Goal: Task Accomplishment & Management: Manage account settings

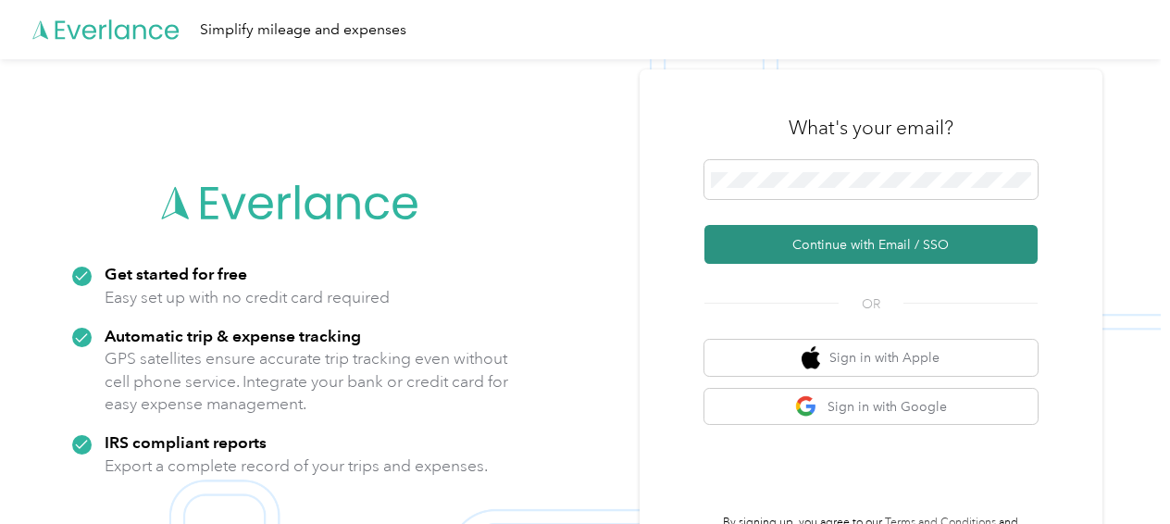
click at [833, 241] on button "Continue with Email / SSO" at bounding box center [870, 244] width 333 height 39
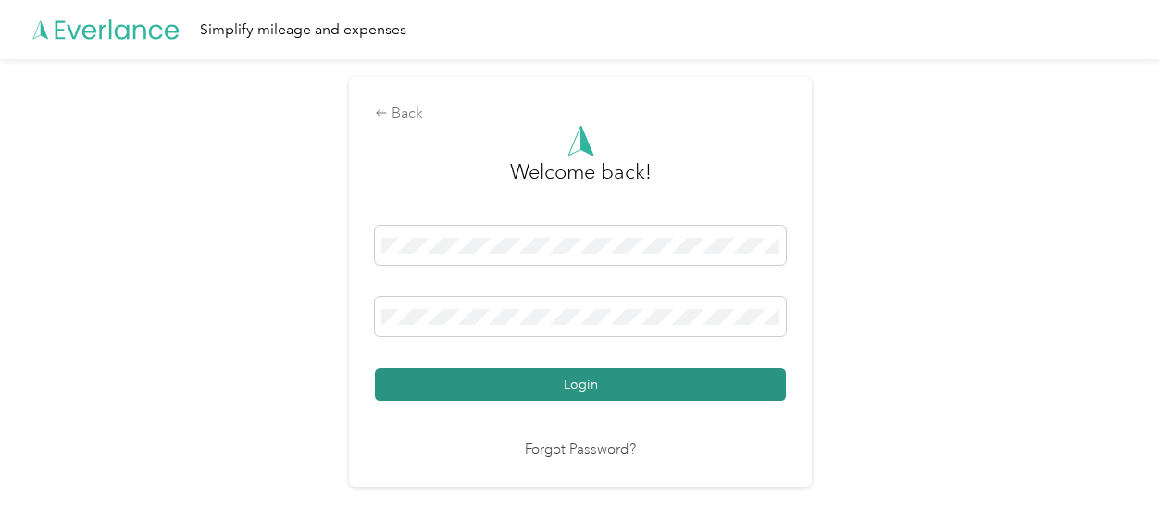
click at [594, 392] on button "Login" at bounding box center [580, 384] width 411 height 32
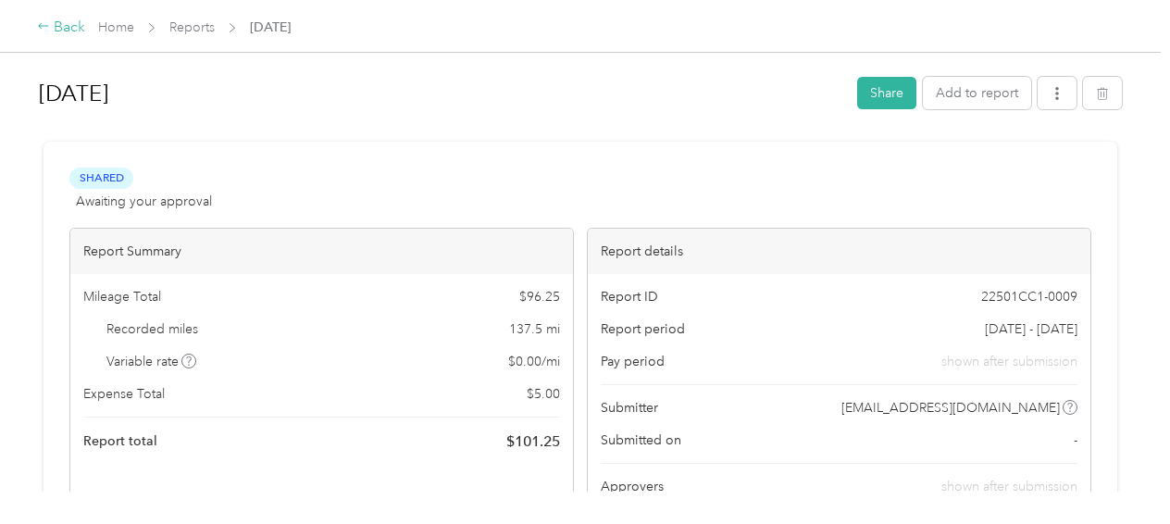
click at [60, 21] on div "Back" at bounding box center [61, 28] width 48 height 22
click at [130, 30] on link "Home" at bounding box center [116, 27] width 36 height 16
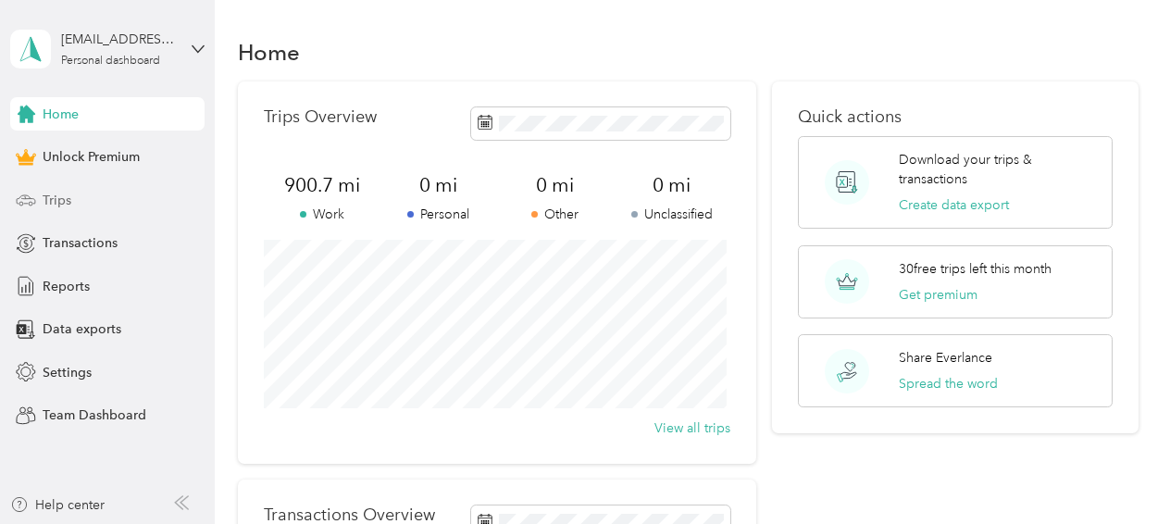
click at [74, 198] on div "Trips" at bounding box center [107, 199] width 194 height 33
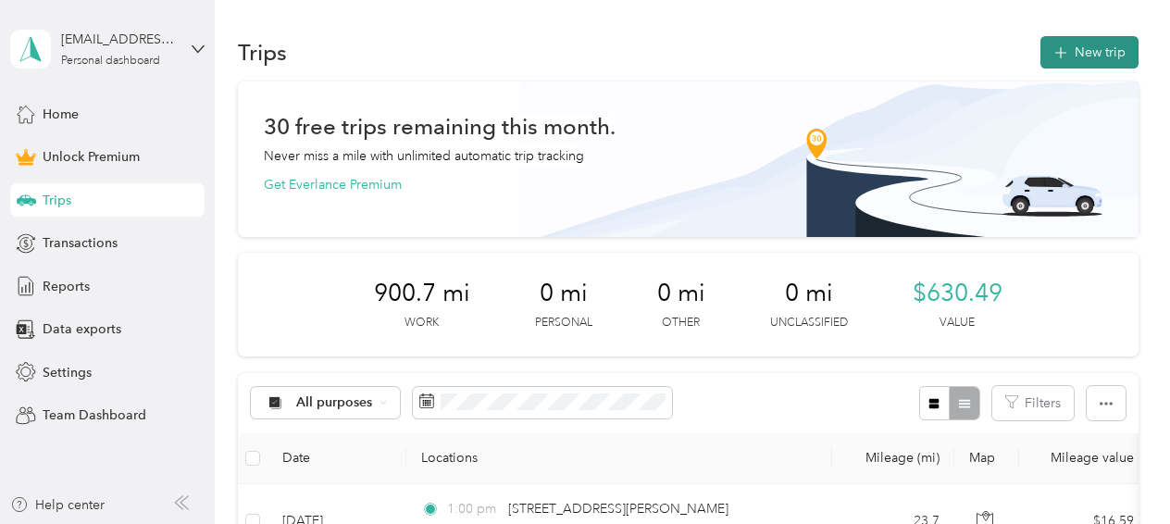
click at [1065, 56] on button "New trip" at bounding box center [1089, 52] width 98 height 32
click at [1070, 54] on button "New trip" at bounding box center [1089, 52] width 98 height 32
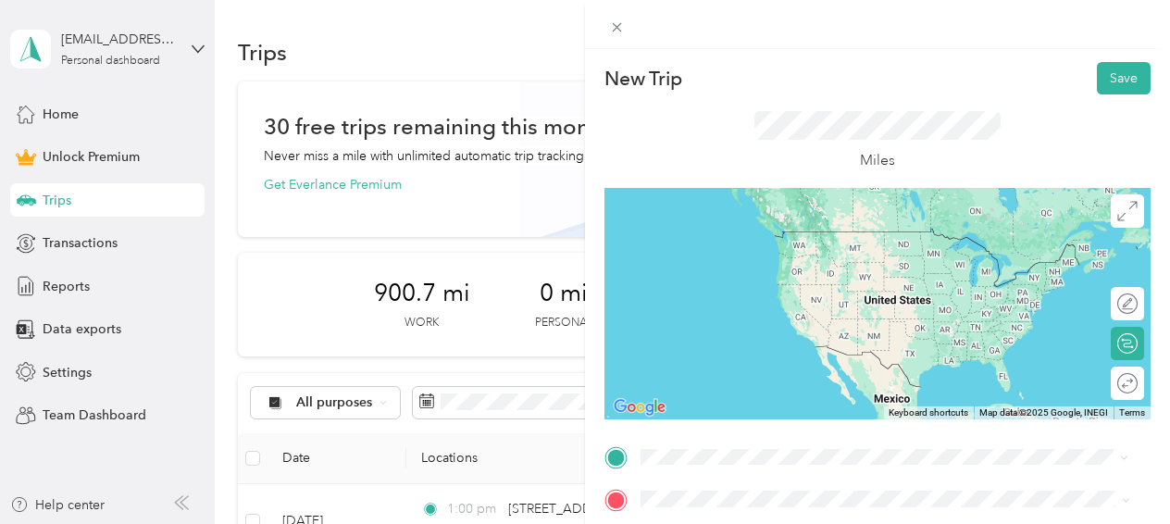
click at [711, 245] on div "[STREET_ADDRESS][PERSON_NAME][US_STATE]" at bounding box center [885, 232] width 477 height 25
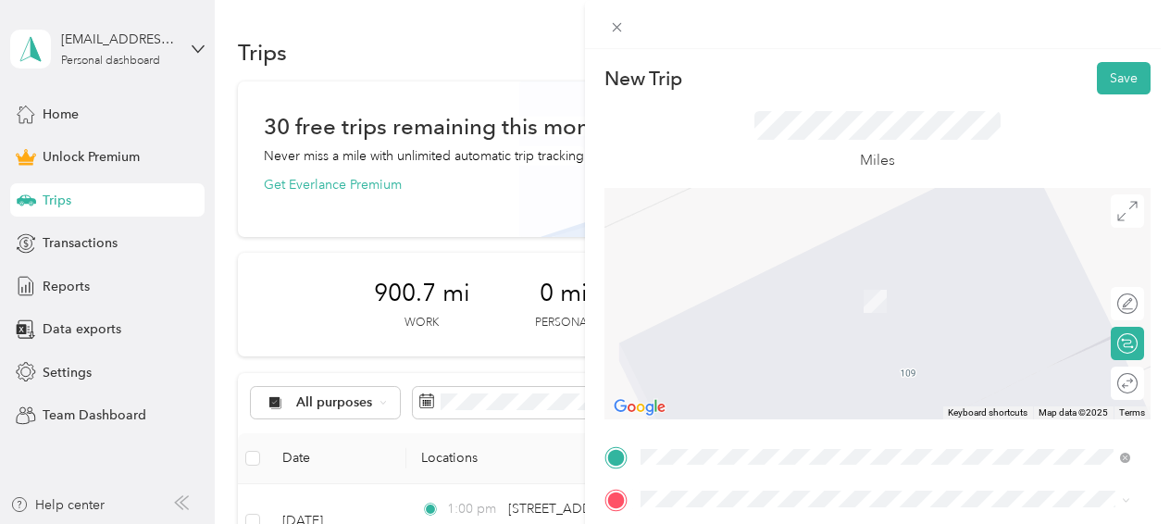
click at [848, 279] on span "[STREET_ADDRESS][US_STATE]" at bounding box center [768, 270] width 185 height 17
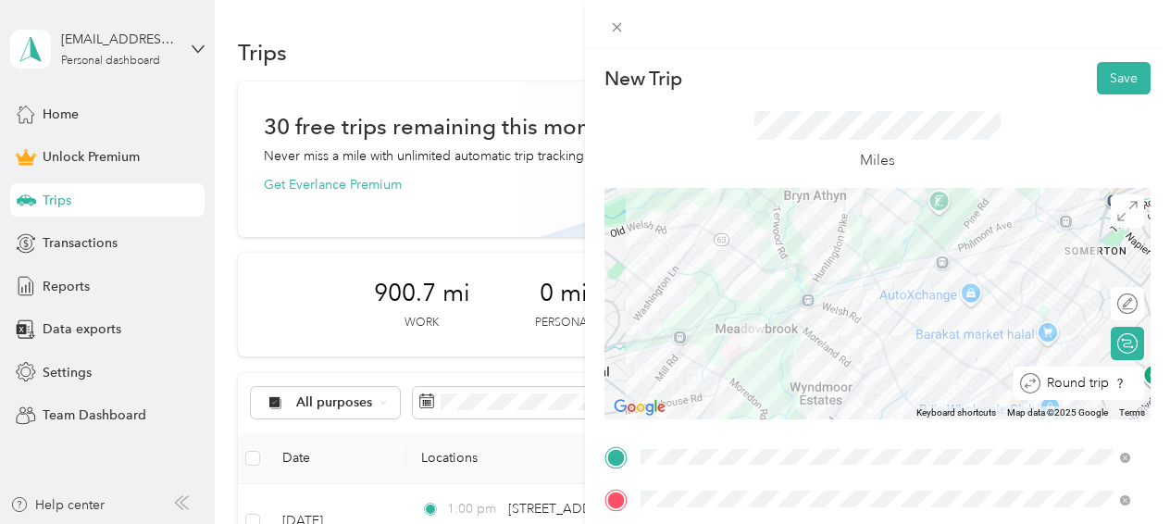
click at [1144, 385] on div at bounding box center [1144, 383] width 0 height 19
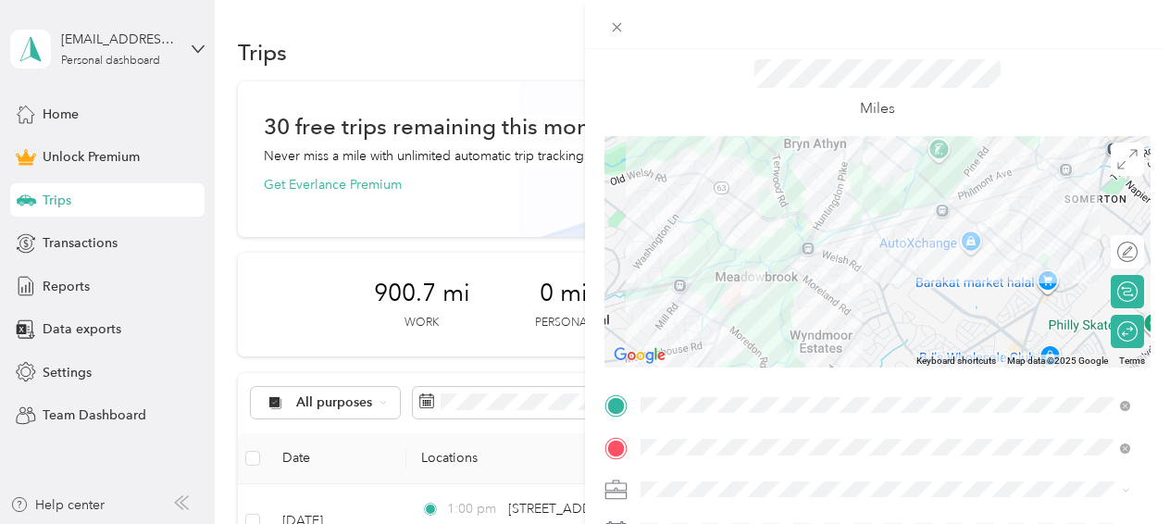
scroll to position [185, 0]
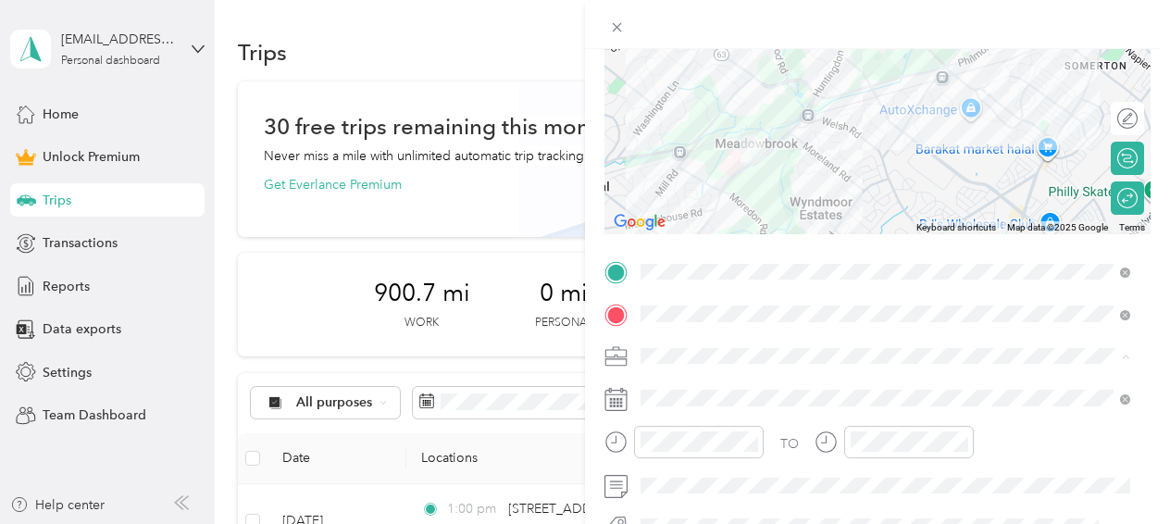
click at [676, 100] on div "Work" at bounding box center [885, 96] width 477 height 19
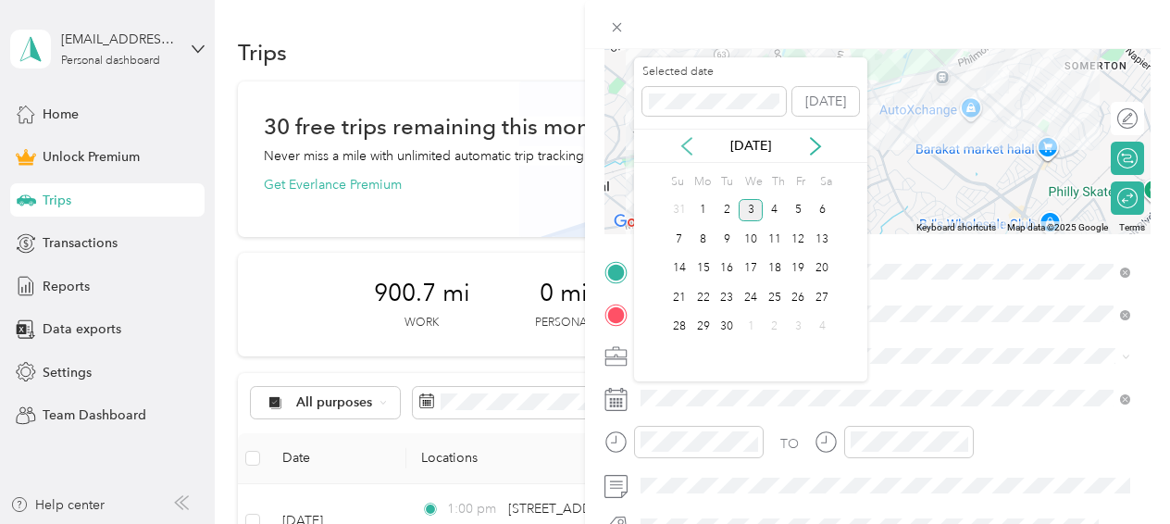
click at [687, 150] on icon at bounding box center [686, 146] width 9 height 17
click at [778, 235] on div "7" at bounding box center [775, 239] width 24 height 23
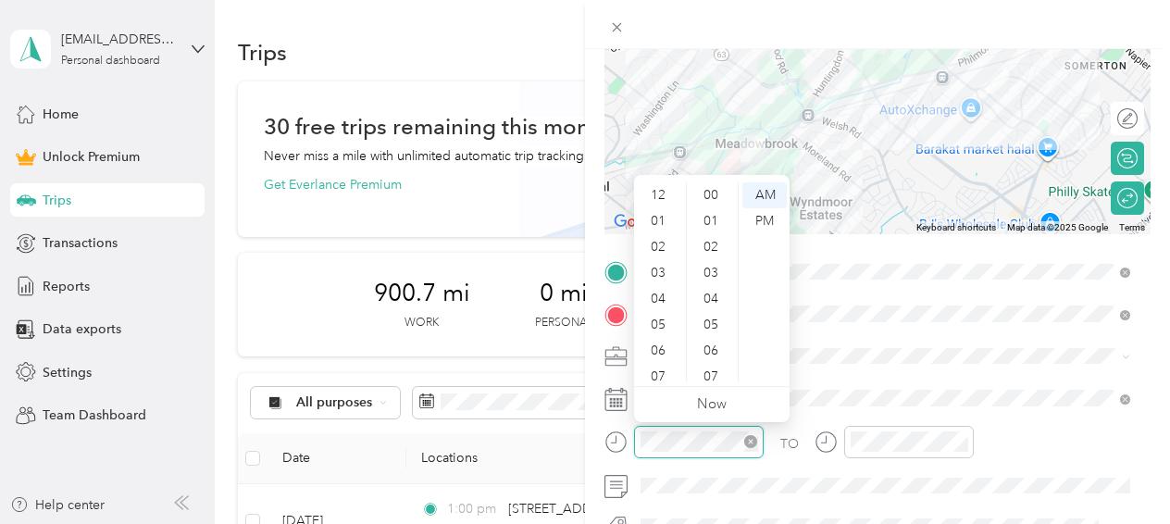
scroll to position [111, 0]
click at [658, 317] on div "09" at bounding box center [660, 317] width 44 height 26
click at [711, 254] on div "15" at bounding box center [712, 251] width 44 height 26
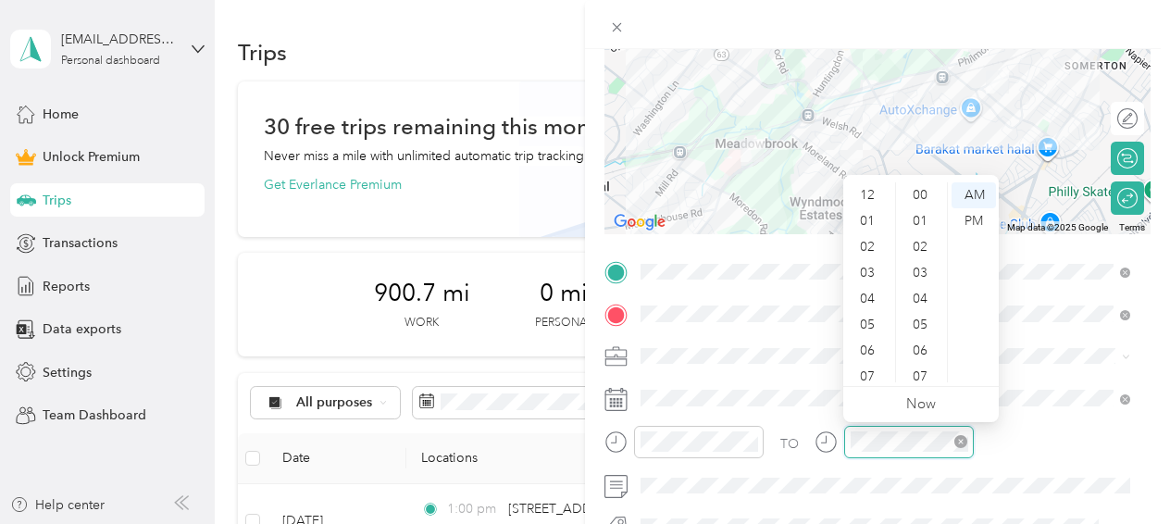
scroll to position [111, 0]
click at [874, 342] on div "10" at bounding box center [869, 343] width 44 height 26
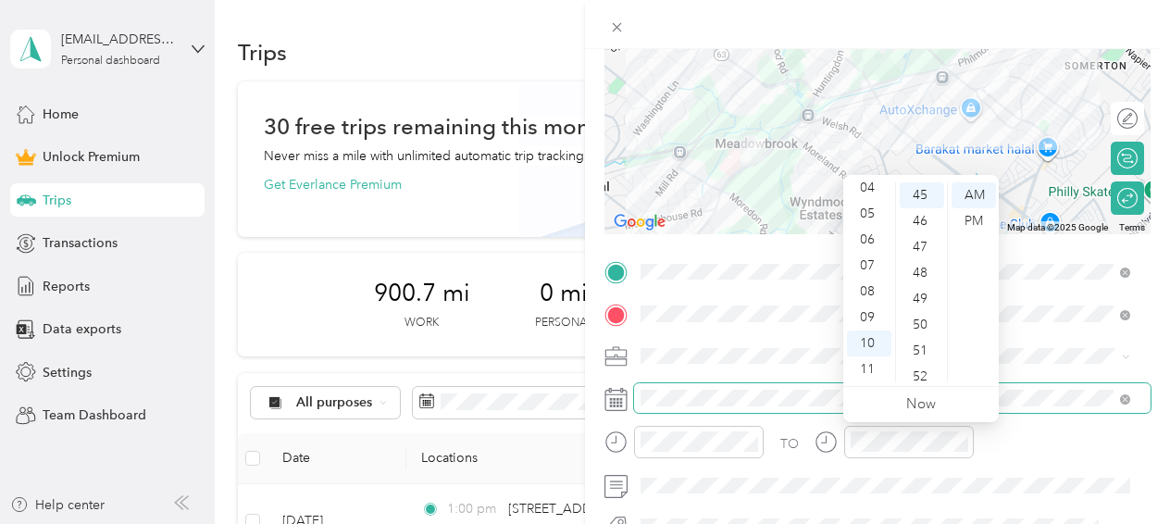
click at [802, 384] on span at bounding box center [892, 398] width 516 height 30
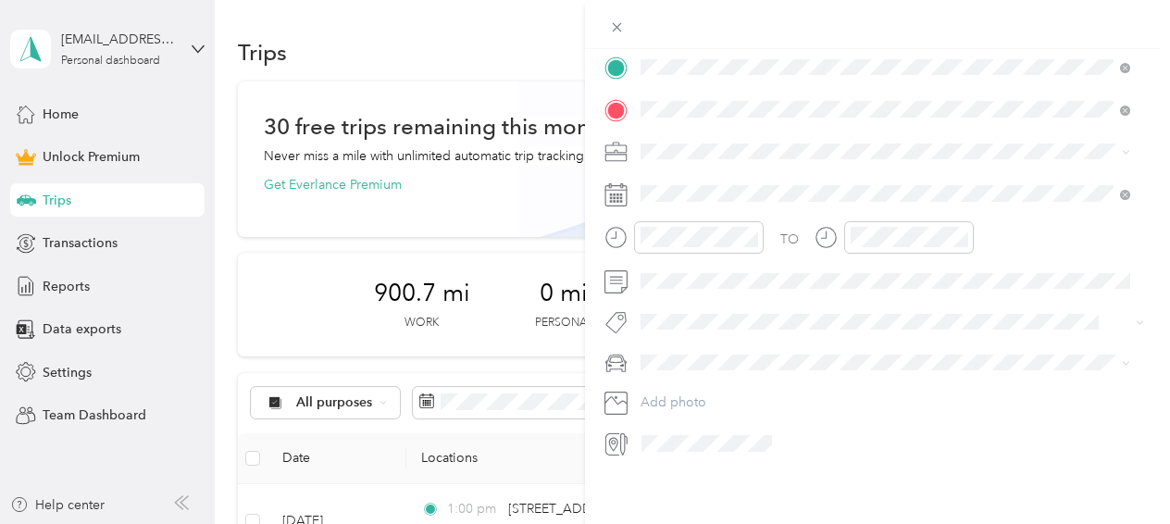
scroll to position [404, 0]
click at [720, 374] on div "Main SUV" at bounding box center [885, 373] width 477 height 19
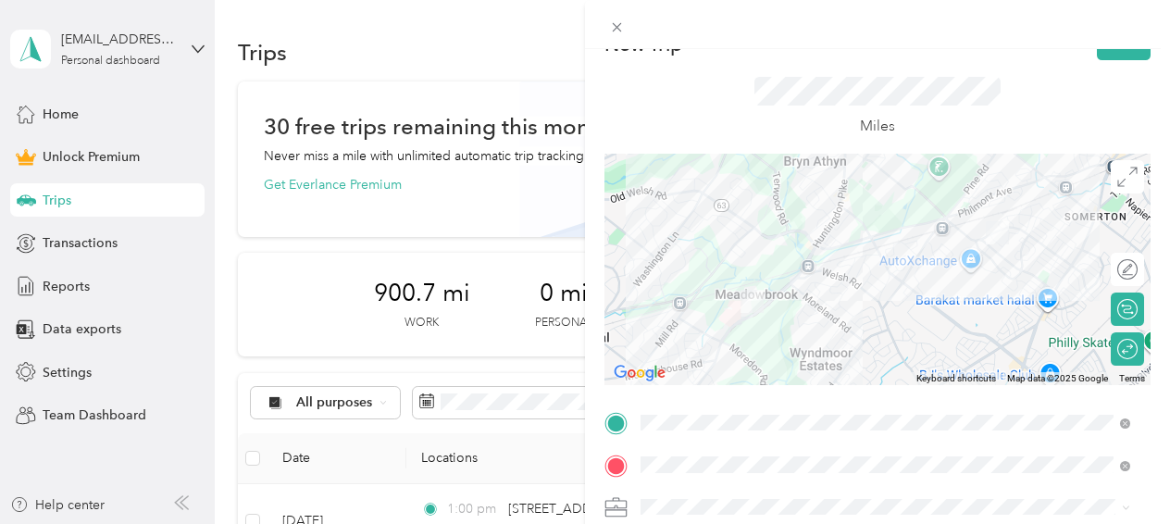
scroll to position [0, 0]
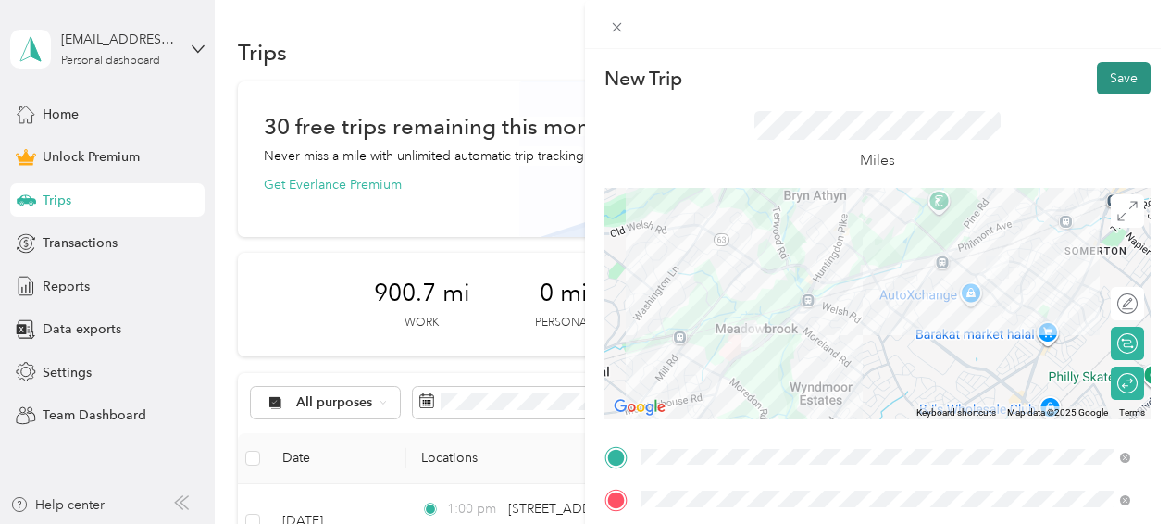
click at [1112, 78] on button "Save" at bounding box center [1124, 78] width 54 height 32
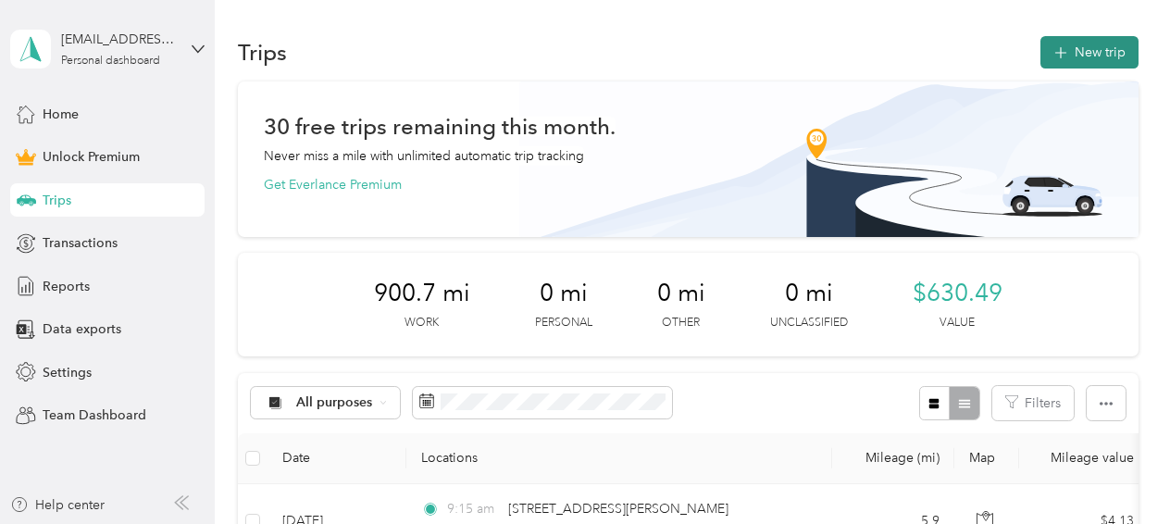
click at [1074, 46] on button "New trip" at bounding box center [1089, 52] width 98 height 32
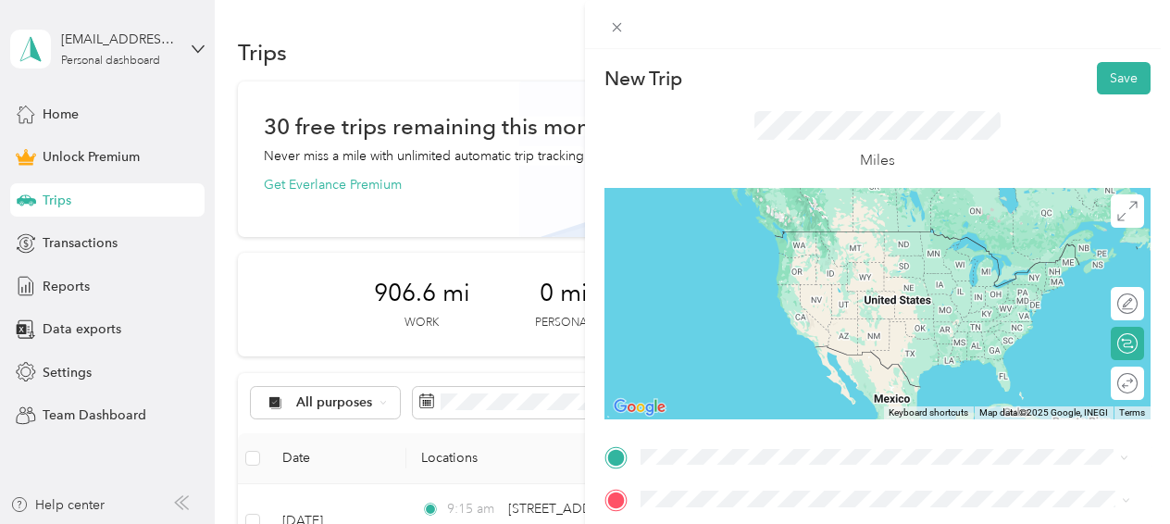
click at [714, 235] on span "[STREET_ADDRESS][PERSON_NAME][US_STATE]" at bounding box center [820, 231] width 288 height 17
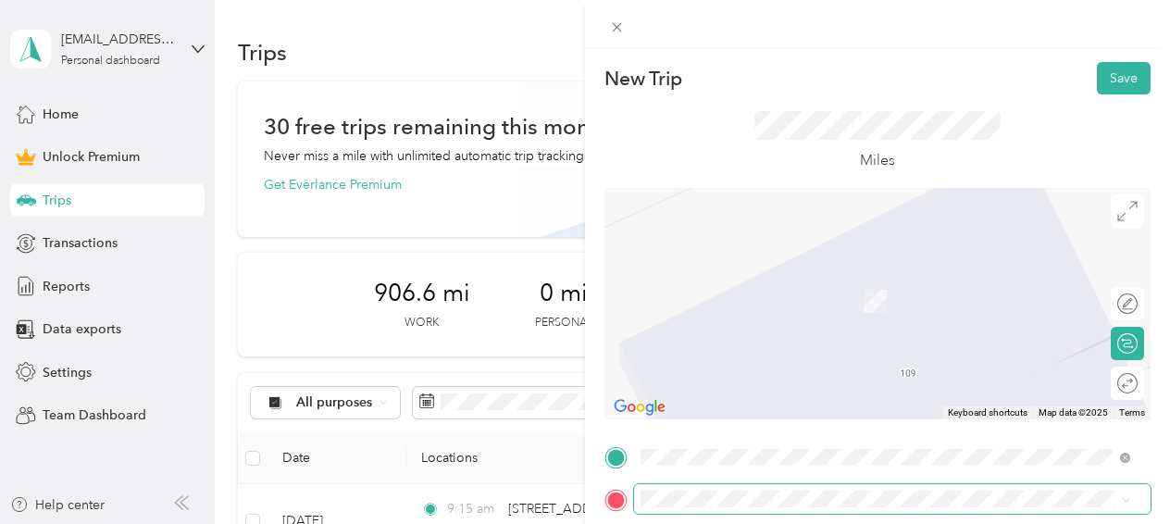
click at [875, 489] on span at bounding box center [892, 499] width 516 height 30
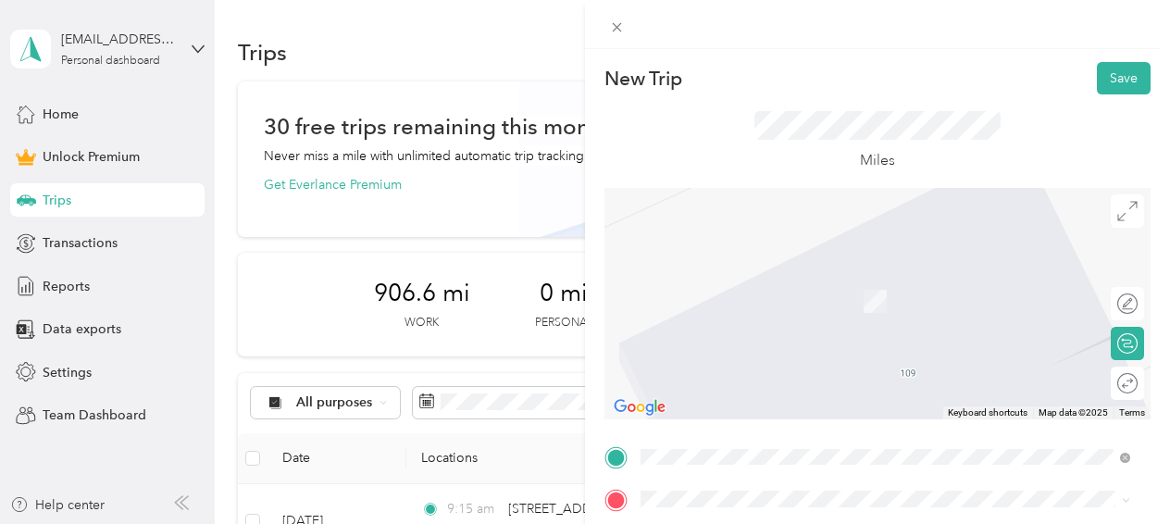
click at [742, 270] on span "[STREET_ADDRESS][PERSON_NAME][US_STATE]" at bounding box center [820, 268] width 288 height 17
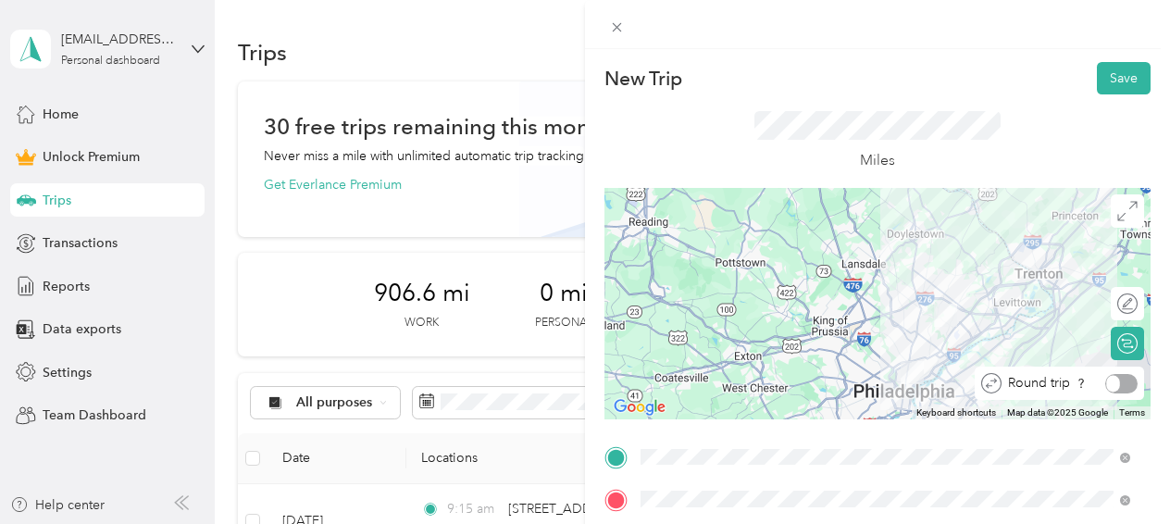
click at [1114, 389] on div at bounding box center [1121, 383] width 32 height 19
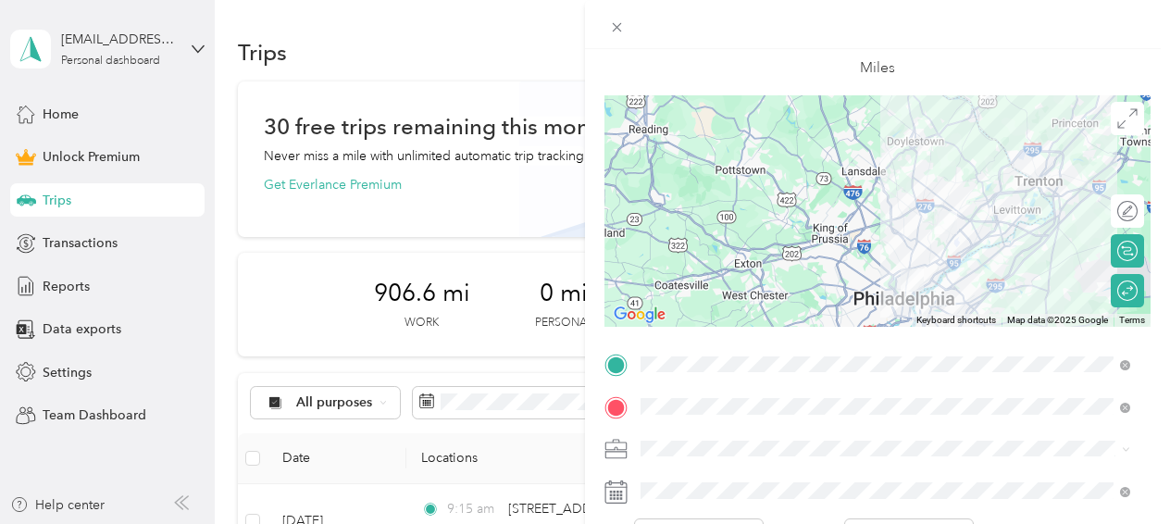
scroll to position [185, 0]
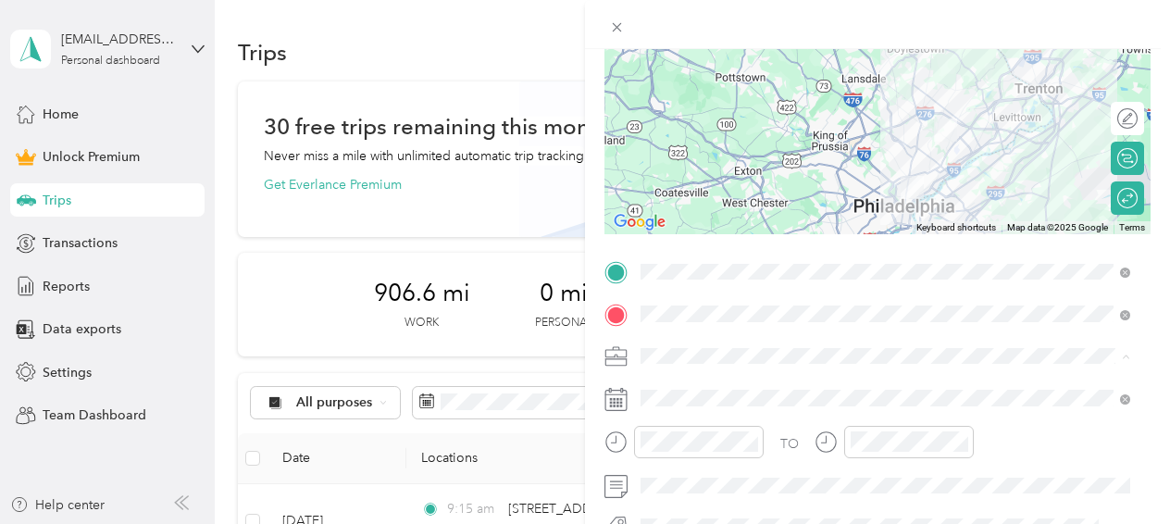
click at [680, 106] on li "Work" at bounding box center [885, 97] width 503 height 32
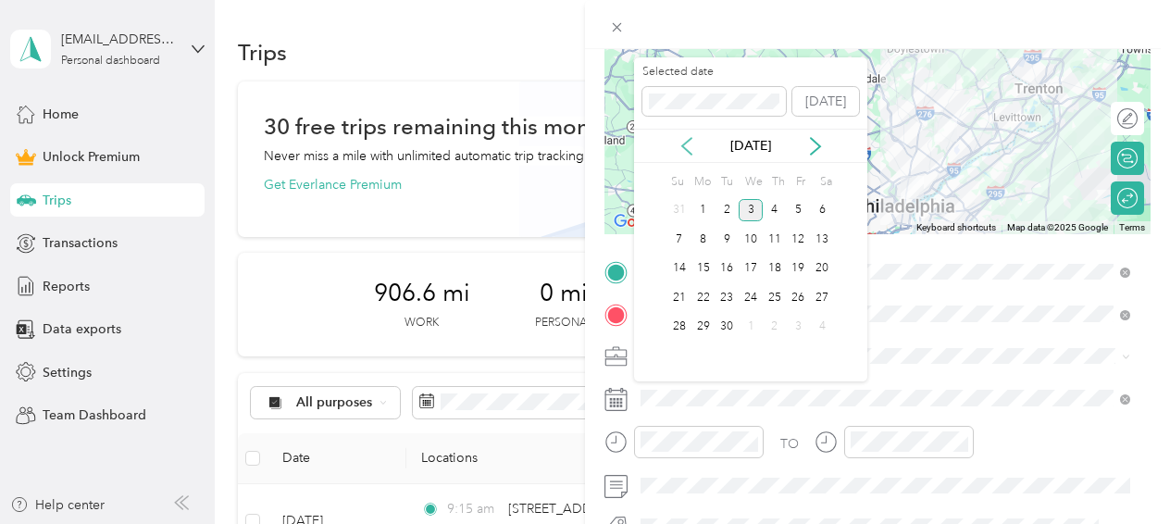
click at [689, 149] on icon at bounding box center [686, 146] width 19 height 19
click at [799, 239] on div "8" at bounding box center [799, 239] width 24 height 23
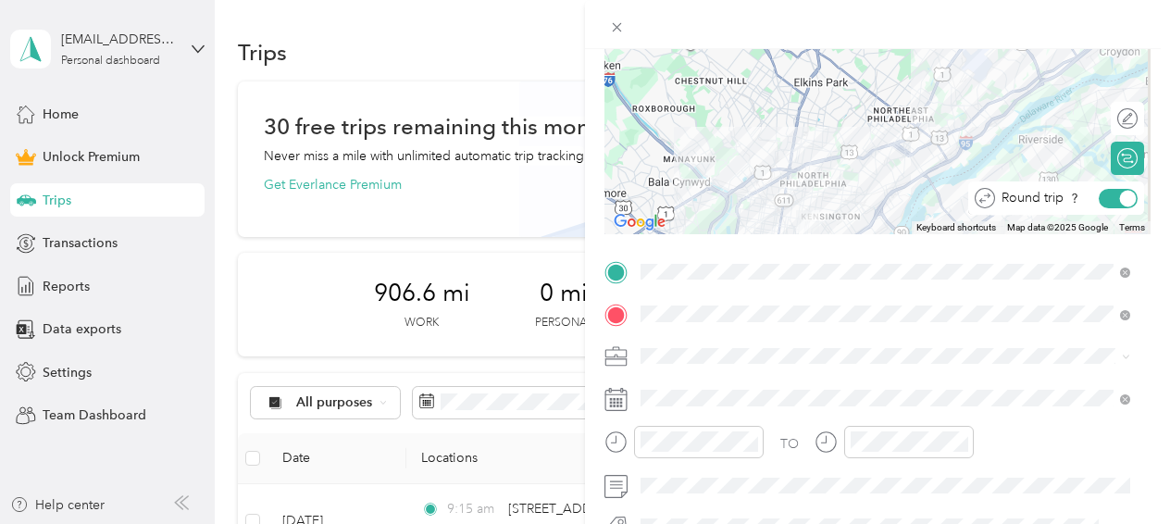
click at [1120, 198] on div at bounding box center [1128, 198] width 17 height 17
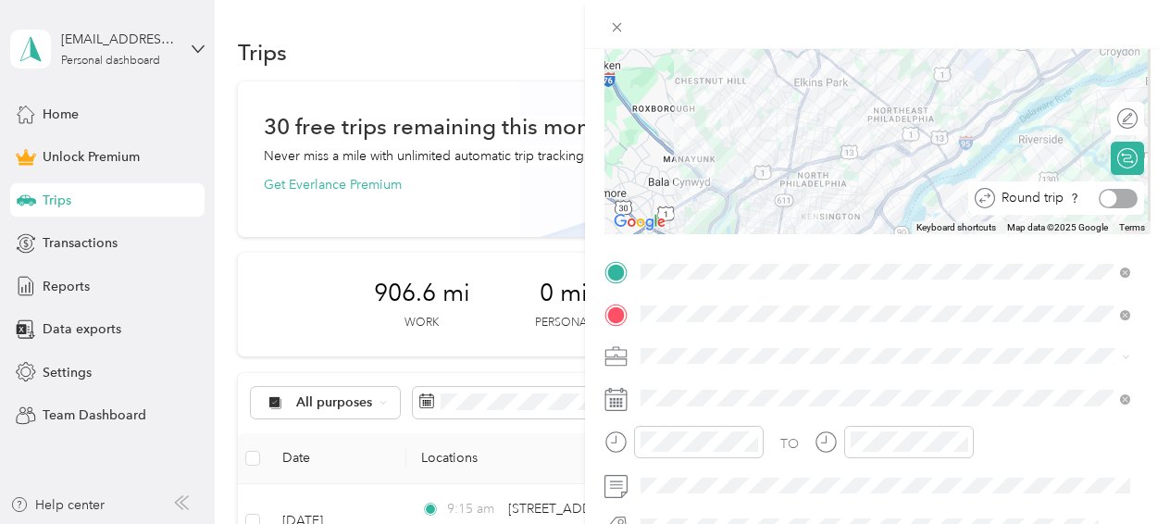
scroll to position [0, 0]
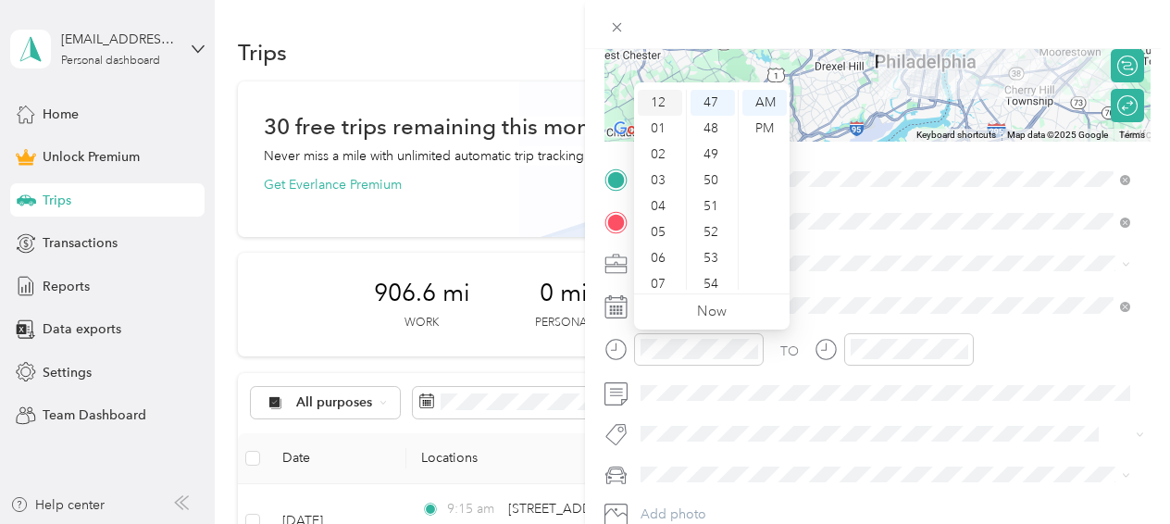
click at [663, 105] on div "12" at bounding box center [660, 103] width 44 height 26
click at [706, 101] on div "00" at bounding box center [712, 103] width 44 height 26
click at [765, 130] on div "PM" at bounding box center [764, 129] width 44 height 26
click at [874, 279] on div "TO Add photo" at bounding box center [877, 367] width 546 height 405
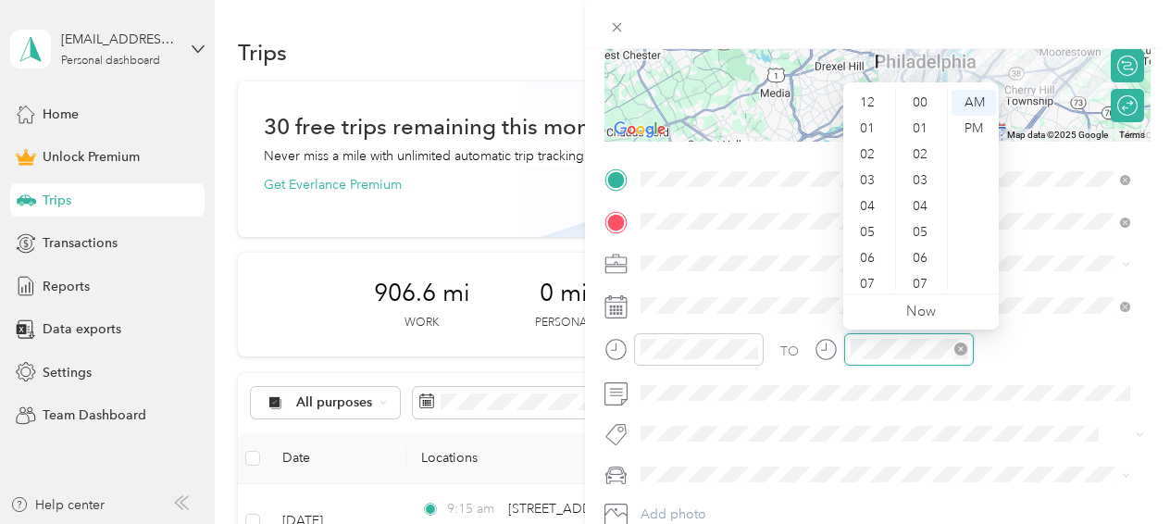
scroll to position [111, 0]
click at [872, 97] on div "04" at bounding box center [869, 95] width 44 height 26
click at [916, 106] on div "00" at bounding box center [922, 103] width 44 height 26
click at [974, 125] on div "PM" at bounding box center [973, 129] width 44 height 26
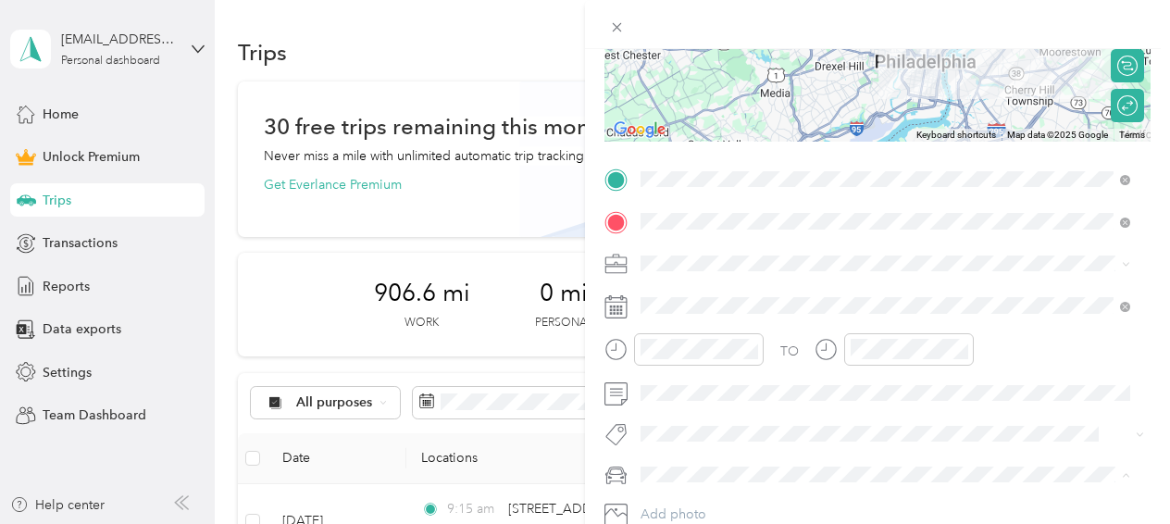
click at [701, 503] on span "Main SUV" at bounding box center [675, 506] width 56 height 16
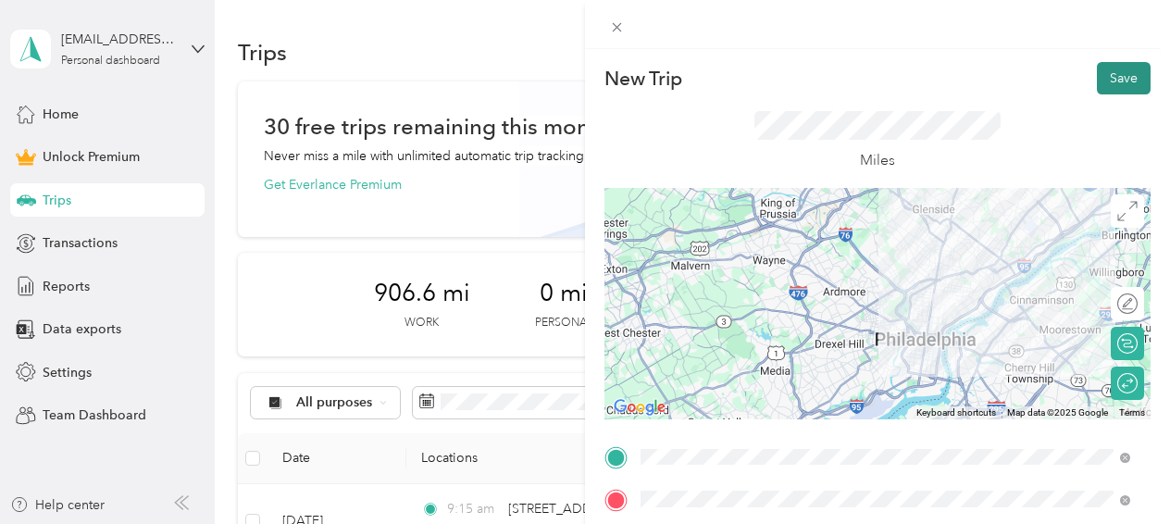
click at [1097, 80] on button "Save" at bounding box center [1124, 78] width 54 height 32
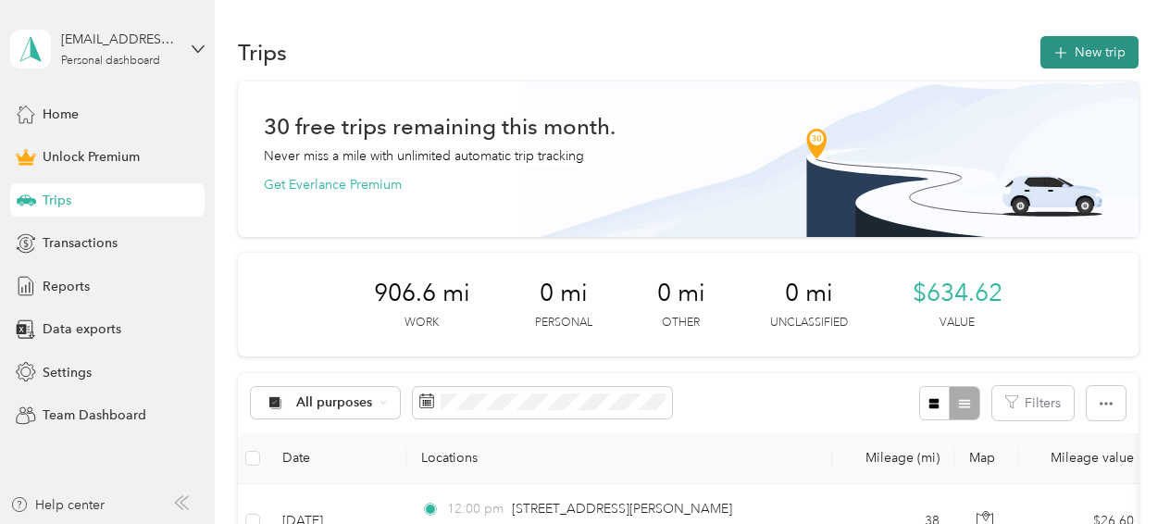
click at [1072, 51] on button "New trip" at bounding box center [1089, 52] width 98 height 32
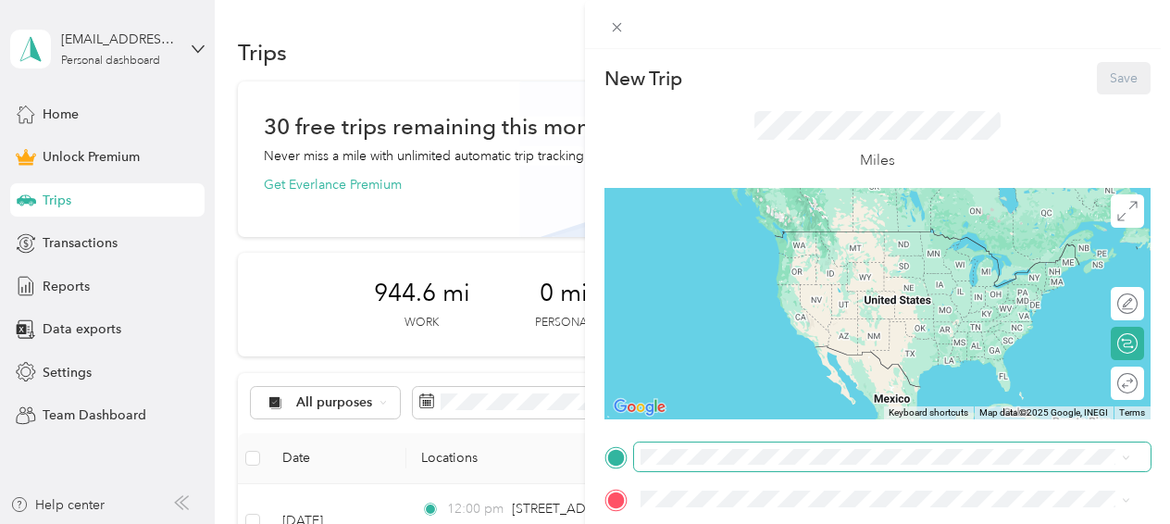
click at [740, 466] on span at bounding box center [892, 457] width 516 height 30
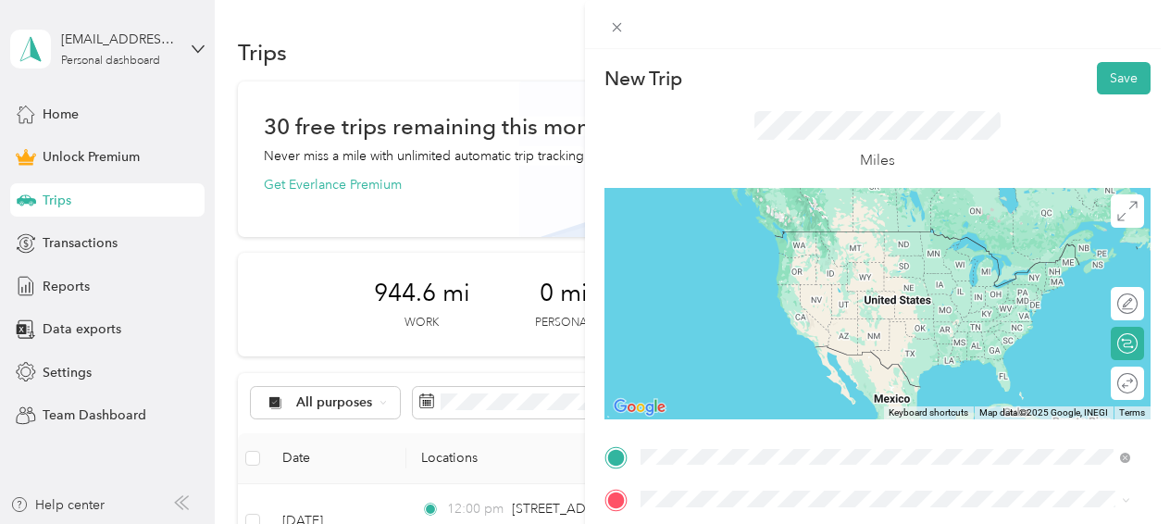
click at [754, 233] on span "[STREET_ADDRESS][PERSON_NAME][US_STATE]" at bounding box center [820, 231] width 288 height 17
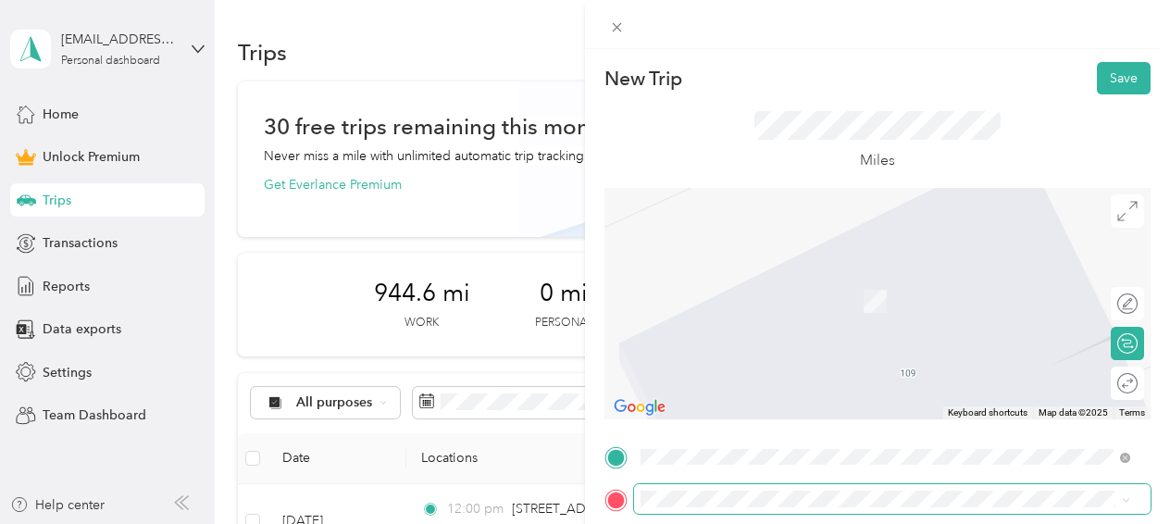
click at [733, 489] on span at bounding box center [892, 499] width 516 height 30
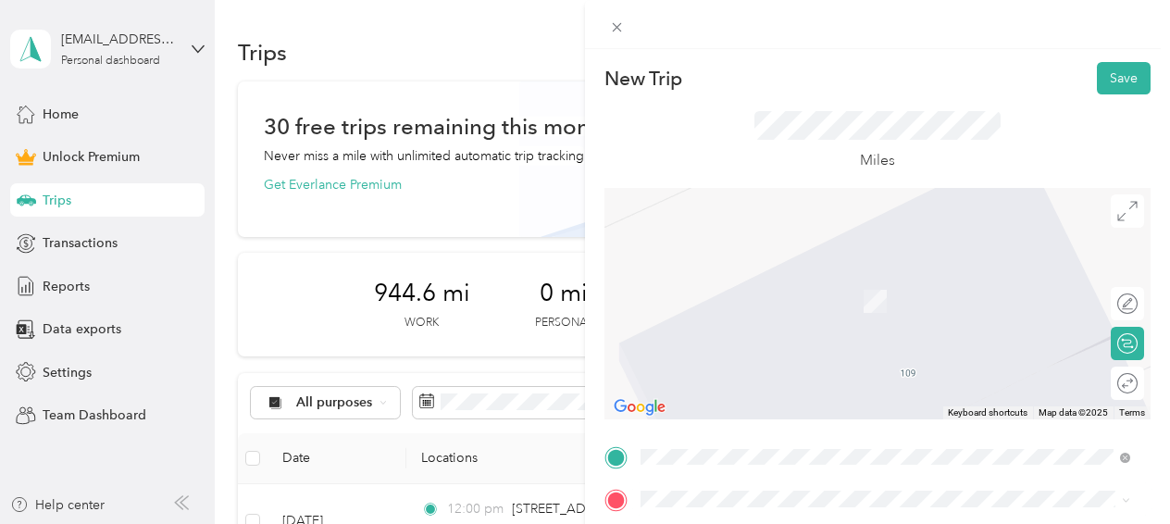
click at [785, 277] on span "[STREET_ADDRESS][US_STATE]" at bounding box center [768, 272] width 185 height 17
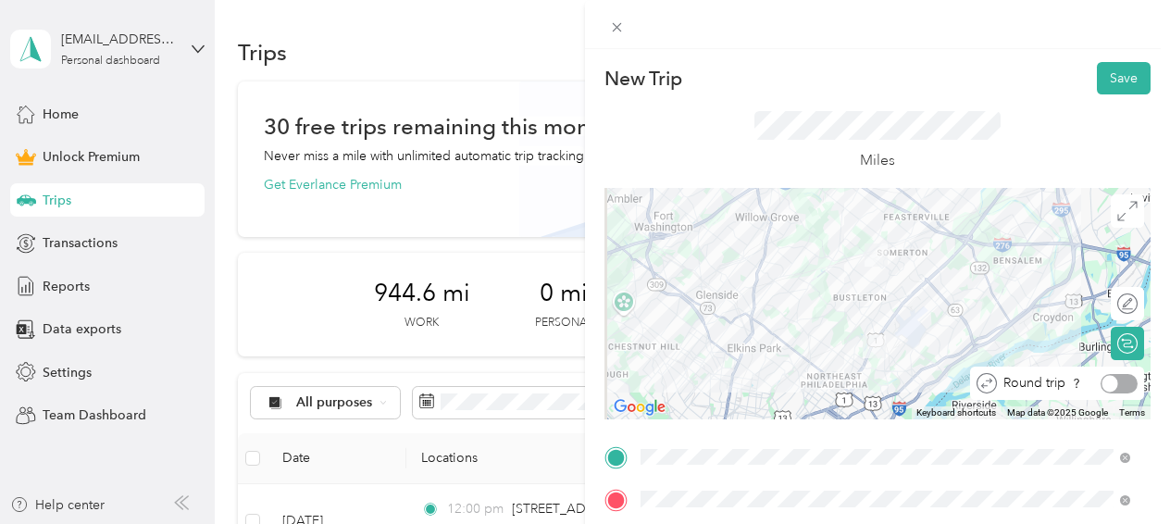
click at [1114, 386] on div at bounding box center [1118, 383] width 37 height 19
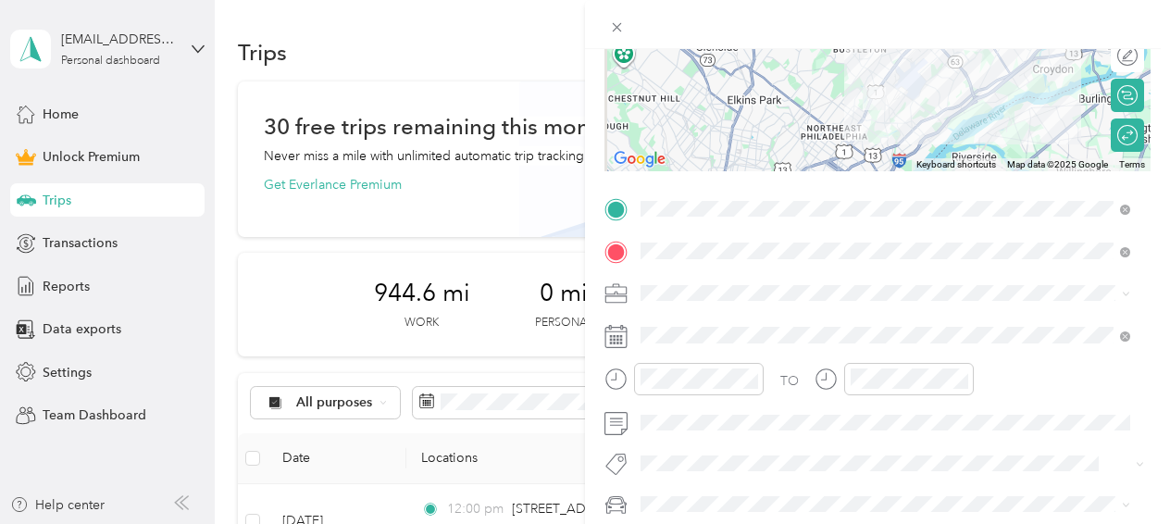
scroll to position [278, 0]
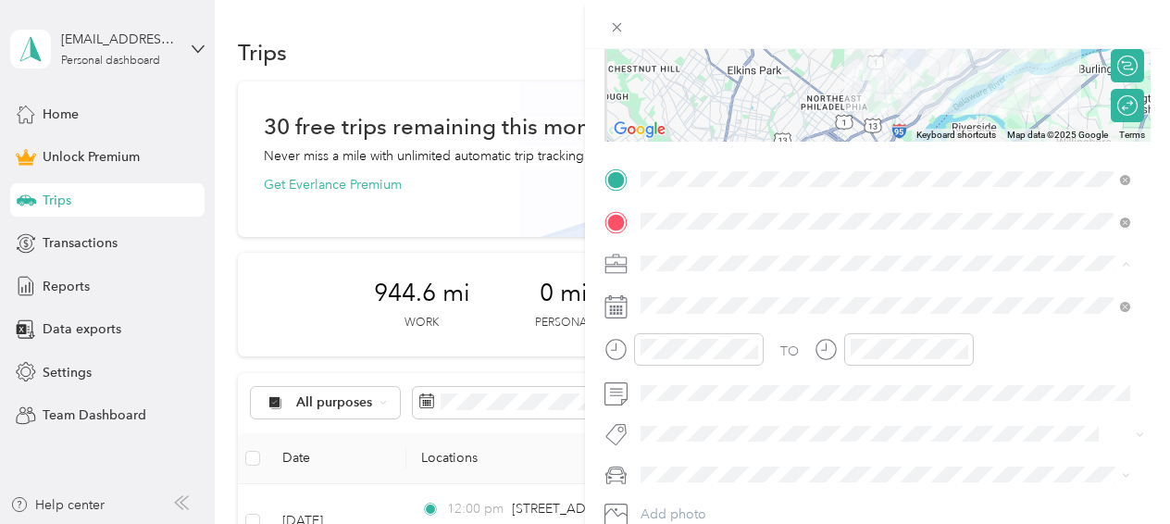
click at [677, 13] on li "Work" at bounding box center [885, 4] width 503 height 32
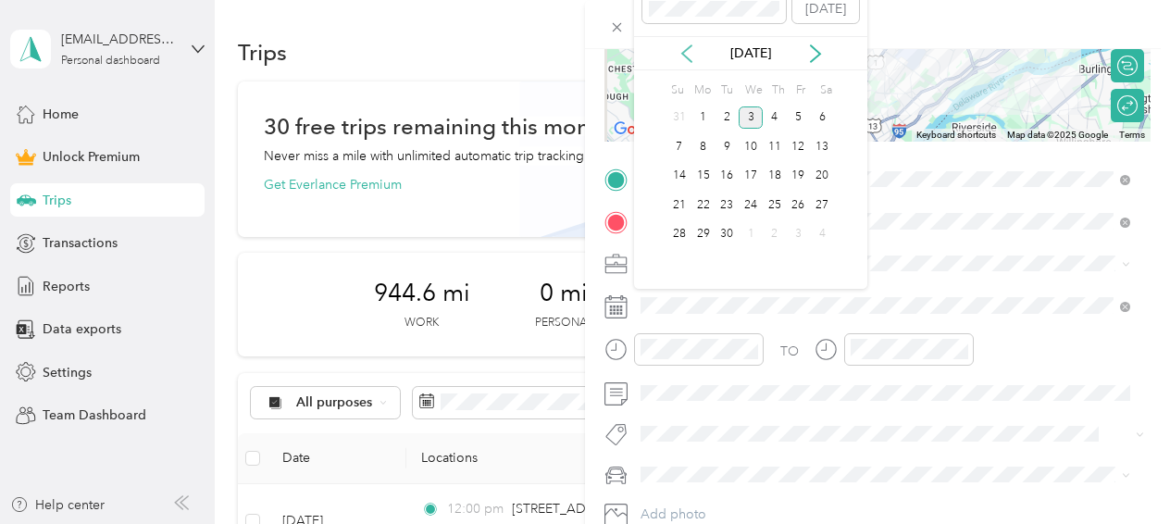
click at [690, 48] on icon at bounding box center [686, 53] width 19 height 19
click at [726, 170] on div "12" at bounding box center [726, 176] width 24 height 23
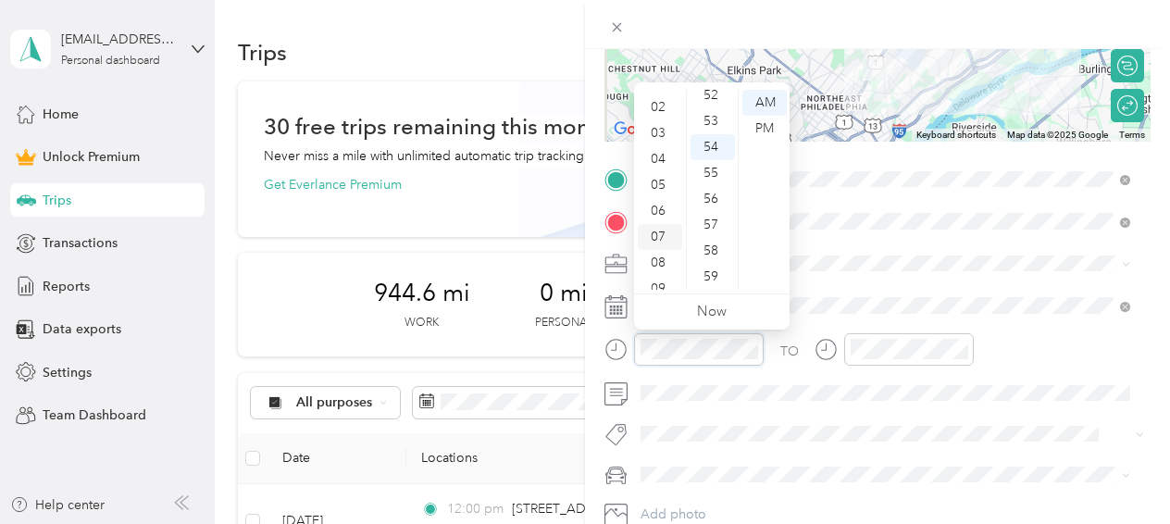
scroll to position [0, 0]
click at [647, 102] on div "12" at bounding box center [660, 103] width 44 height 26
click at [657, 100] on div "12" at bounding box center [660, 103] width 44 height 26
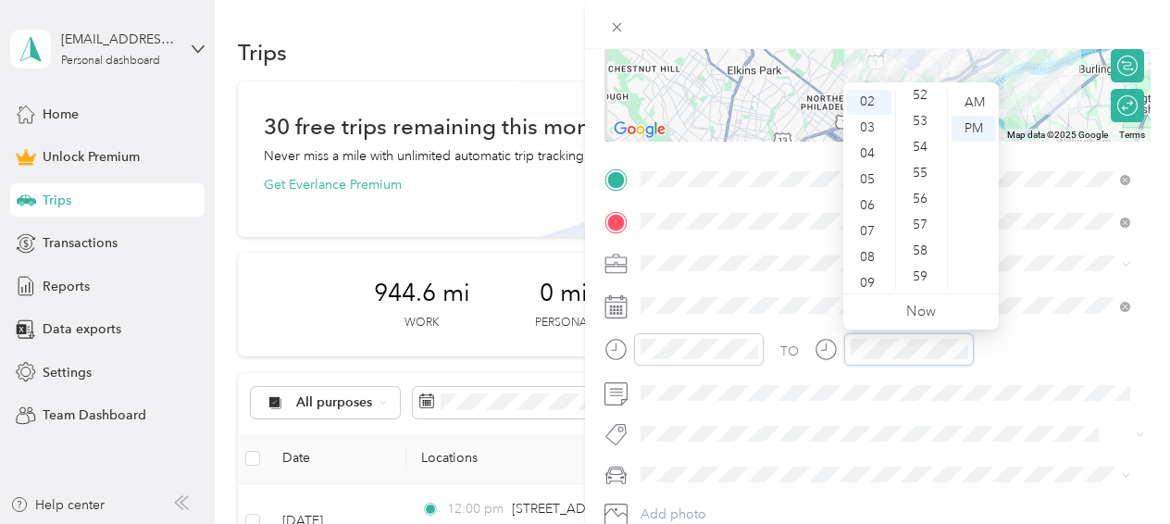
scroll to position [1166, 0]
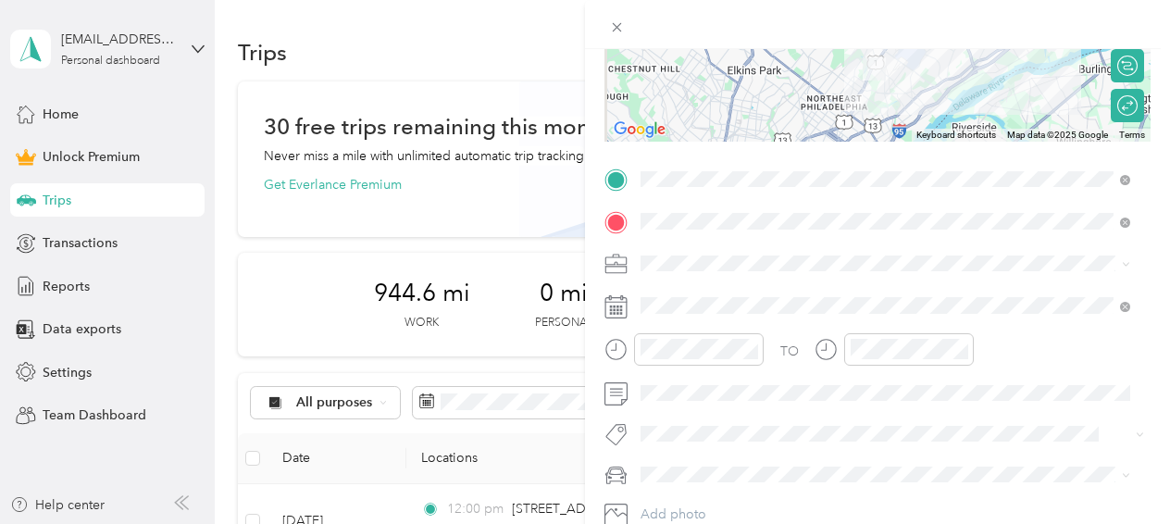
click at [638, 474] on span at bounding box center [892, 475] width 516 height 30
click at [703, 510] on div "Main SUV" at bounding box center [885, 505] width 477 height 19
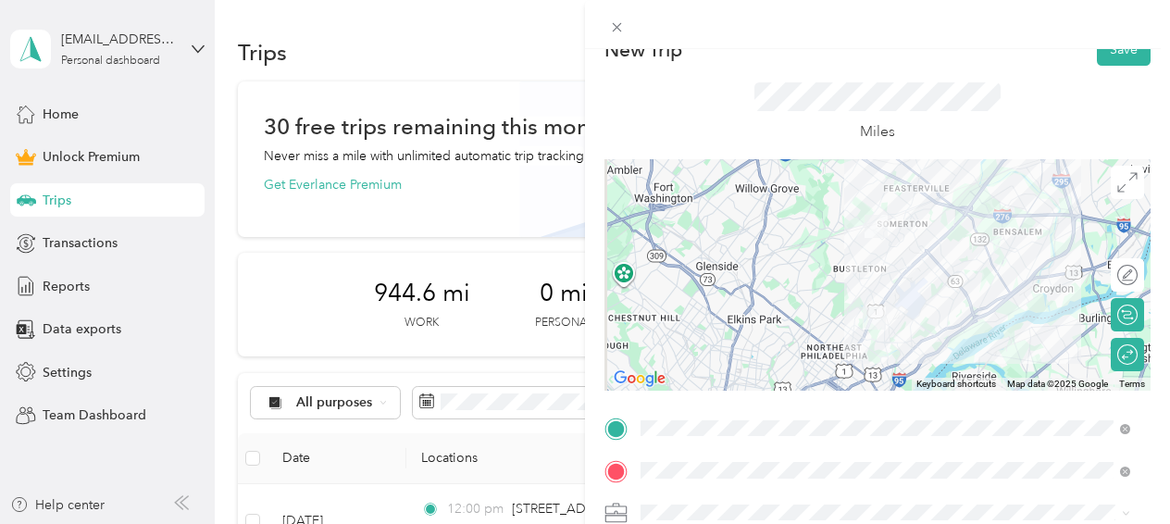
scroll to position [0, 0]
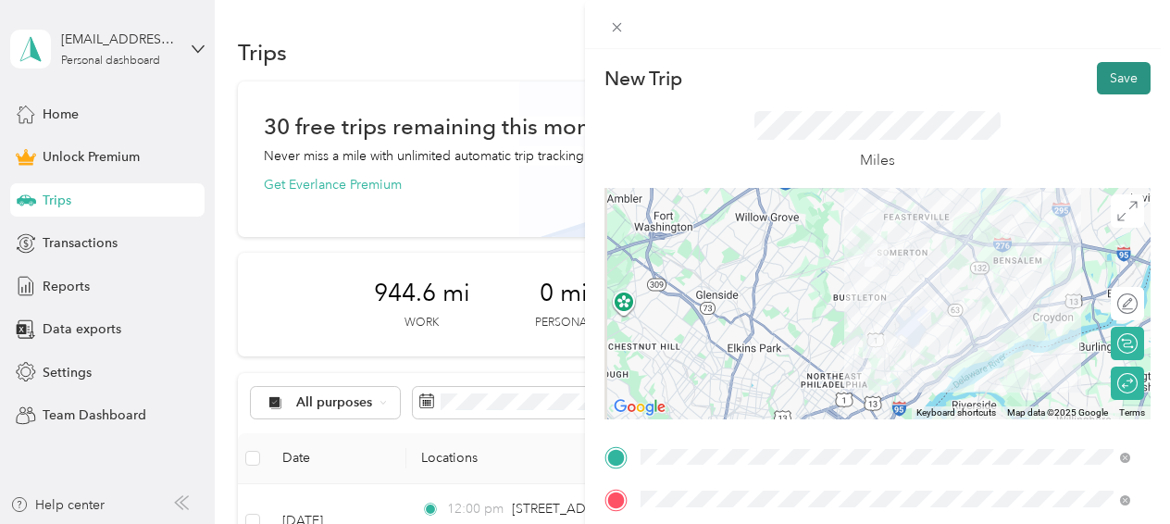
click at [1109, 67] on button "Save" at bounding box center [1124, 78] width 54 height 32
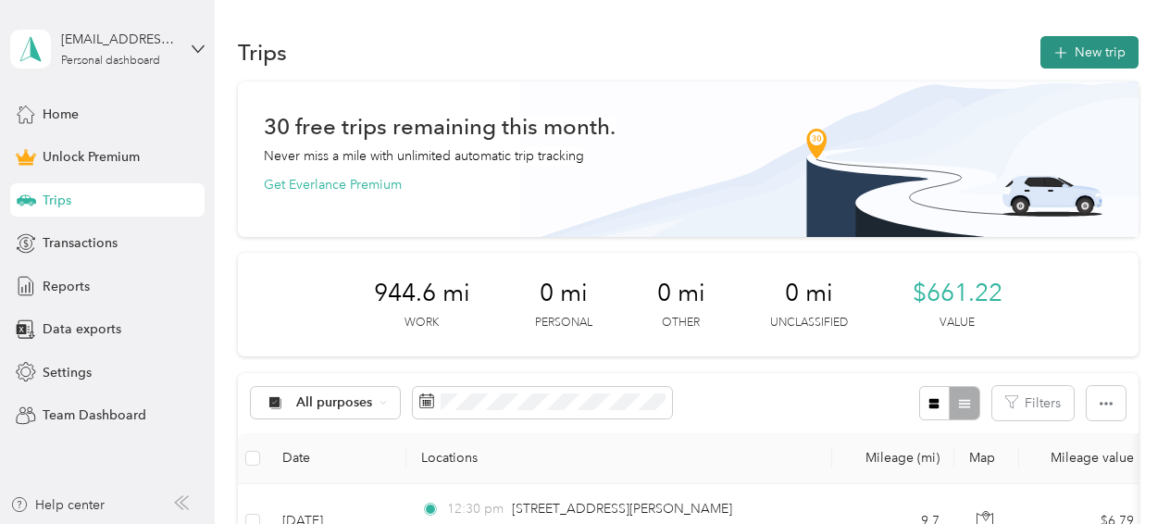
click at [1075, 44] on button "New trip" at bounding box center [1089, 52] width 98 height 32
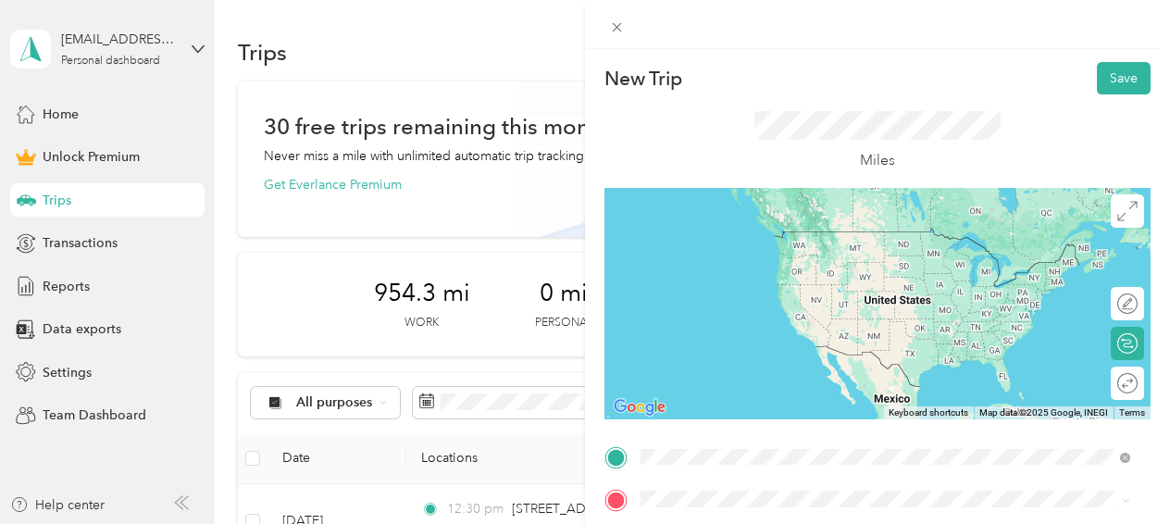
click at [772, 233] on span "[STREET_ADDRESS][PERSON_NAME][US_STATE]" at bounding box center [820, 231] width 288 height 17
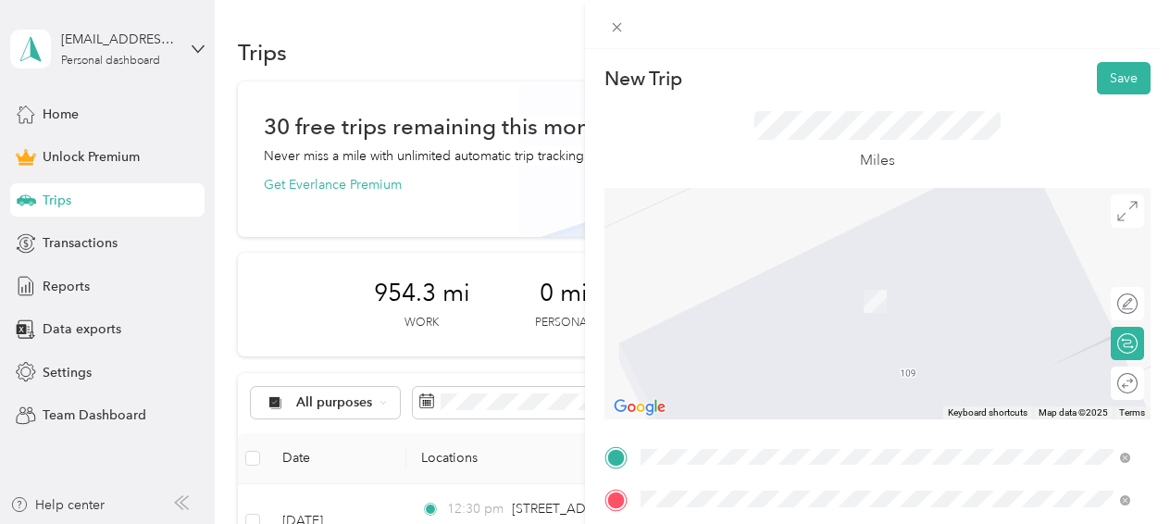
click at [753, 405] on span "[STREET_ADDRESS][US_STATE]" at bounding box center [768, 397] width 185 height 17
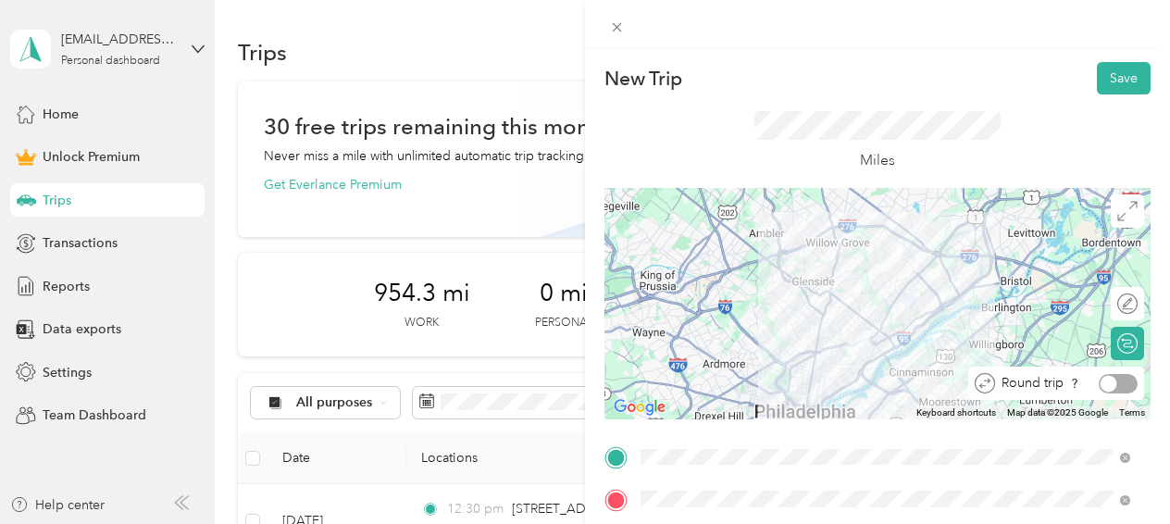
click at [1118, 389] on div at bounding box center [1118, 383] width 39 height 19
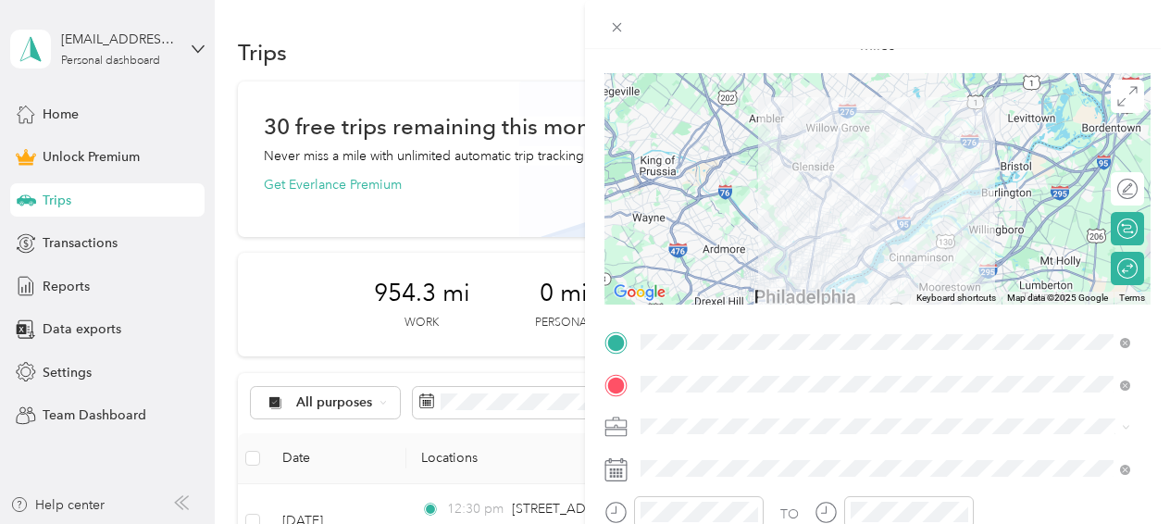
scroll to position [185, 0]
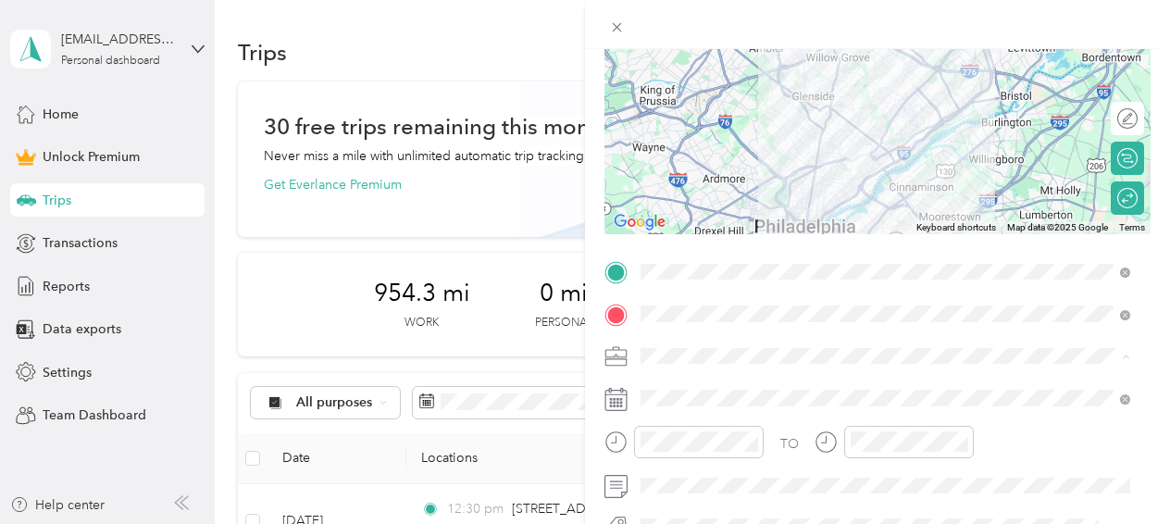
click at [670, 100] on div "Work" at bounding box center [885, 96] width 477 height 19
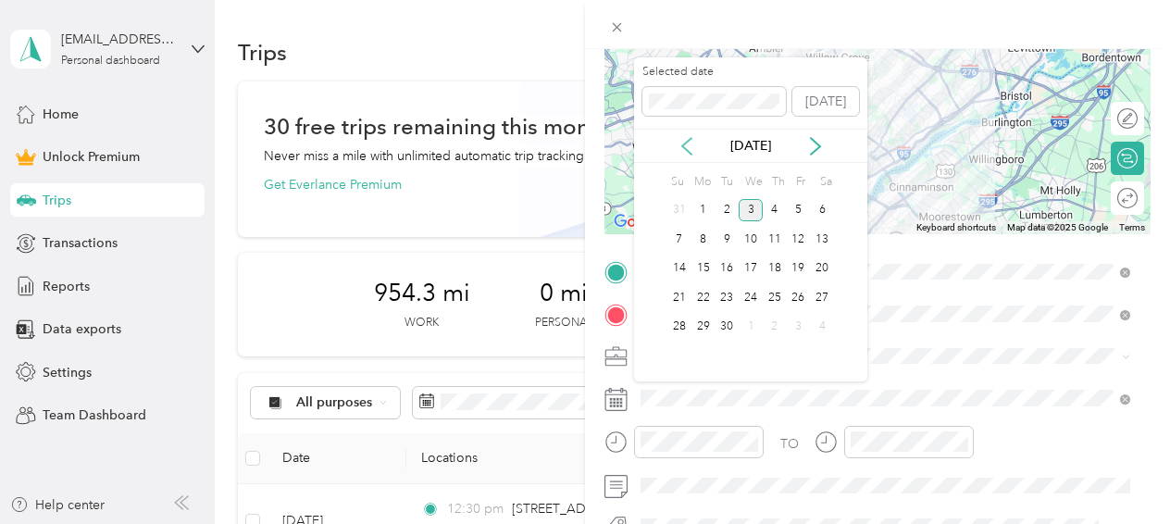
click at [681, 141] on icon at bounding box center [686, 146] width 19 height 19
click at [747, 264] on div "13" at bounding box center [751, 268] width 24 height 23
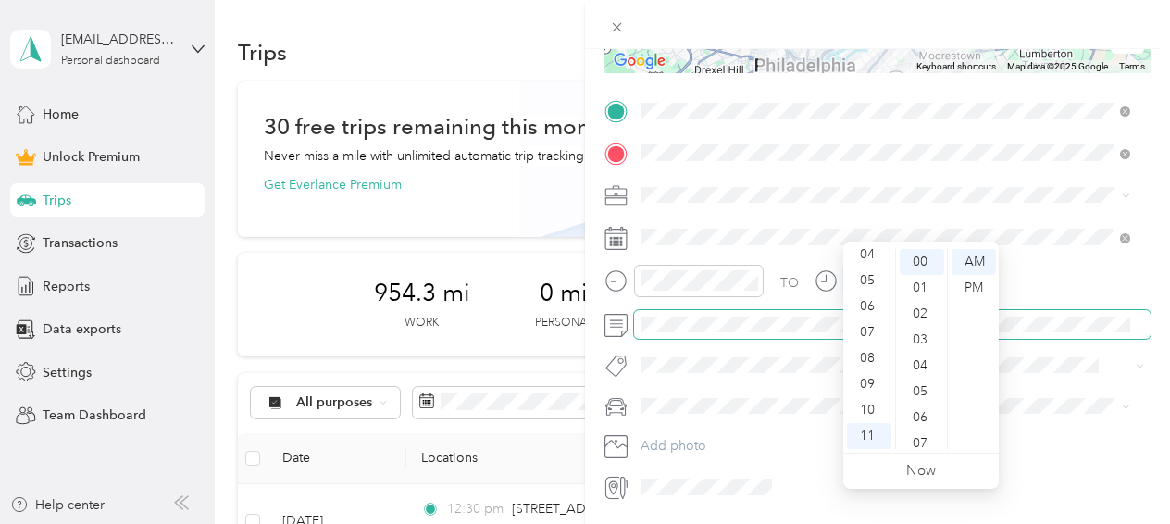
scroll to position [404, 0]
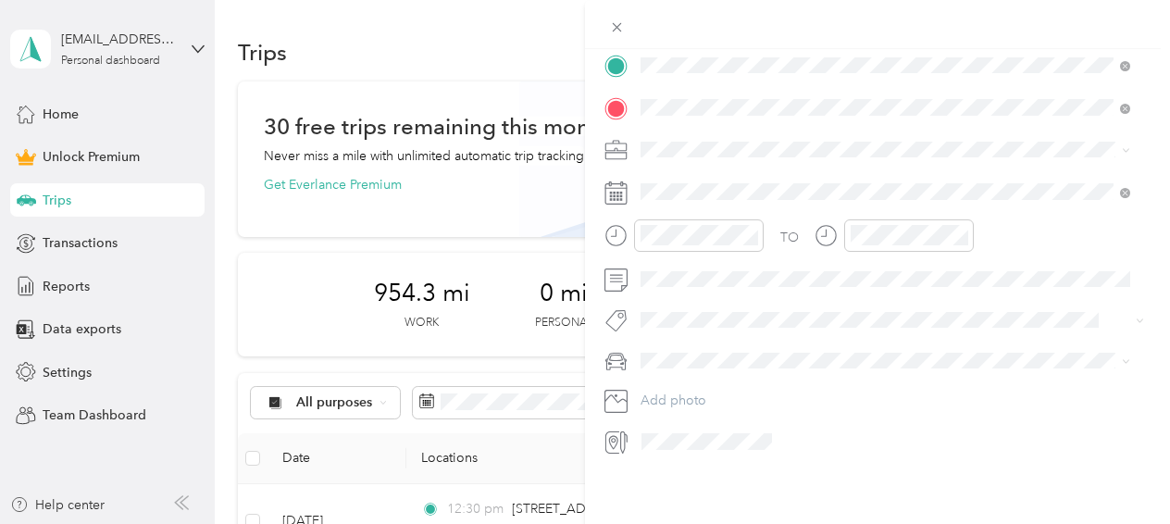
click at [695, 371] on span "Main SUV" at bounding box center [675, 373] width 56 height 16
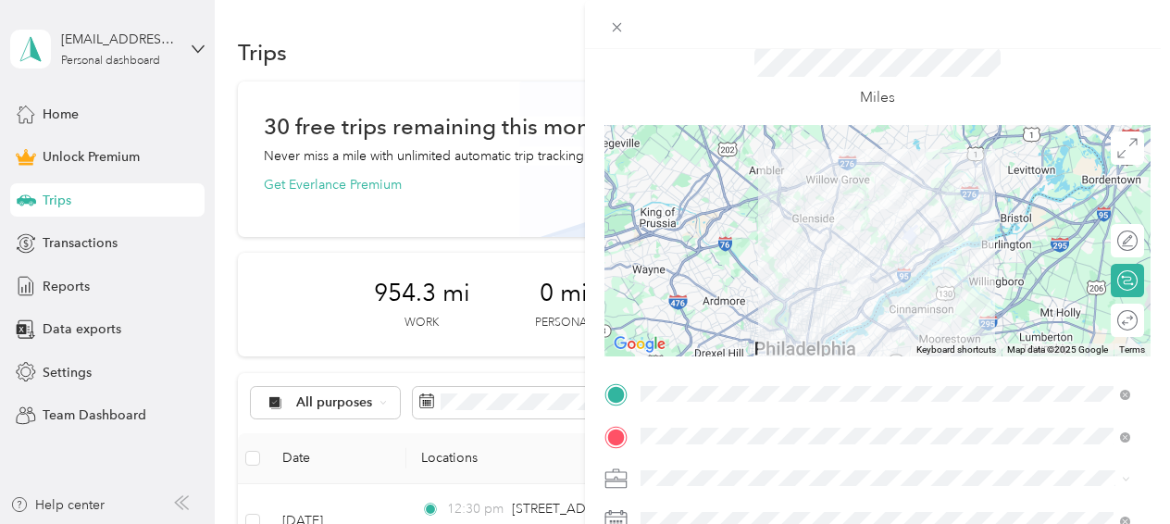
scroll to position [0, 0]
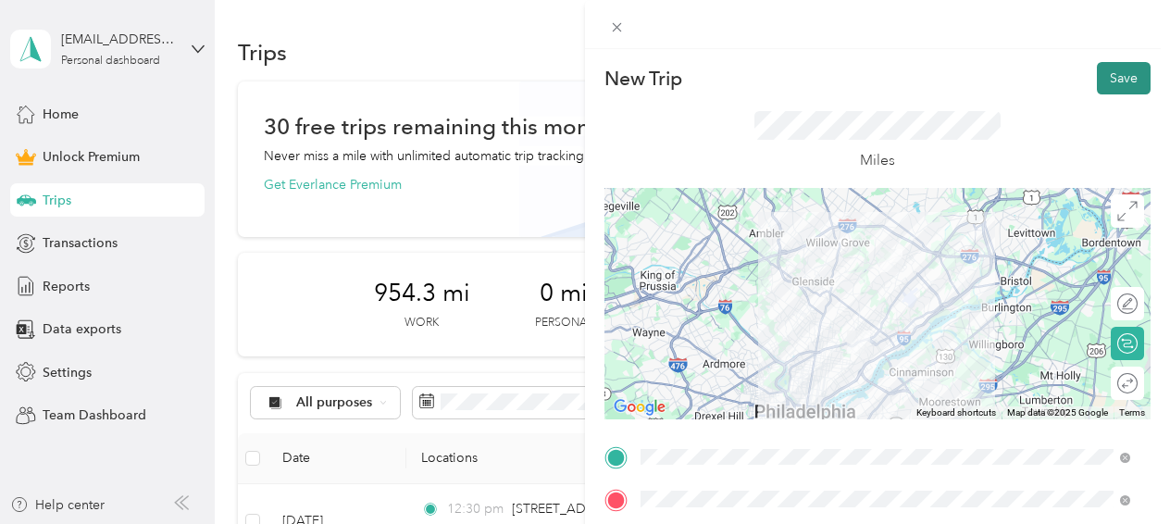
click at [1108, 74] on button "Save" at bounding box center [1124, 78] width 54 height 32
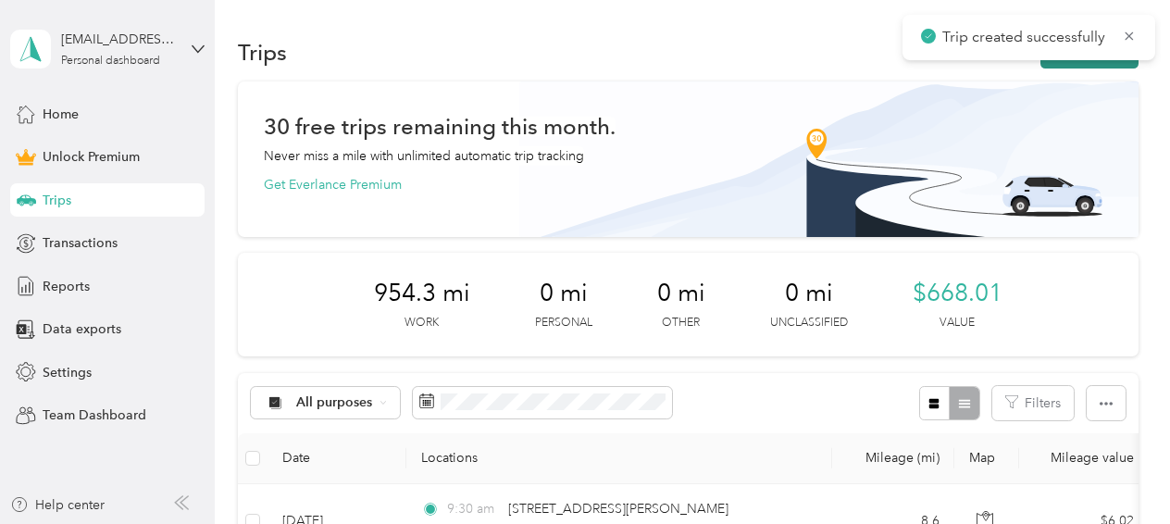
click at [1059, 62] on button "New trip" at bounding box center [1089, 52] width 98 height 32
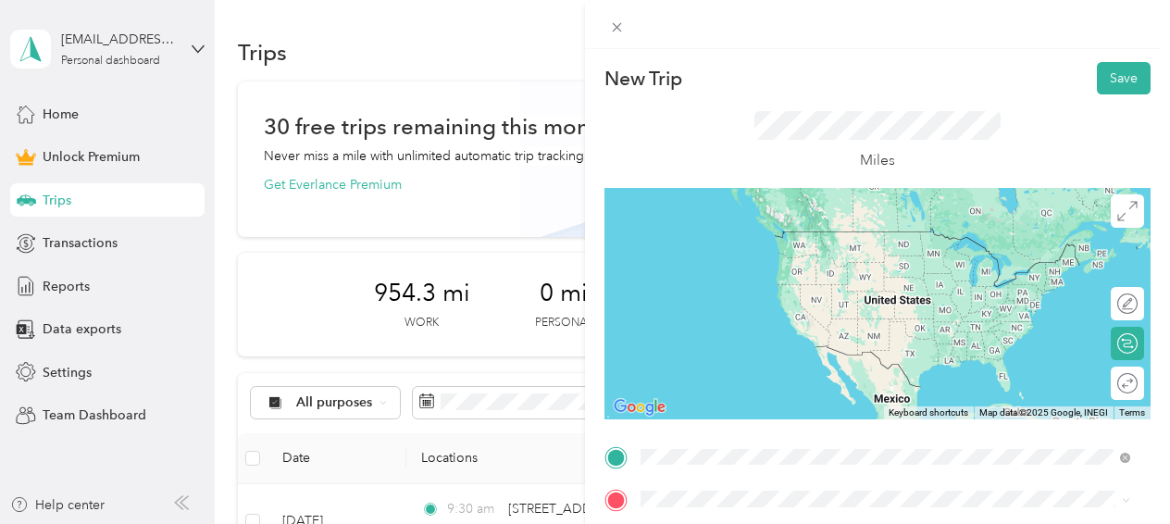
click at [740, 361] on span "[STREET_ADDRESS][US_STATE]" at bounding box center [768, 354] width 185 height 17
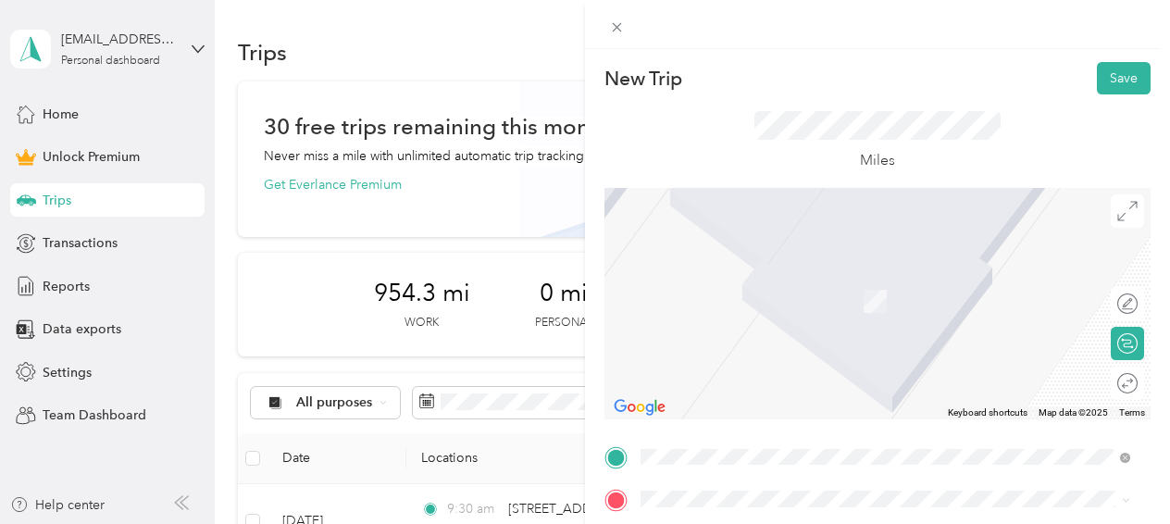
click at [324, 239] on div "New Trip Save This trip cannot be edited because it is either under review, app…" at bounding box center [585, 262] width 1170 height 524
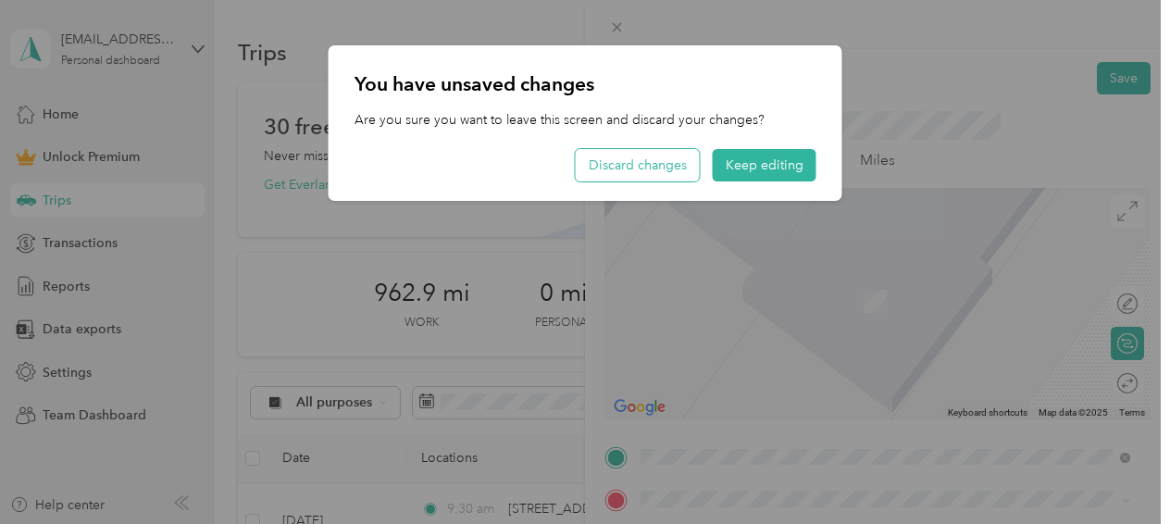
click at [672, 165] on button "Discard changes" at bounding box center [638, 165] width 124 height 32
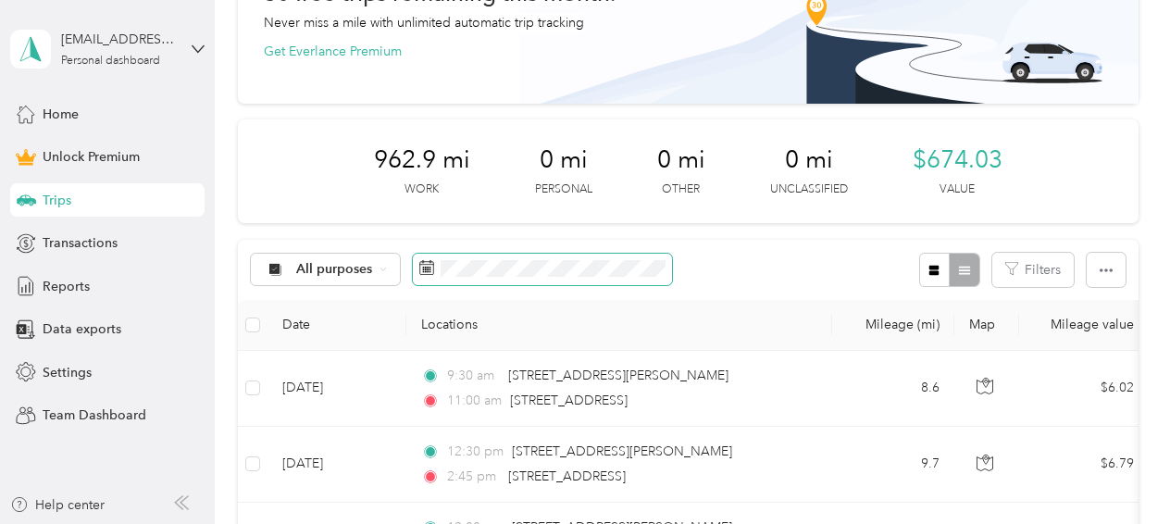
scroll to position [278, 0]
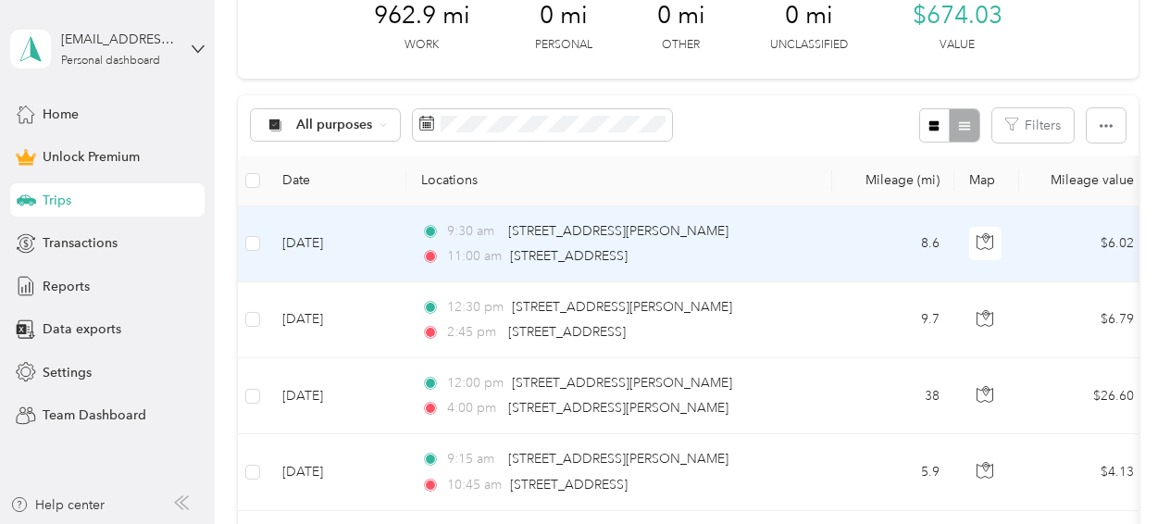
click at [928, 237] on td "8.6" at bounding box center [893, 244] width 122 height 76
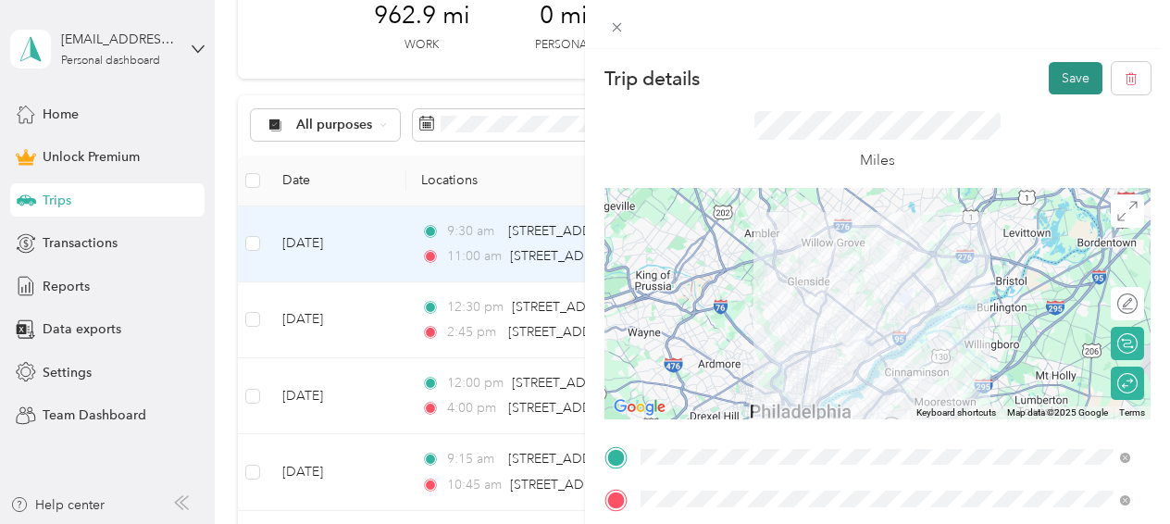
click at [1059, 73] on button "Save" at bounding box center [1076, 78] width 54 height 32
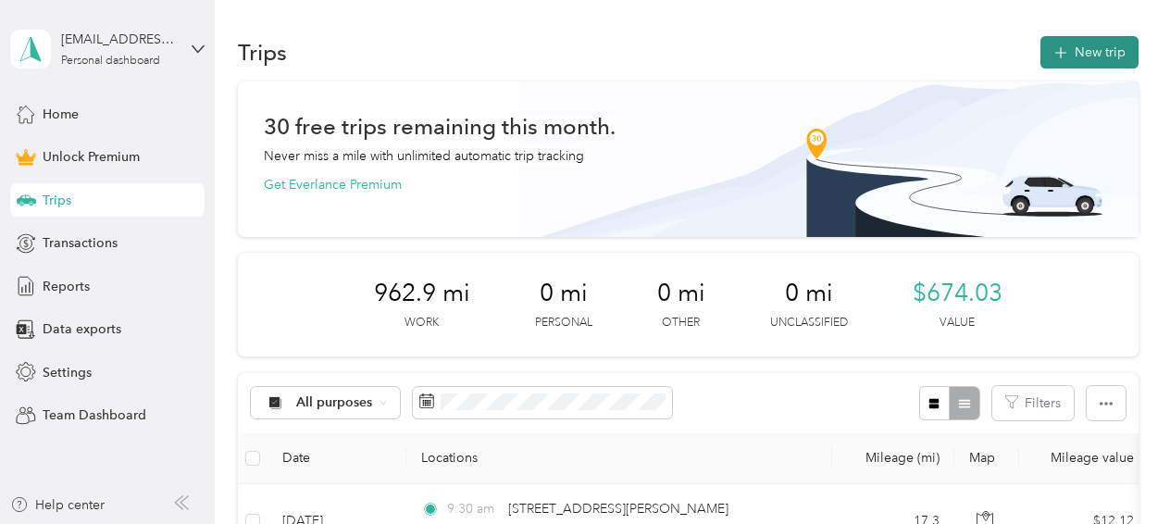
click at [1079, 55] on button "New trip" at bounding box center [1089, 52] width 98 height 32
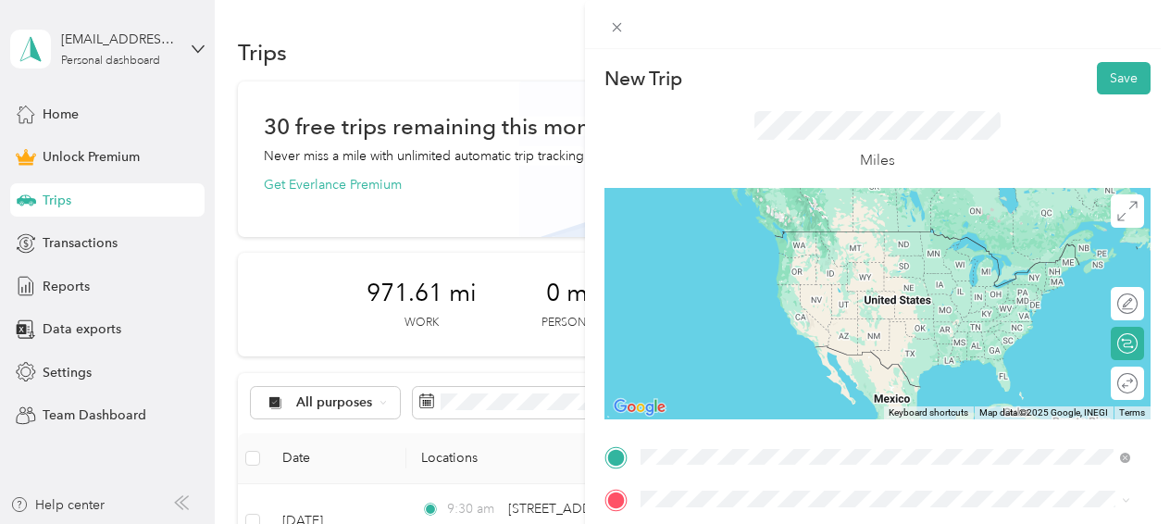
click at [740, 230] on span "[STREET_ADDRESS][PERSON_NAME][US_STATE]" at bounding box center [820, 231] width 288 height 17
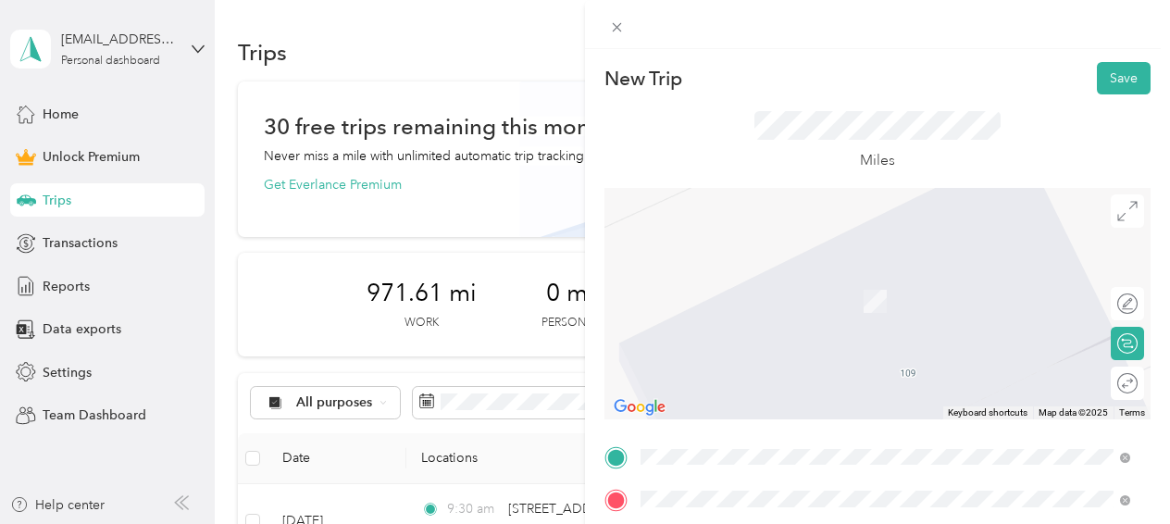
click at [729, 282] on span "[STREET_ADDRESS][US_STATE]" at bounding box center [768, 274] width 185 height 17
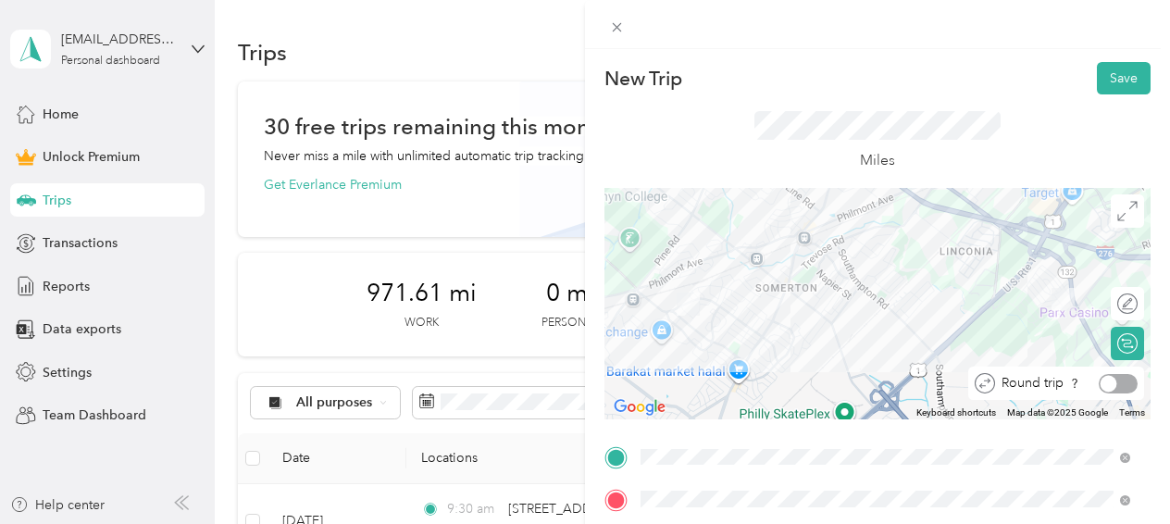
click at [1117, 383] on div at bounding box center [1118, 383] width 39 height 19
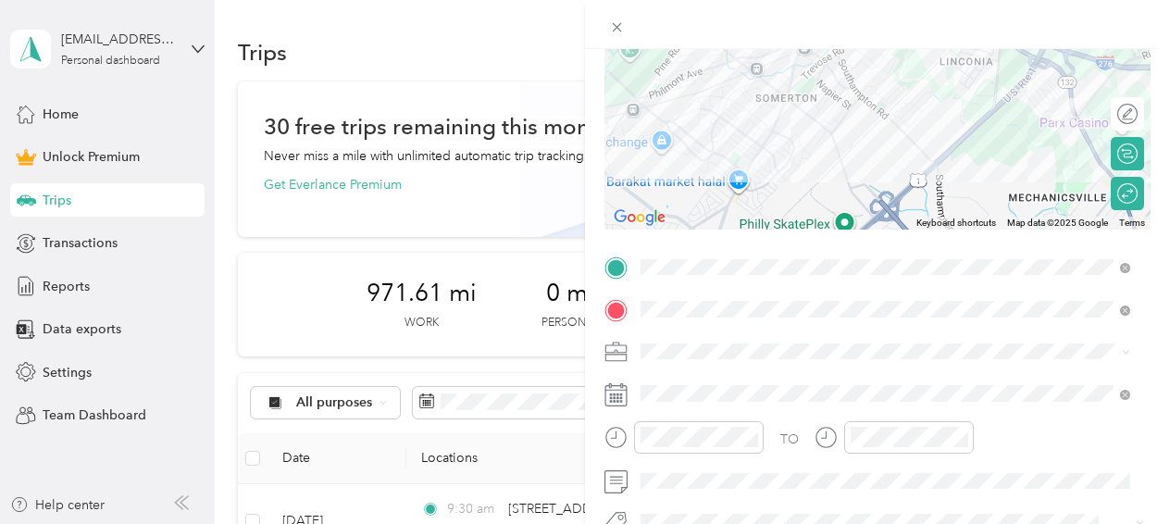
scroll to position [191, 0]
click at [691, 94] on li "Work" at bounding box center [885, 90] width 503 height 32
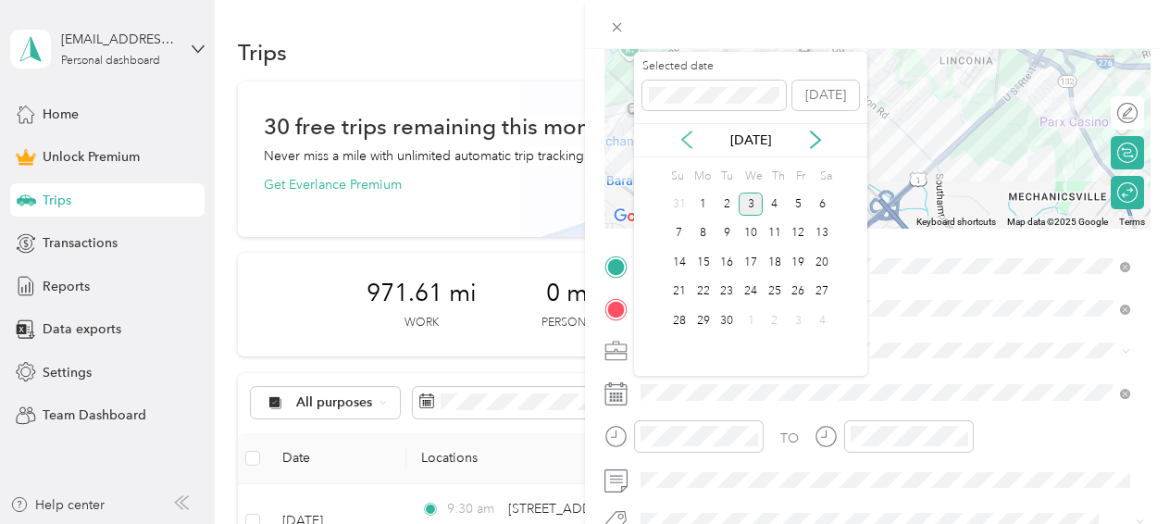
click at [679, 140] on icon at bounding box center [686, 139] width 19 height 19
click at [748, 259] on div "13" at bounding box center [751, 262] width 24 height 23
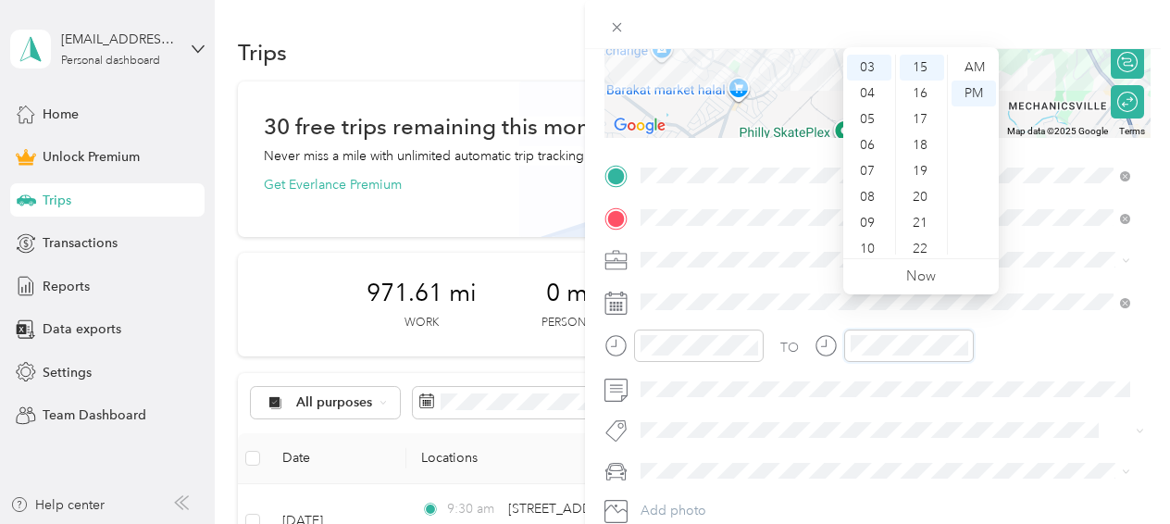
scroll to position [376, 0]
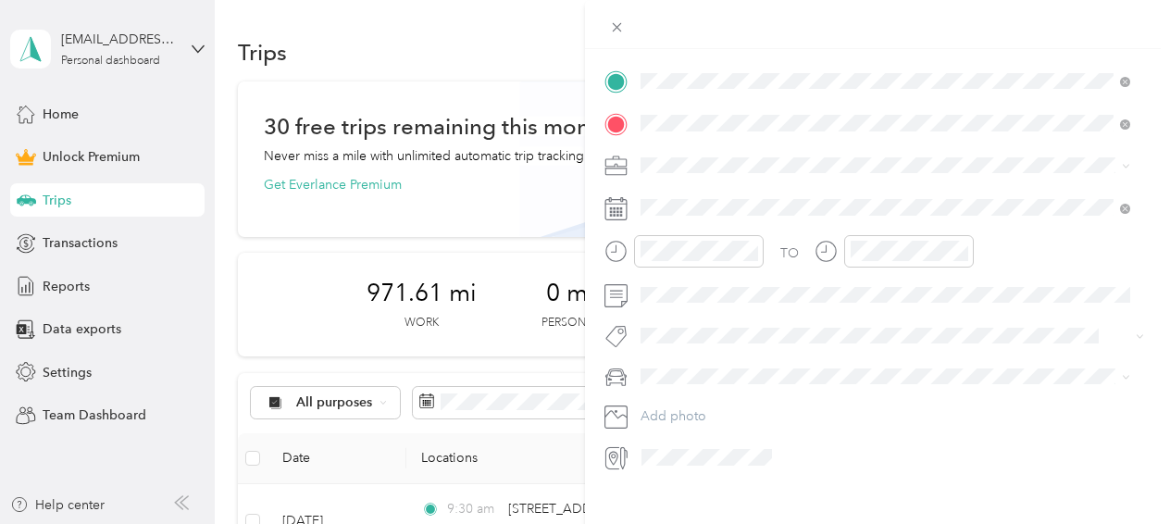
click at [700, 408] on span "Main SUV" at bounding box center [675, 406] width 56 height 16
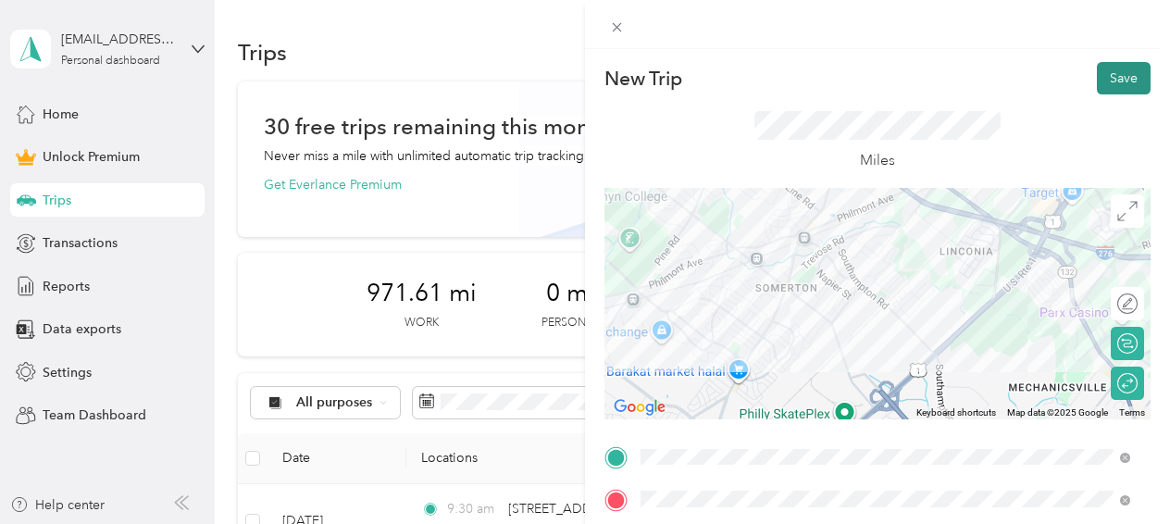
click at [1109, 76] on button "Save" at bounding box center [1124, 78] width 54 height 32
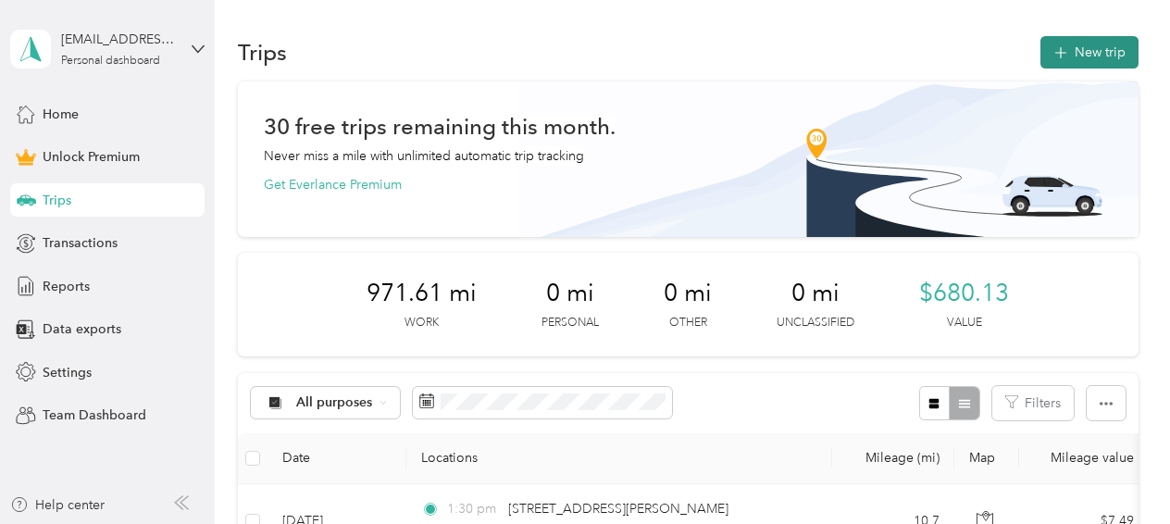
click at [1086, 41] on button "New trip" at bounding box center [1089, 52] width 98 height 32
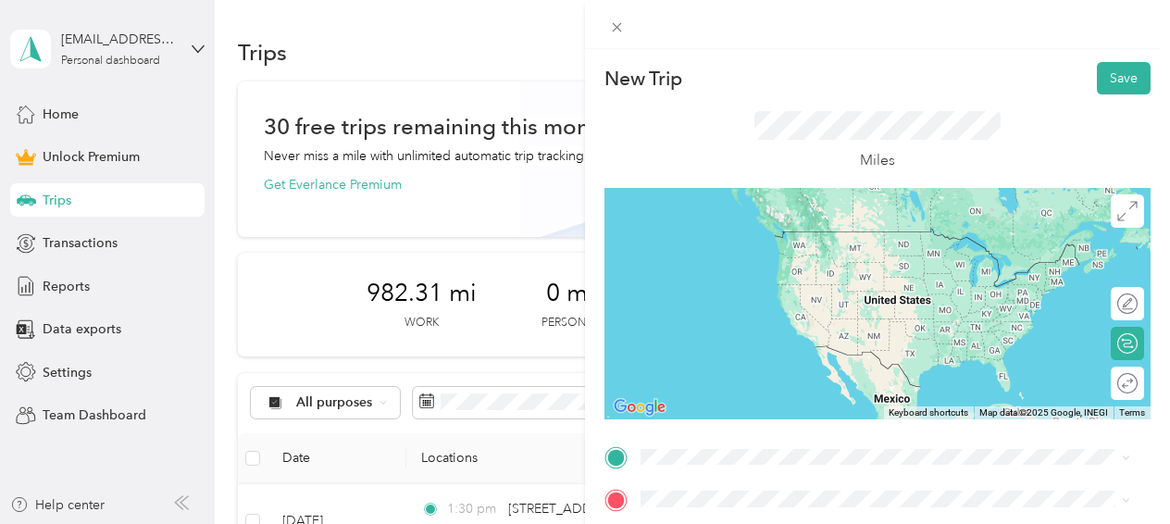
click at [739, 238] on span "[STREET_ADDRESS][PERSON_NAME][US_STATE]" at bounding box center [820, 229] width 288 height 17
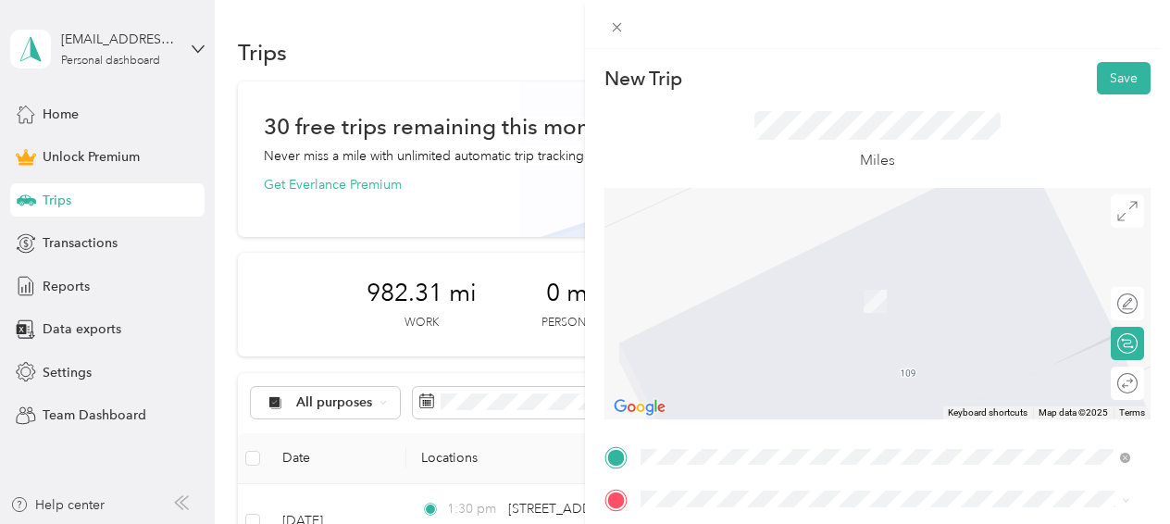
click at [751, 279] on span "[STREET_ADDRESS][PERSON_NAME][US_STATE]" at bounding box center [820, 272] width 288 height 17
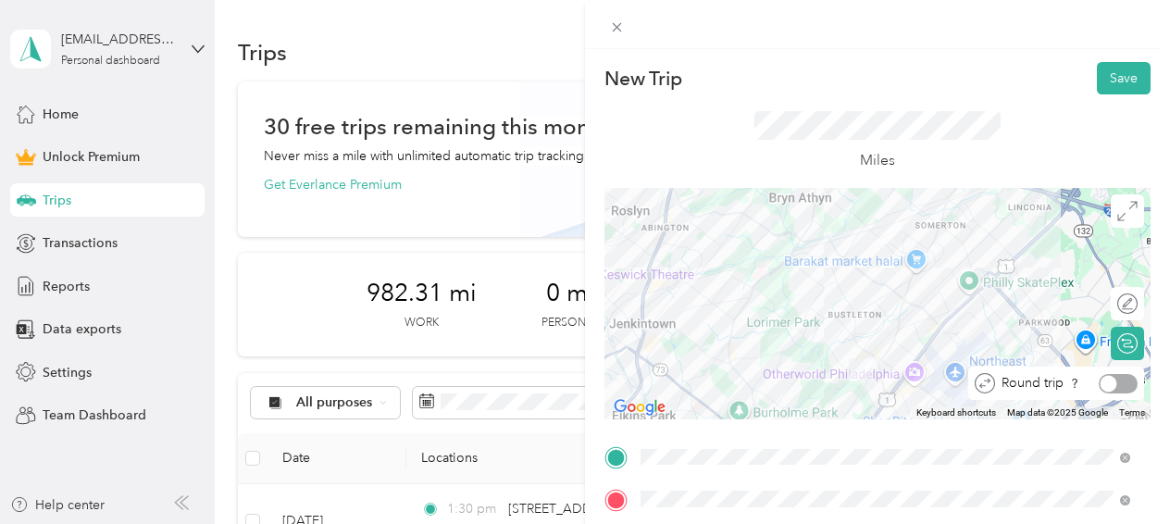
click at [1117, 389] on div at bounding box center [1118, 383] width 39 height 19
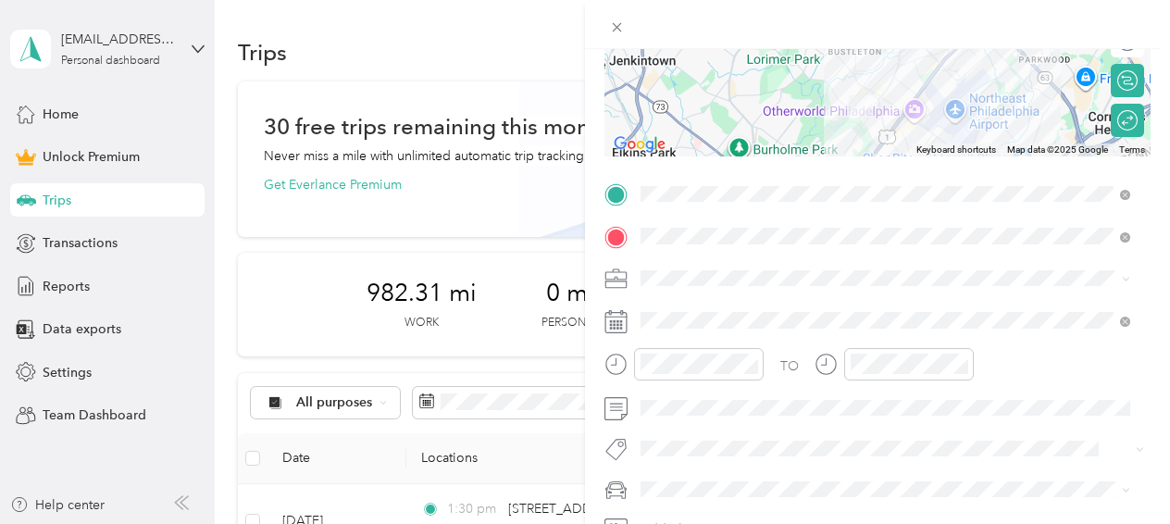
scroll to position [278, 0]
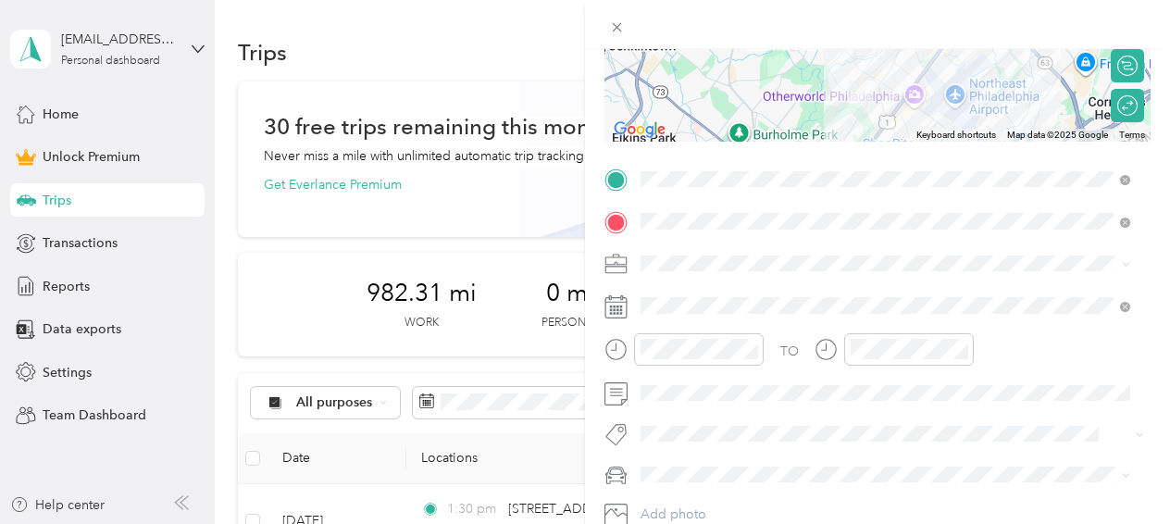
click at [680, 250] on span at bounding box center [892, 264] width 516 height 30
click at [671, 11] on li "Work" at bounding box center [885, 4] width 503 height 32
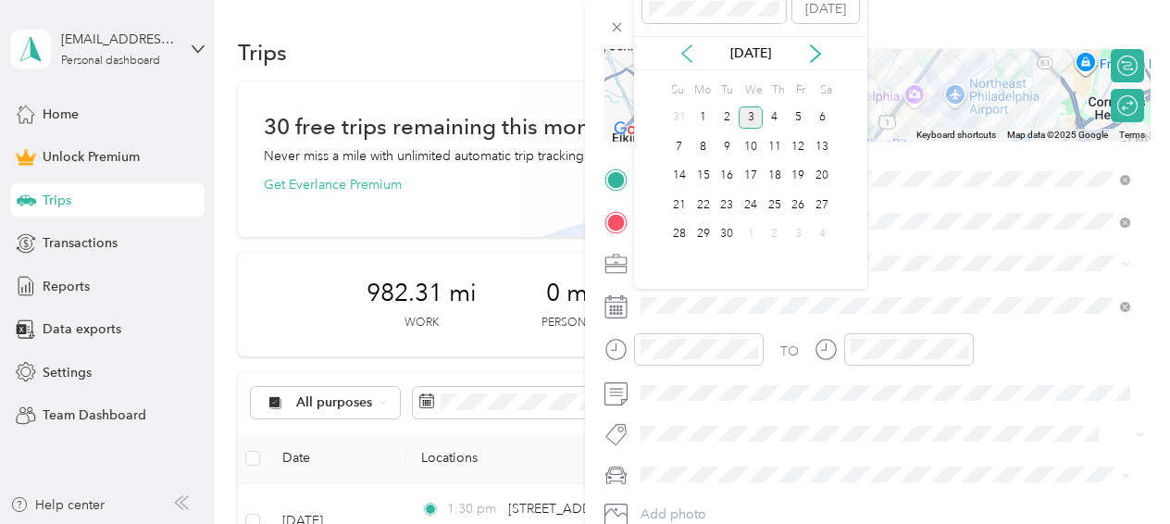
click at [682, 48] on icon at bounding box center [686, 53] width 19 height 19
click at [803, 176] on div "15" at bounding box center [799, 176] width 24 height 23
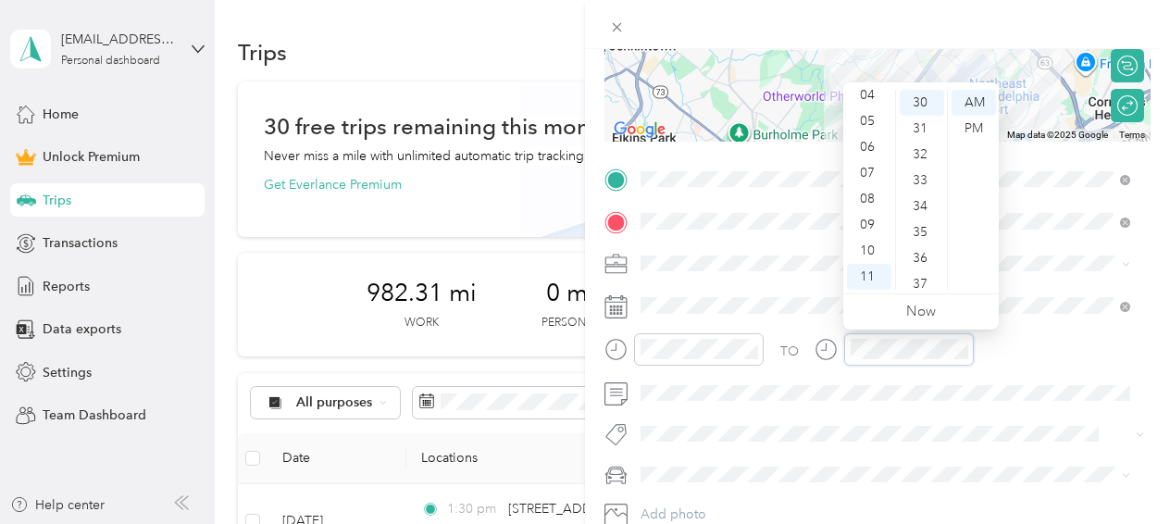
scroll to position [777, 0]
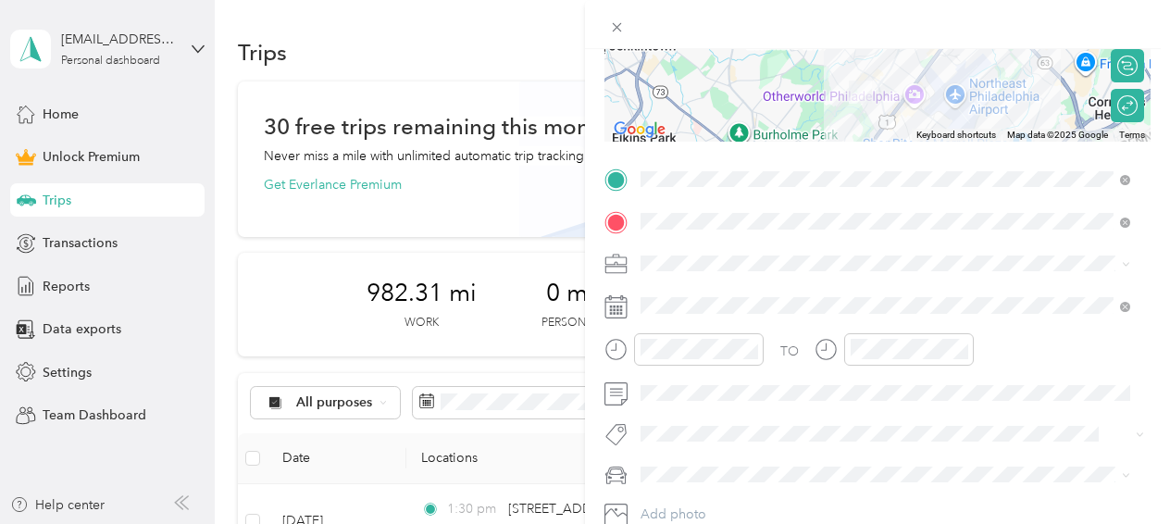
click at [689, 463] on span at bounding box center [892, 475] width 516 height 30
click at [698, 496] on div "Main SUV" at bounding box center [885, 505] width 477 height 19
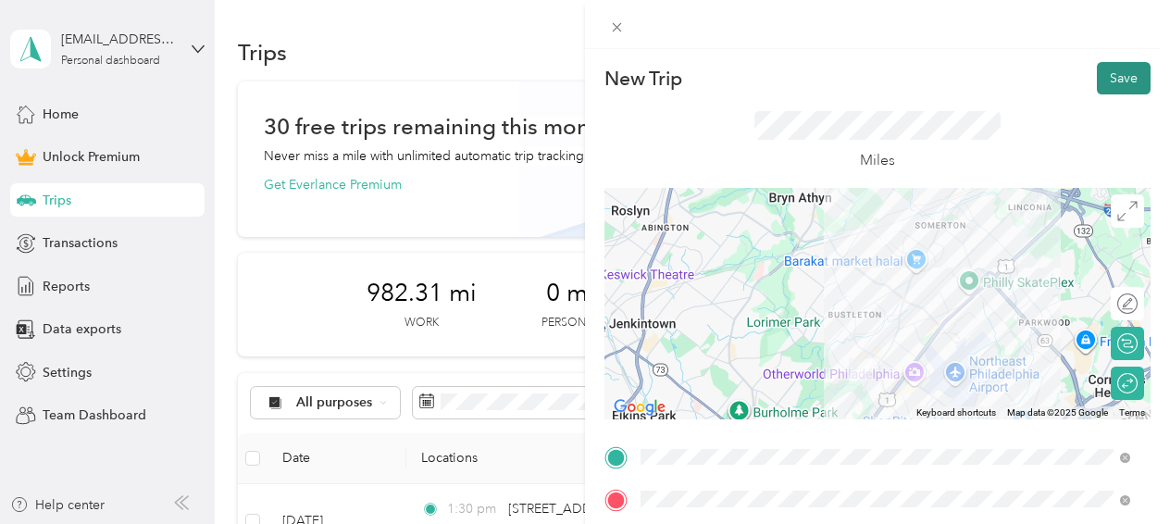
click at [1108, 79] on button "Save" at bounding box center [1124, 78] width 54 height 32
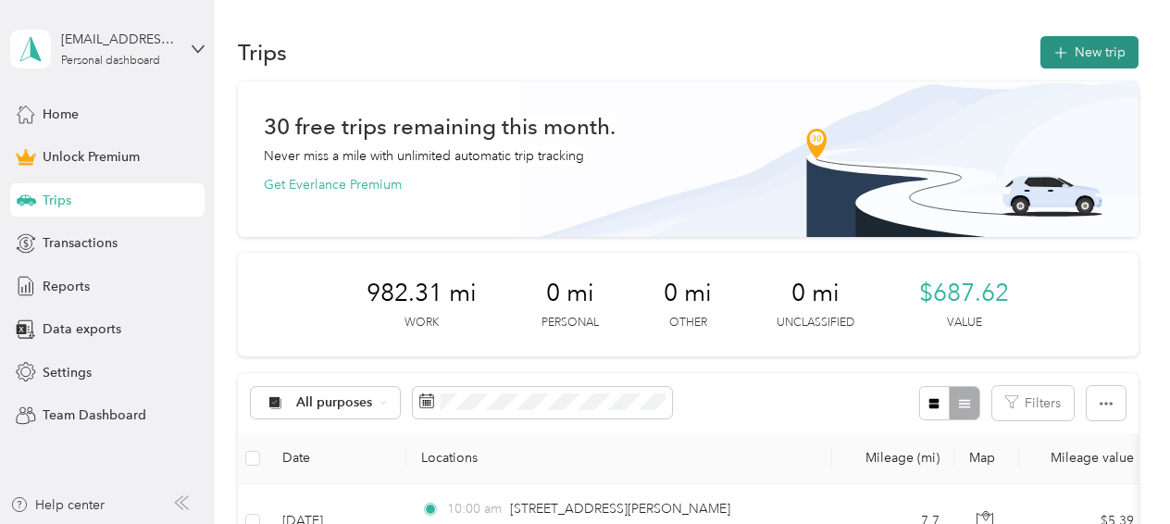
click at [1073, 50] on button "New trip" at bounding box center [1089, 52] width 98 height 32
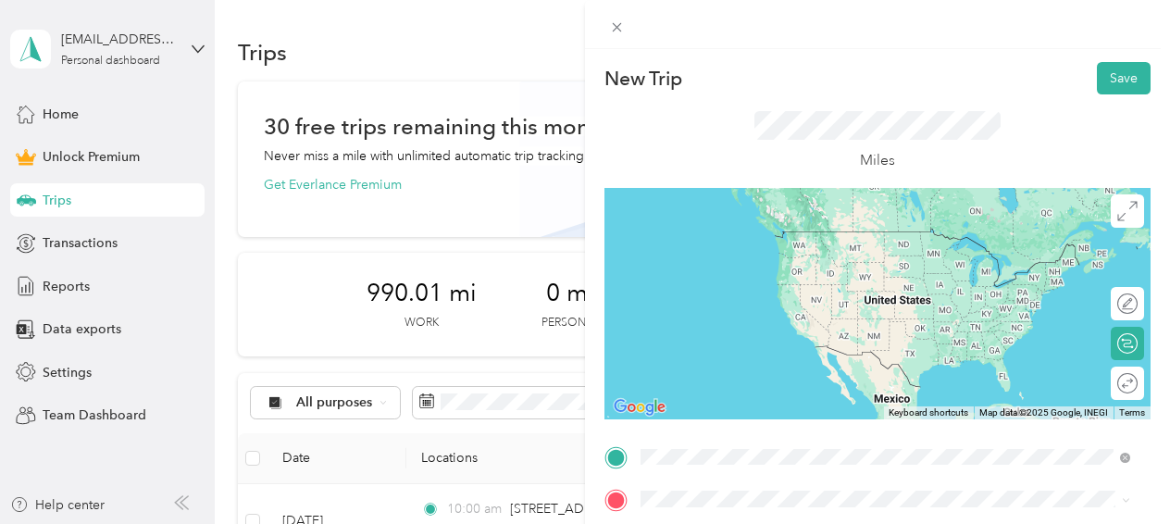
click at [729, 236] on span "[STREET_ADDRESS][PERSON_NAME][US_STATE]" at bounding box center [820, 231] width 288 height 17
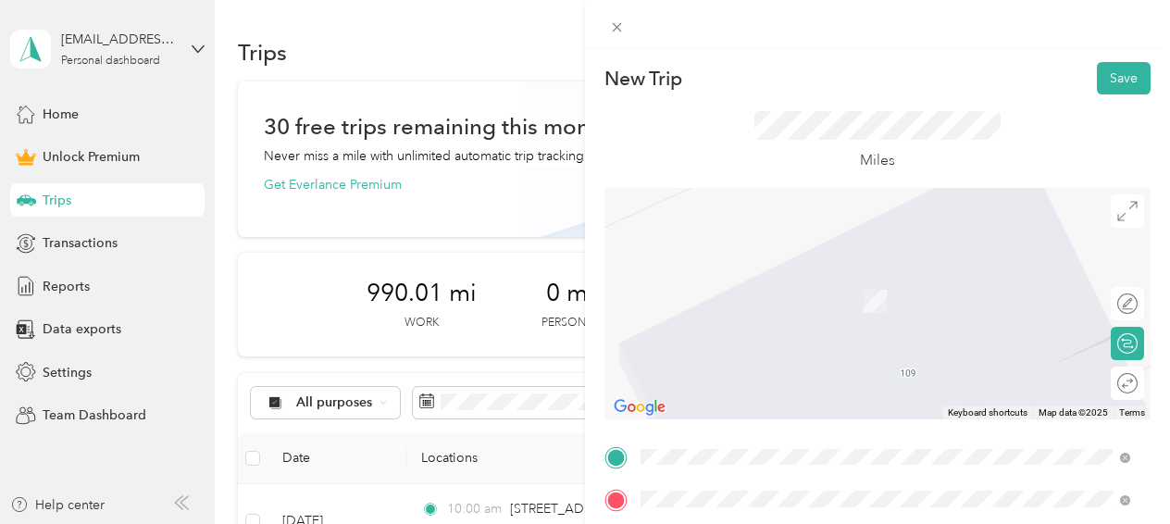
click at [740, 282] on span "[STREET_ADDRESS][US_STATE]" at bounding box center [768, 274] width 185 height 17
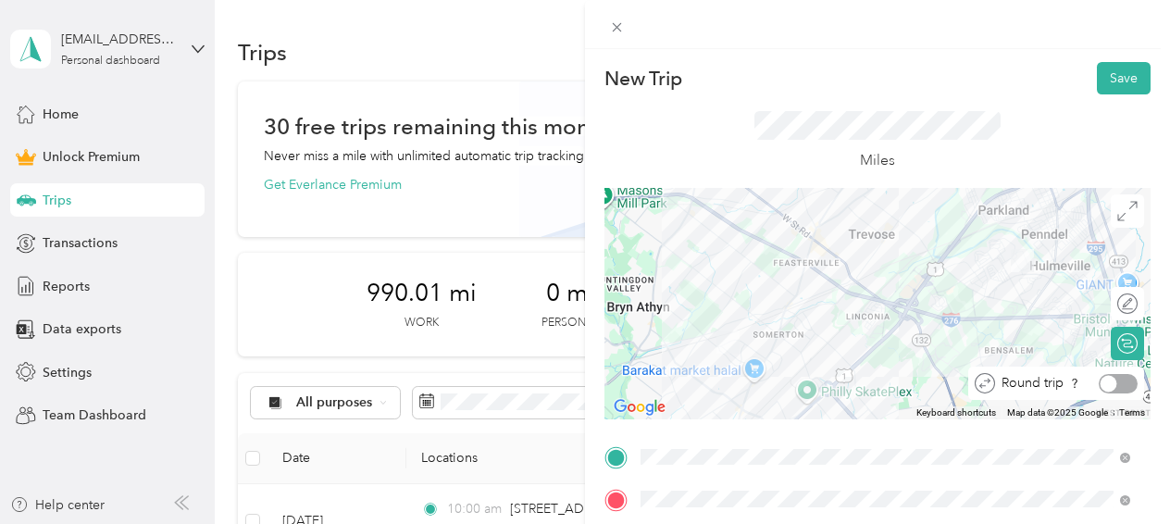
click at [1100, 377] on div at bounding box center [1108, 383] width 17 height 17
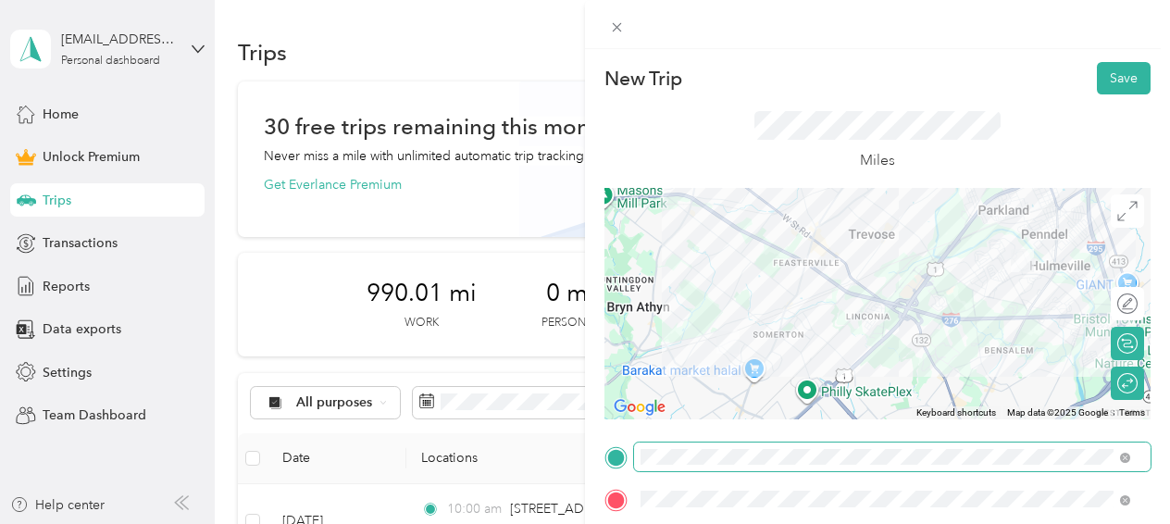
scroll to position [93, 0]
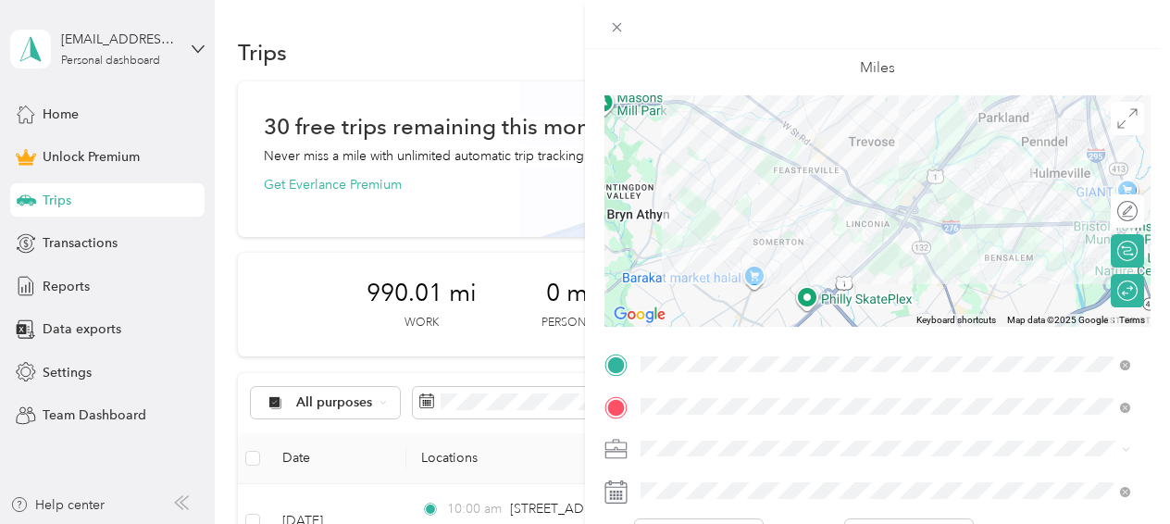
click at [663, 192] on li "Work" at bounding box center [885, 185] width 503 height 32
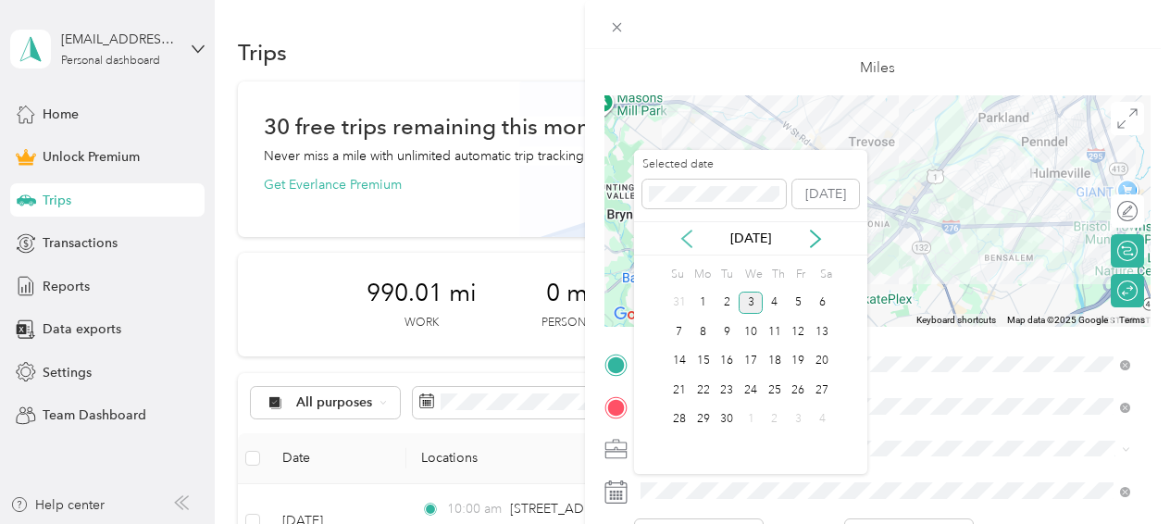
click at [687, 241] on icon at bounding box center [686, 239] width 19 height 19
click at [709, 382] on div "18" at bounding box center [703, 390] width 24 height 23
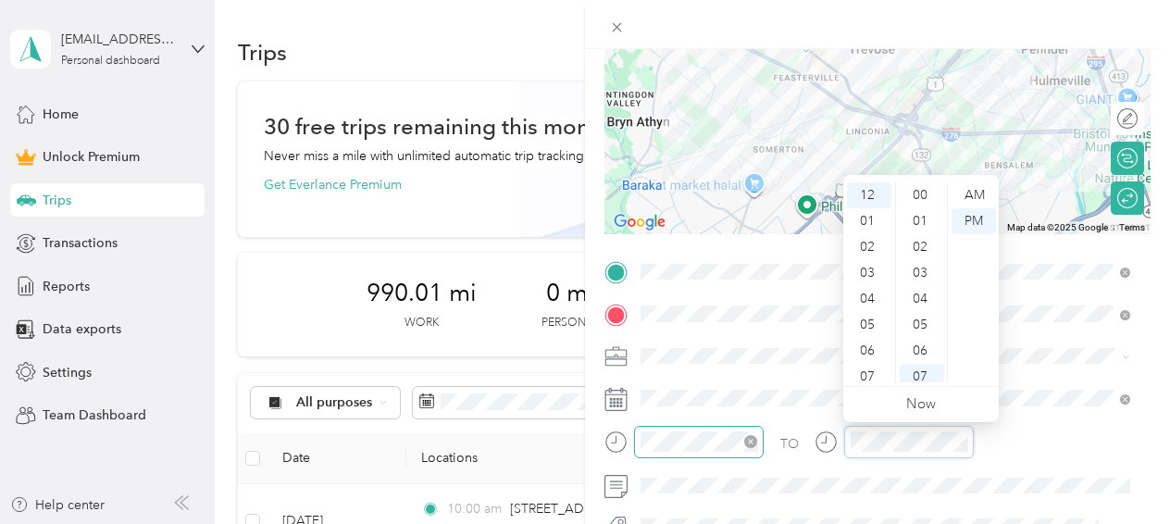
scroll to position [181, 0]
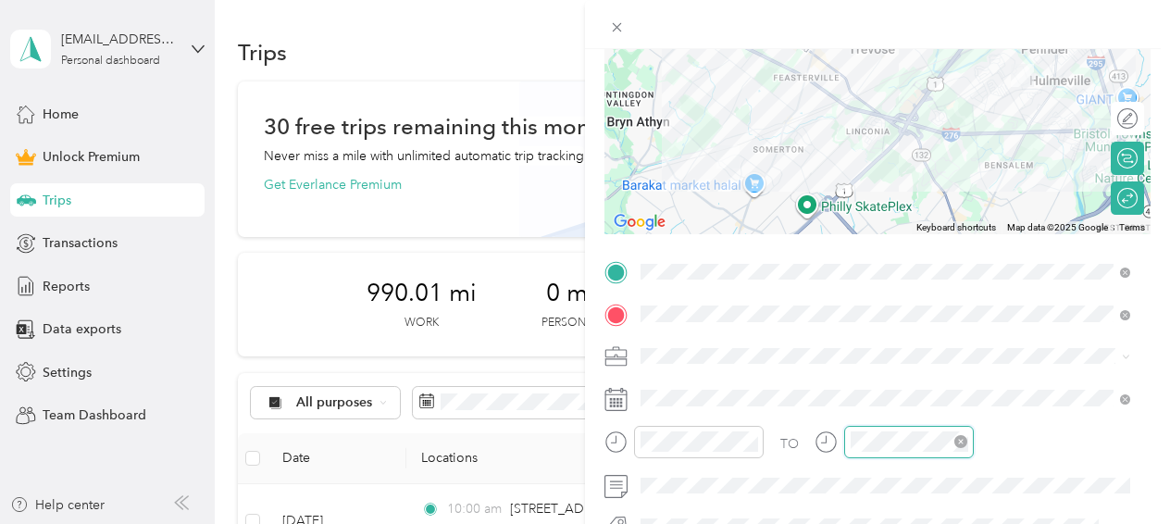
click at [872, 429] on div at bounding box center [909, 442] width 130 height 32
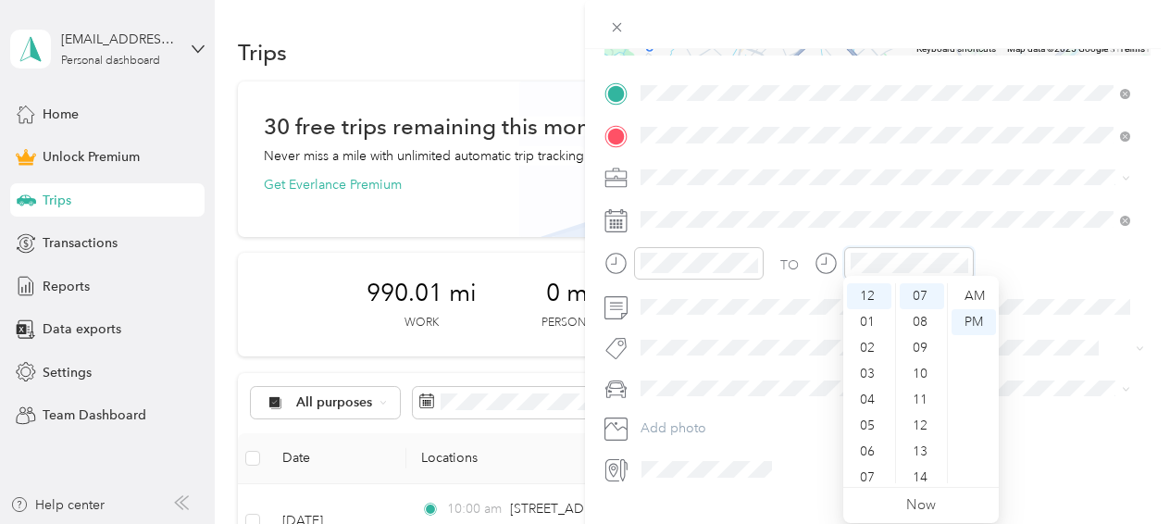
scroll to position [370, 0]
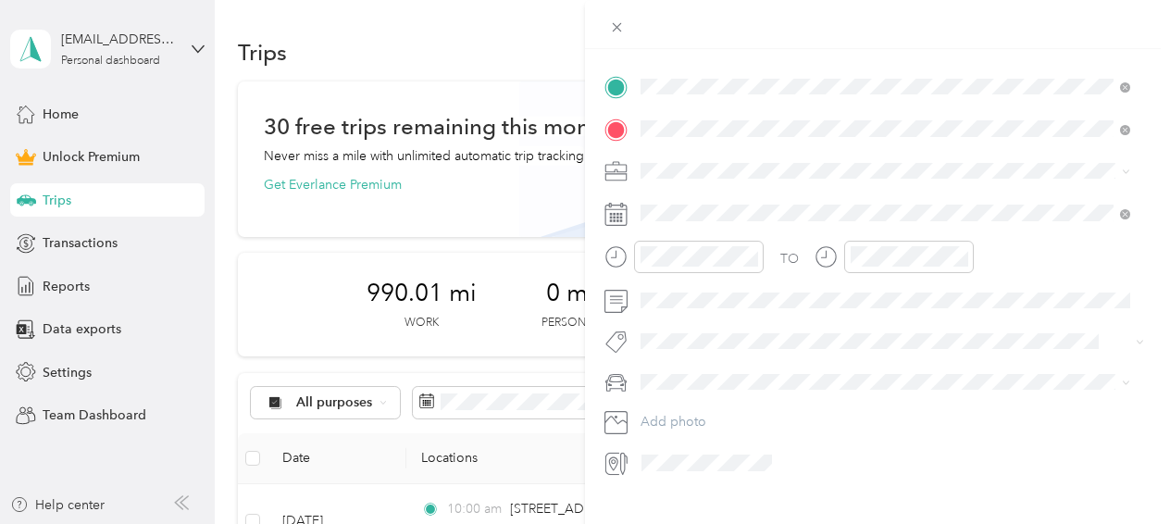
click at [711, 409] on div "Main SUV" at bounding box center [885, 413] width 477 height 19
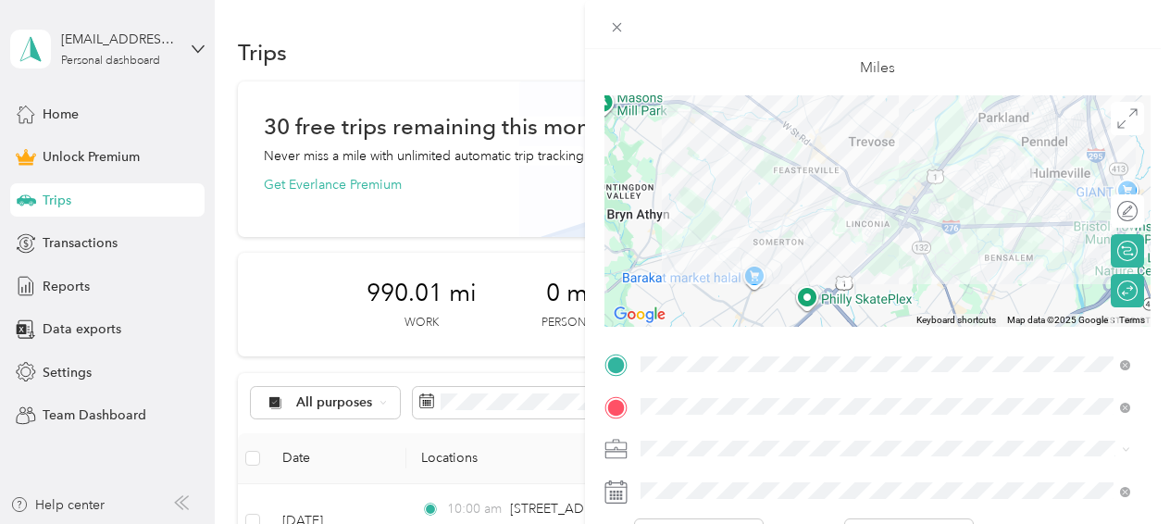
scroll to position [0, 0]
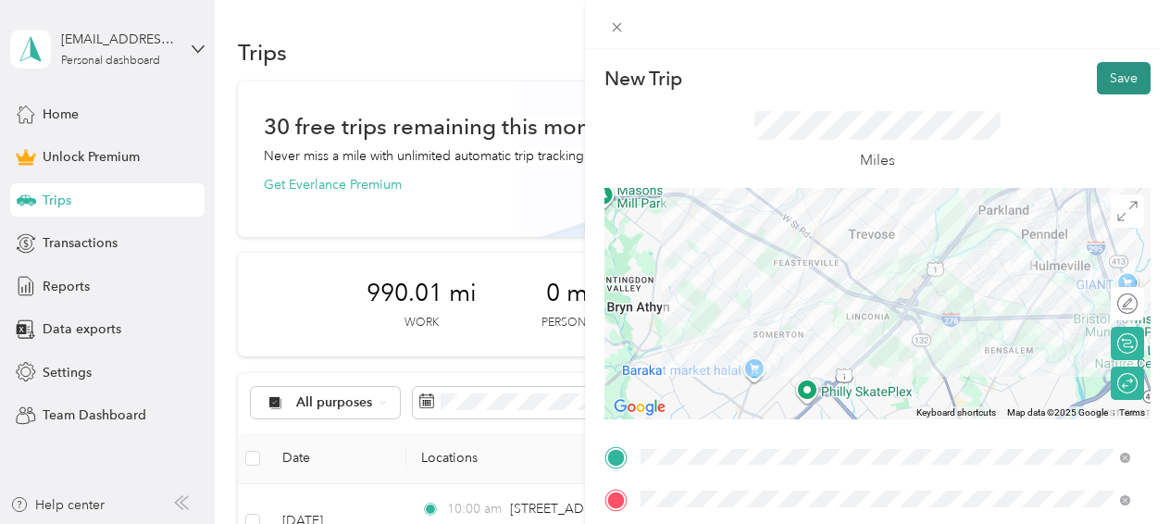
click at [1105, 77] on button "Save" at bounding box center [1124, 78] width 54 height 32
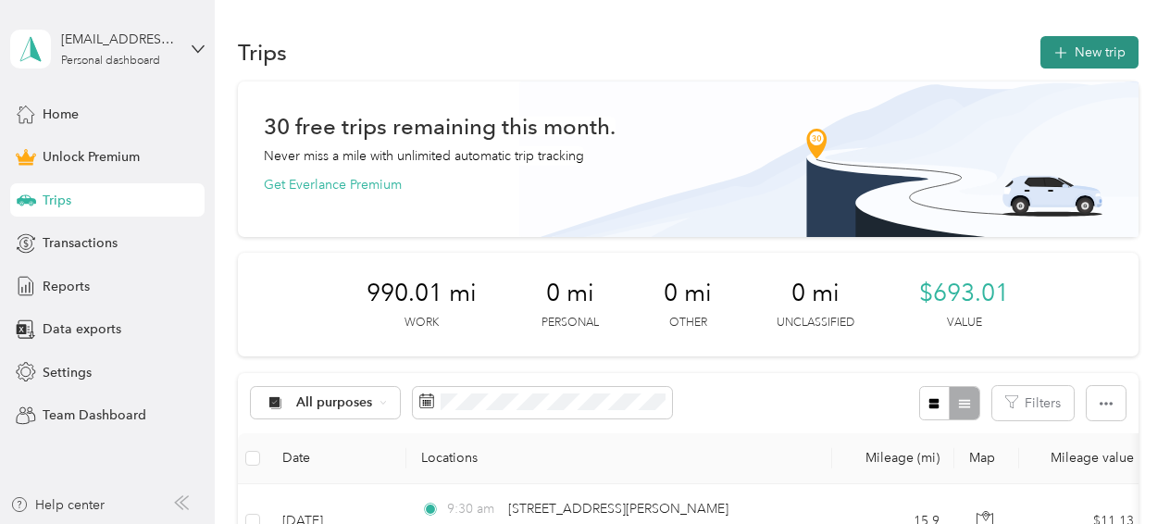
click at [1080, 48] on button "New trip" at bounding box center [1089, 52] width 98 height 32
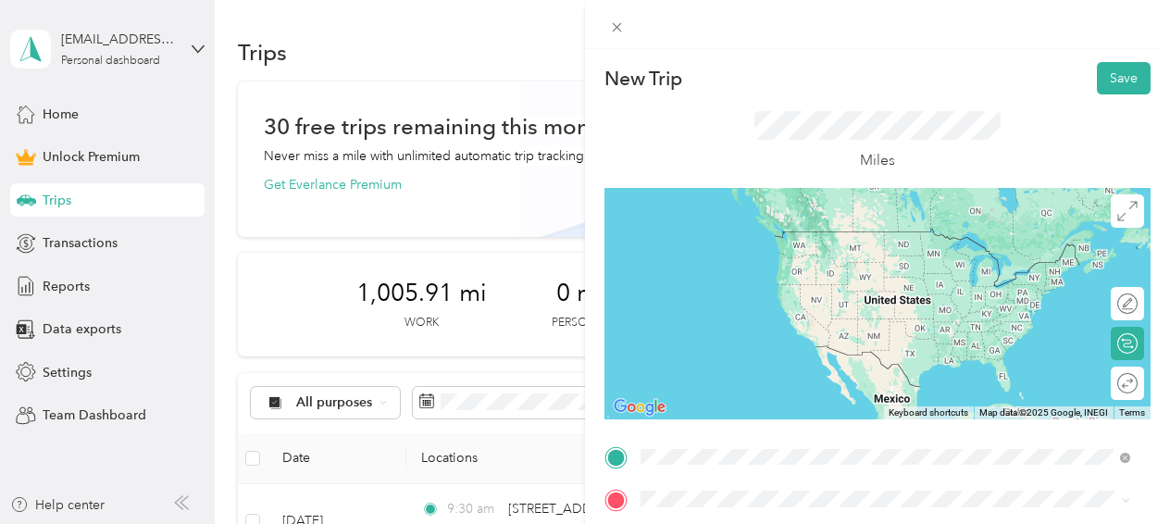
click at [774, 240] on span "[STREET_ADDRESS][PERSON_NAME][US_STATE]" at bounding box center [820, 231] width 288 height 17
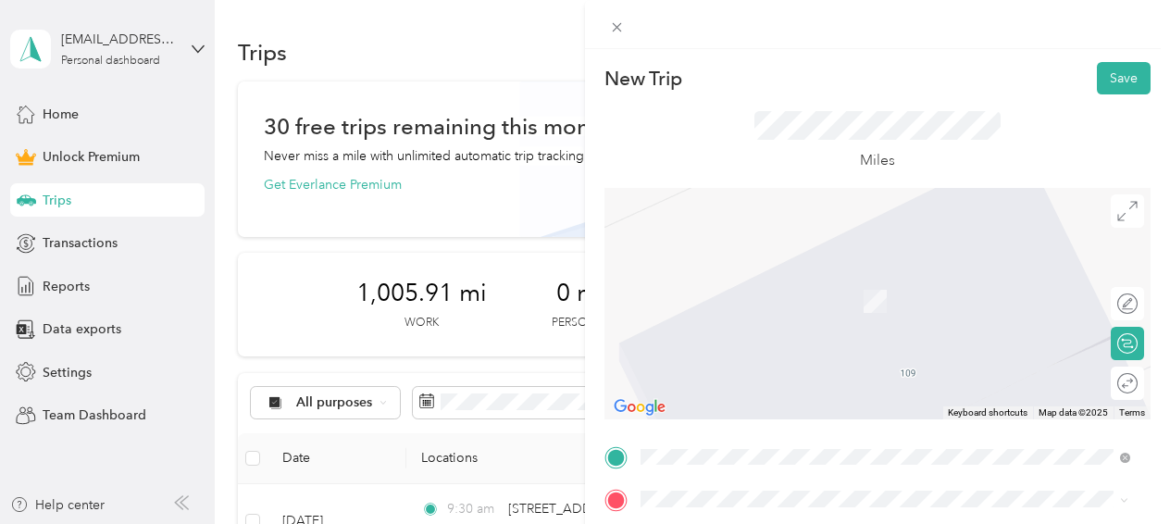
click at [774, 282] on span "[STREET_ADDRESS][US_STATE]" at bounding box center [768, 274] width 185 height 17
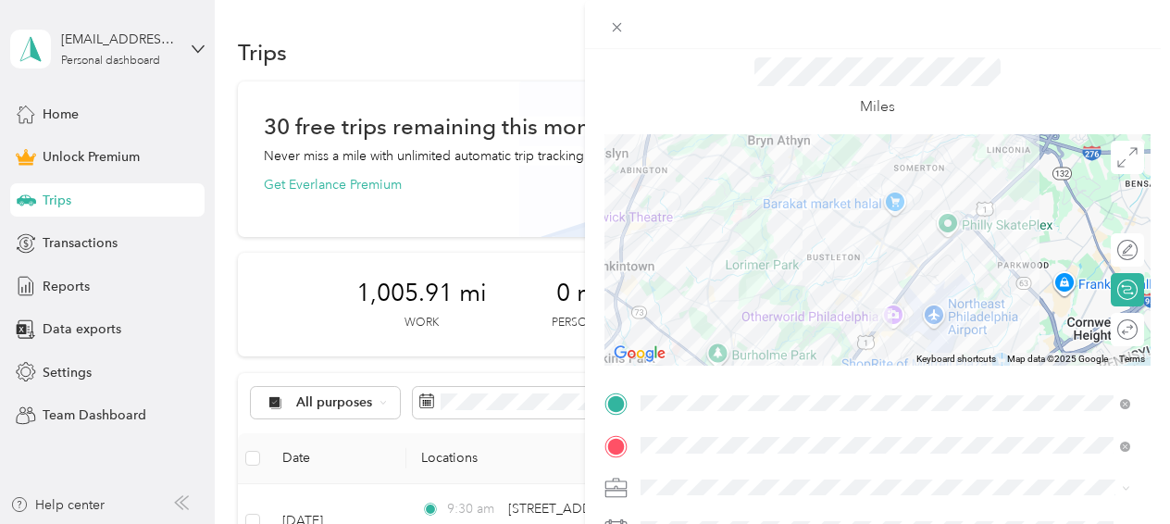
scroll to position [93, 0]
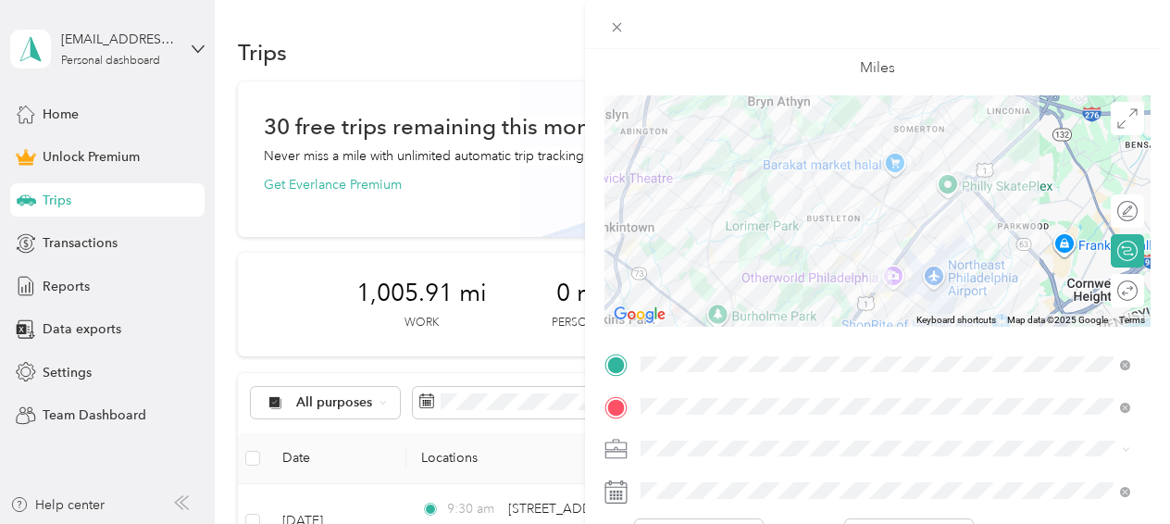
click at [689, 185] on div "Work" at bounding box center [885, 186] width 477 height 19
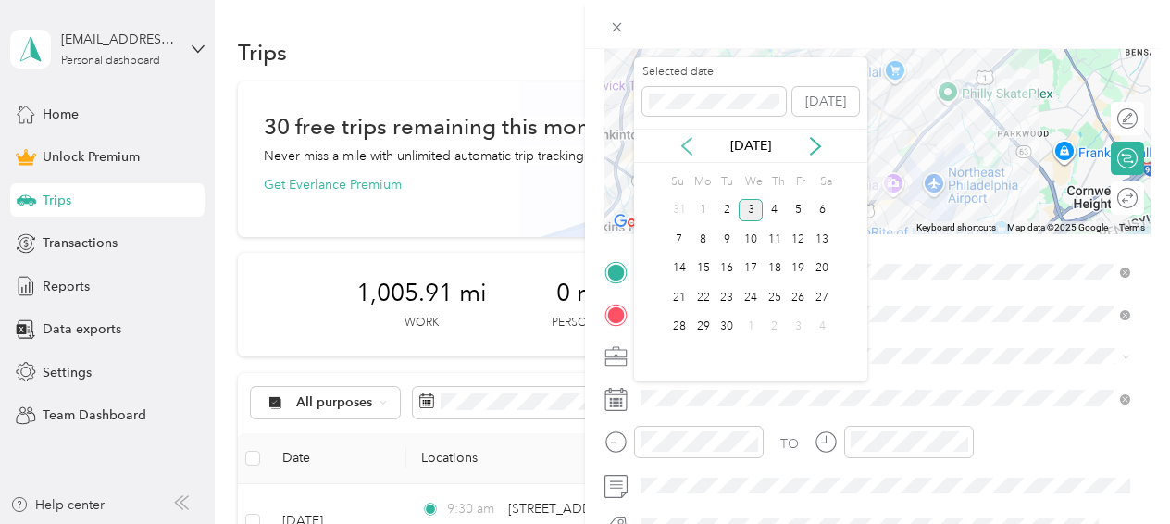
click at [690, 150] on icon at bounding box center [686, 146] width 19 height 19
click at [701, 298] on div "18" at bounding box center [703, 297] width 24 height 23
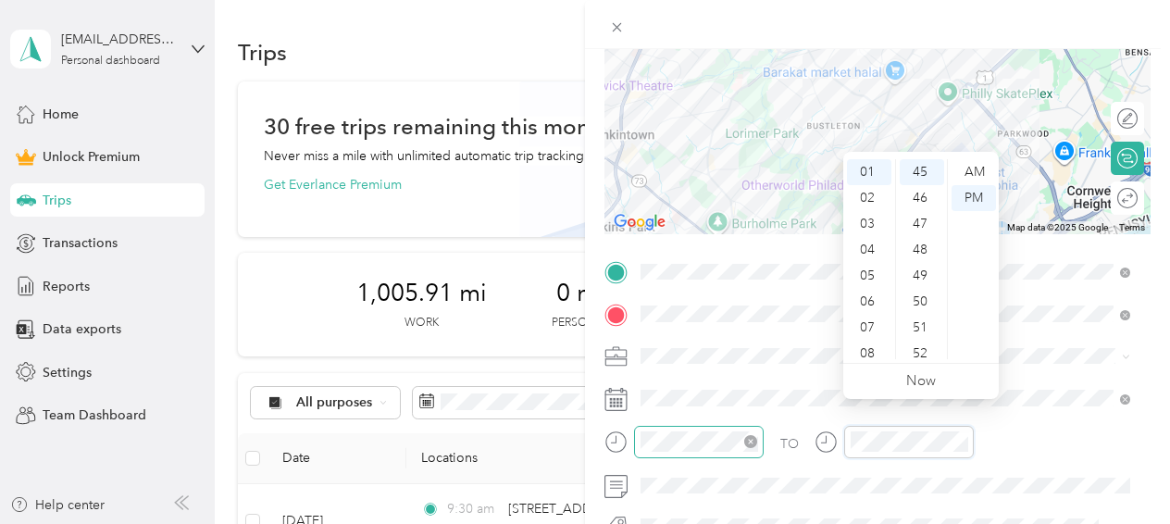
scroll to position [278, 0]
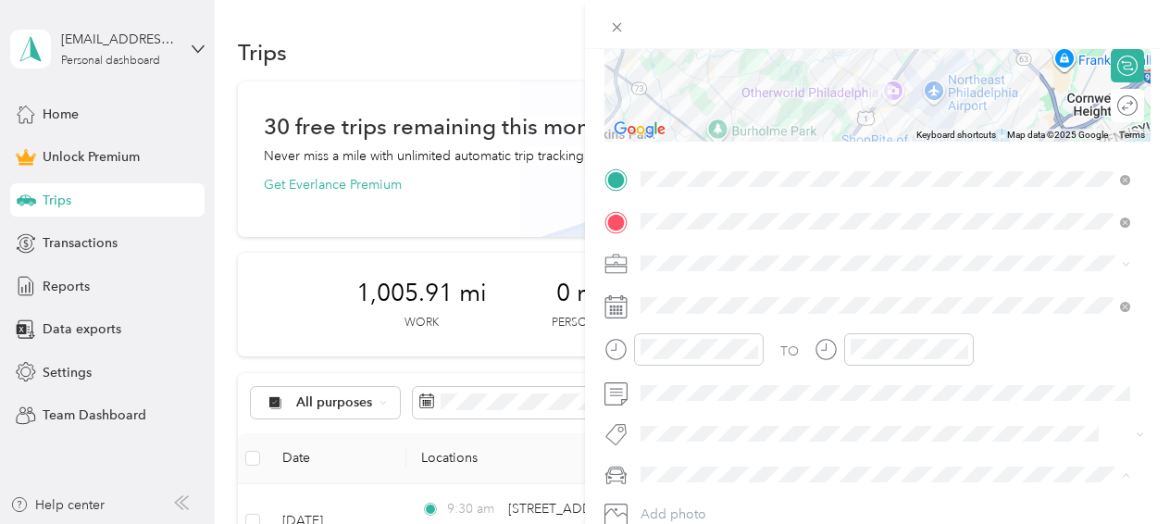
click at [684, 505] on span "Main SUV" at bounding box center [675, 506] width 56 height 16
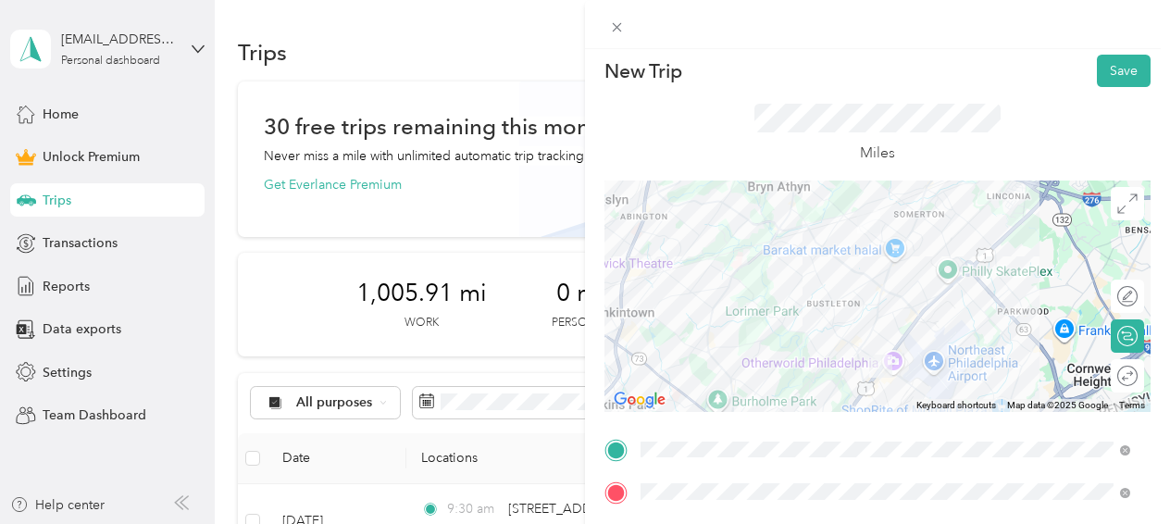
scroll to position [0, 0]
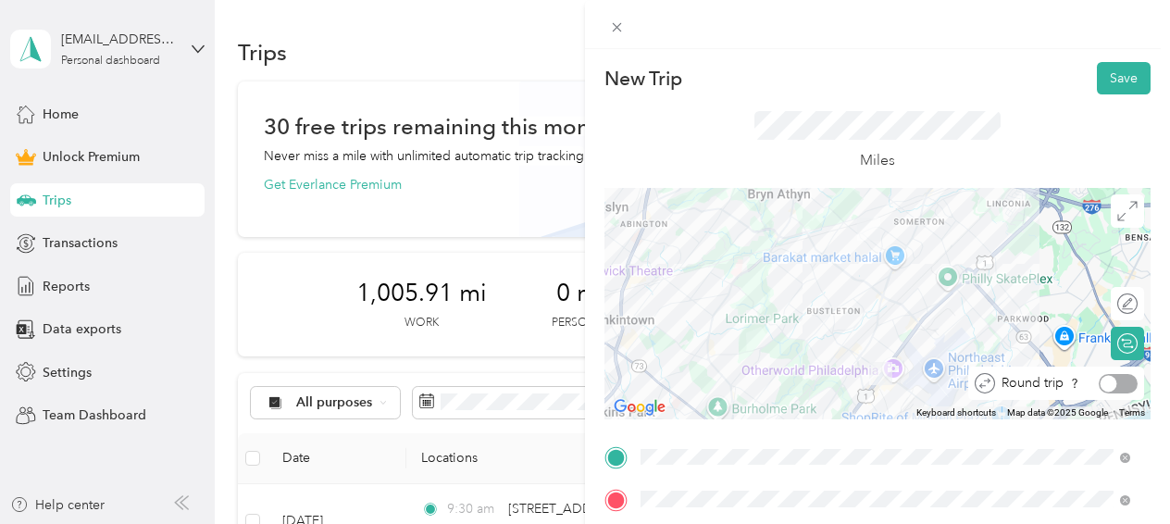
click at [1109, 382] on div at bounding box center [1118, 383] width 39 height 19
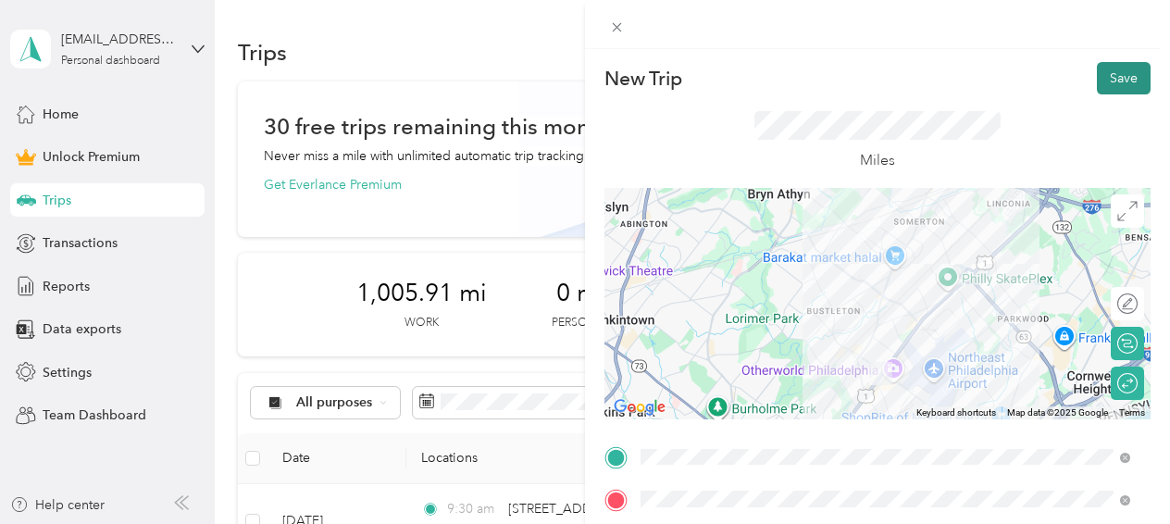
click at [1114, 71] on button "Save" at bounding box center [1124, 78] width 54 height 32
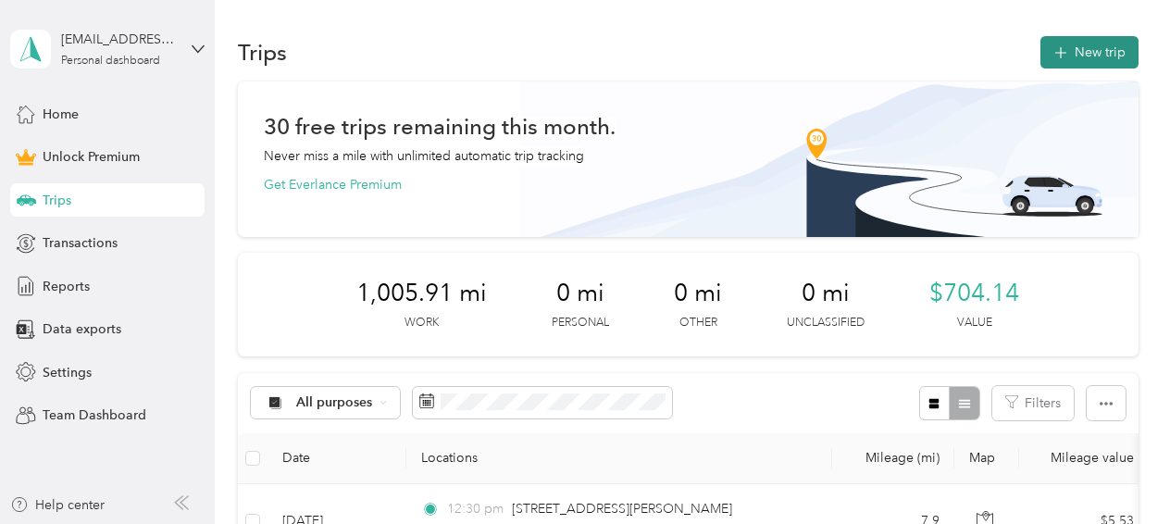
click at [1086, 47] on button "New trip" at bounding box center [1089, 52] width 98 height 32
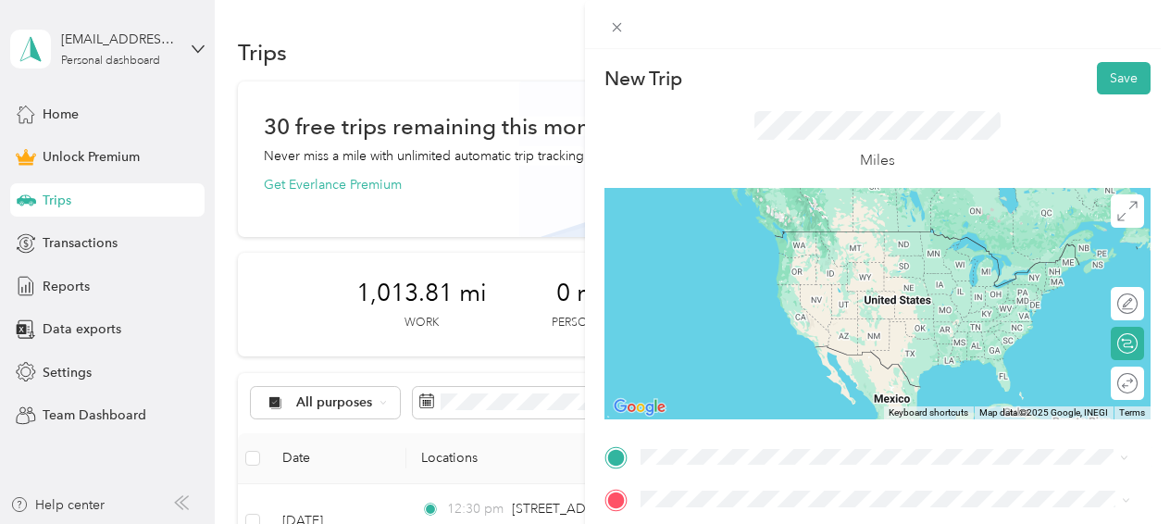
click at [813, 226] on span "[STREET_ADDRESS][PERSON_NAME][US_STATE]" at bounding box center [820, 231] width 288 height 17
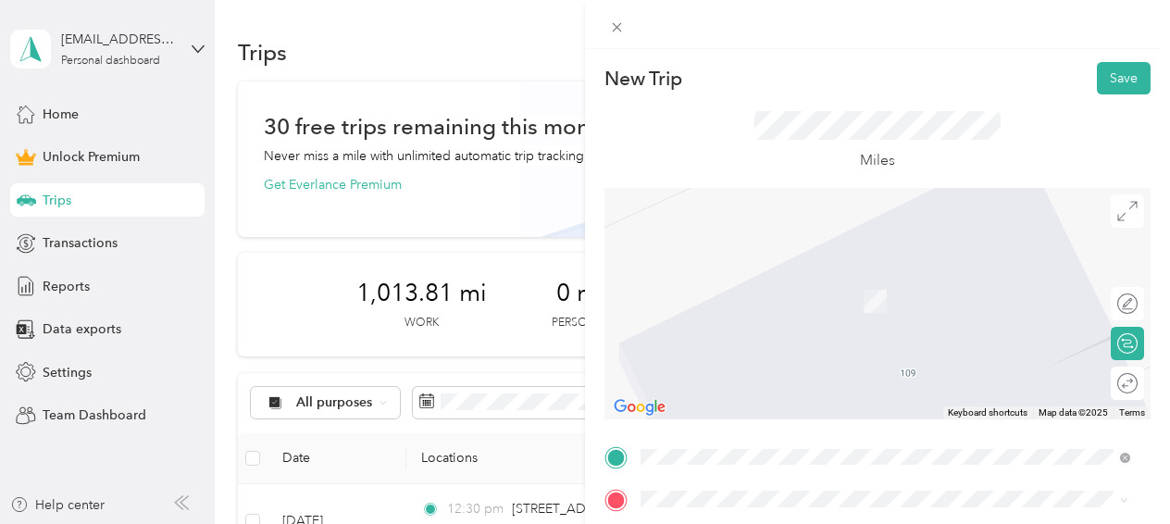
click at [765, 325] on div "[STREET_ADDRESS][US_STATE]" at bounding box center [885, 312] width 477 height 25
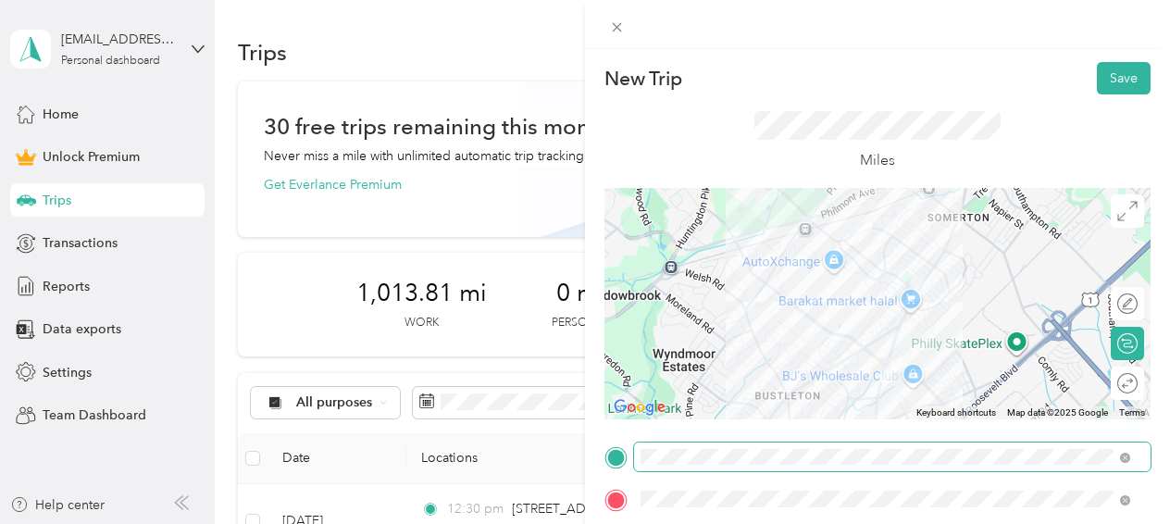
scroll to position [185, 0]
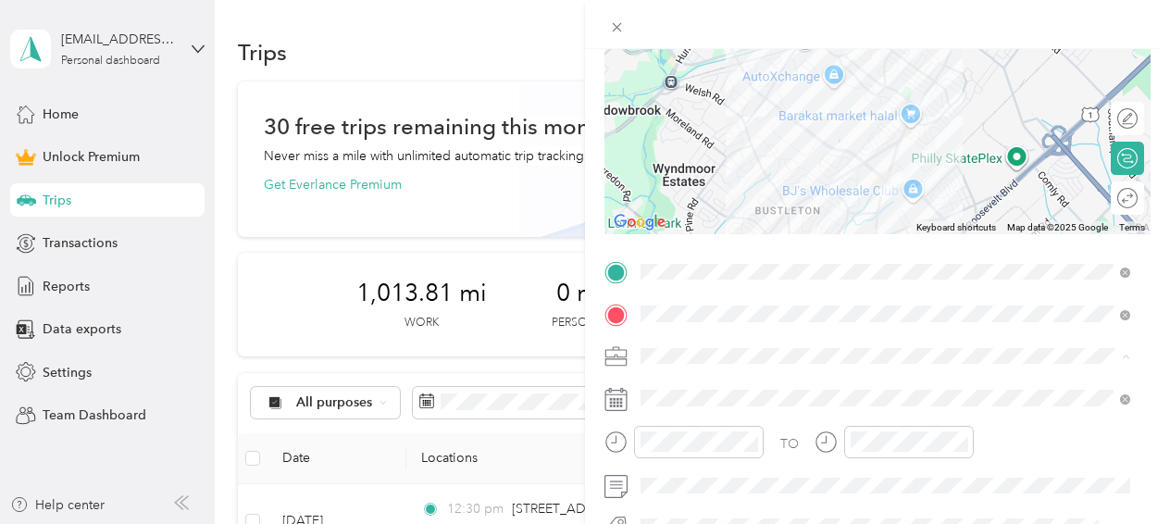
click at [671, 99] on span "Work" at bounding box center [662, 97] width 31 height 16
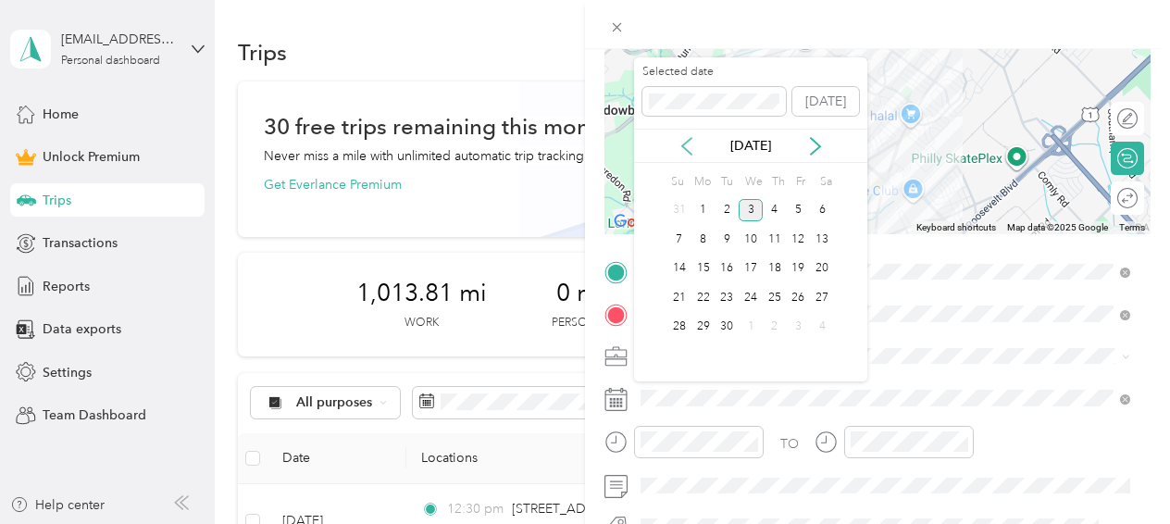
click at [688, 143] on icon at bounding box center [686, 146] width 19 height 19
click at [751, 295] on div "20" at bounding box center [751, 297] width 24 height 23
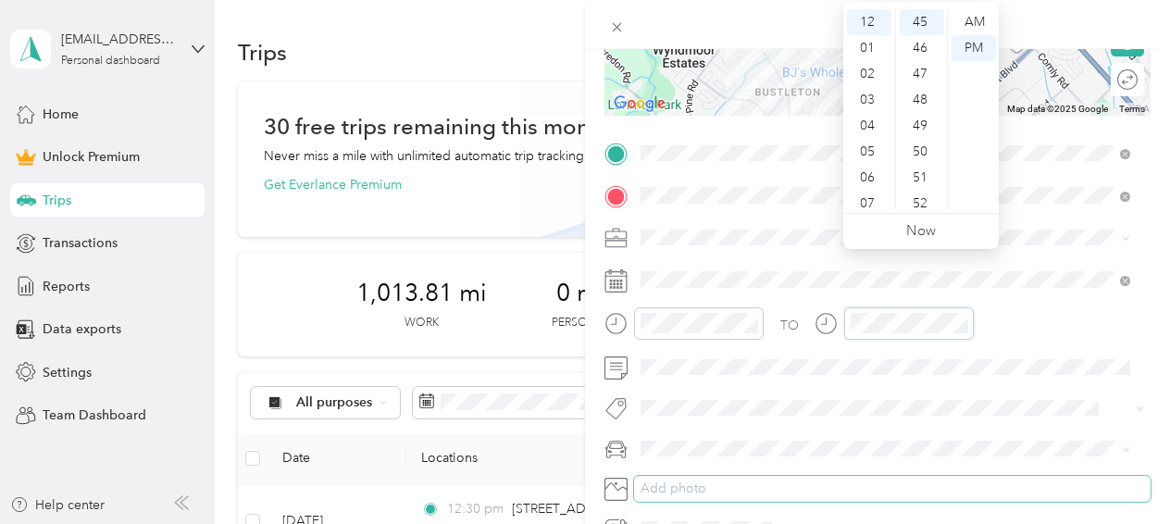
scroll to position [370, 0]
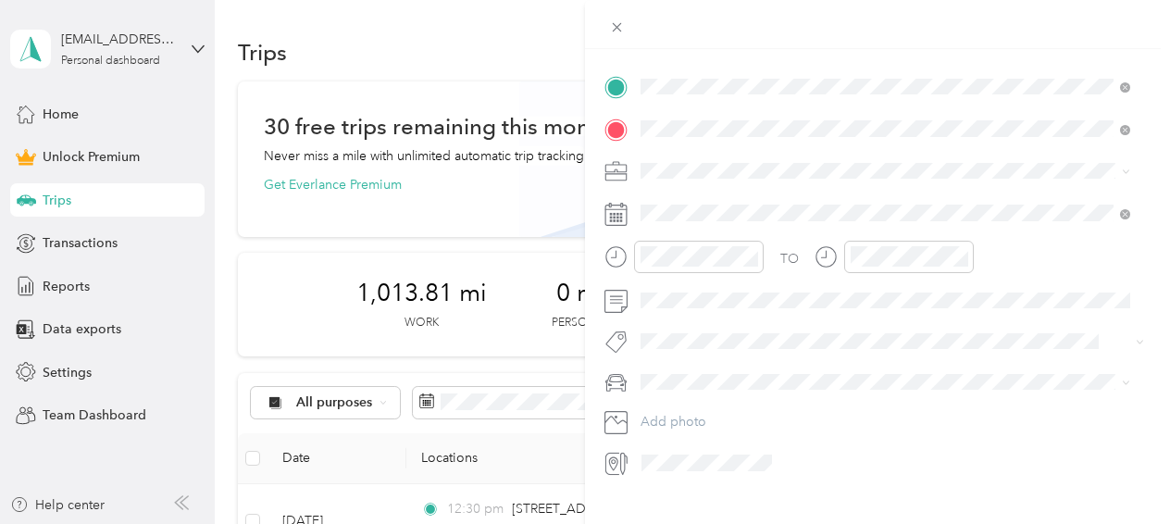
click at [708, 422] on li "Main SUV" at bounding box center [885, 413] width 503 height 32
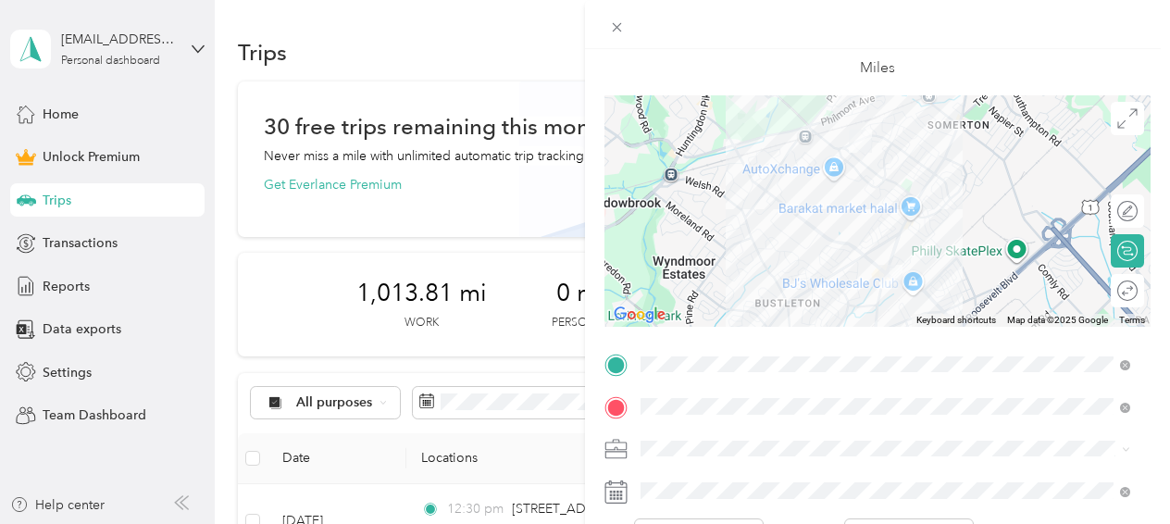
scroll to position [0, 0]
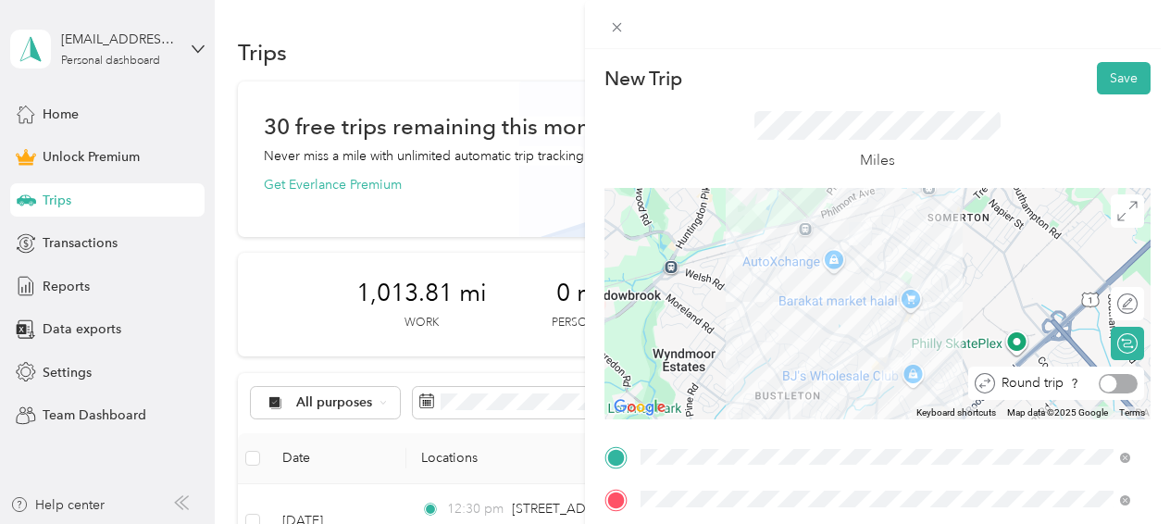
click at [1105, 378] on div at bounding box center [1118, 383] width 39 height 19
click at [1106, 78] on button "Save" at bounding box center [1124, 78] width 54 height 32
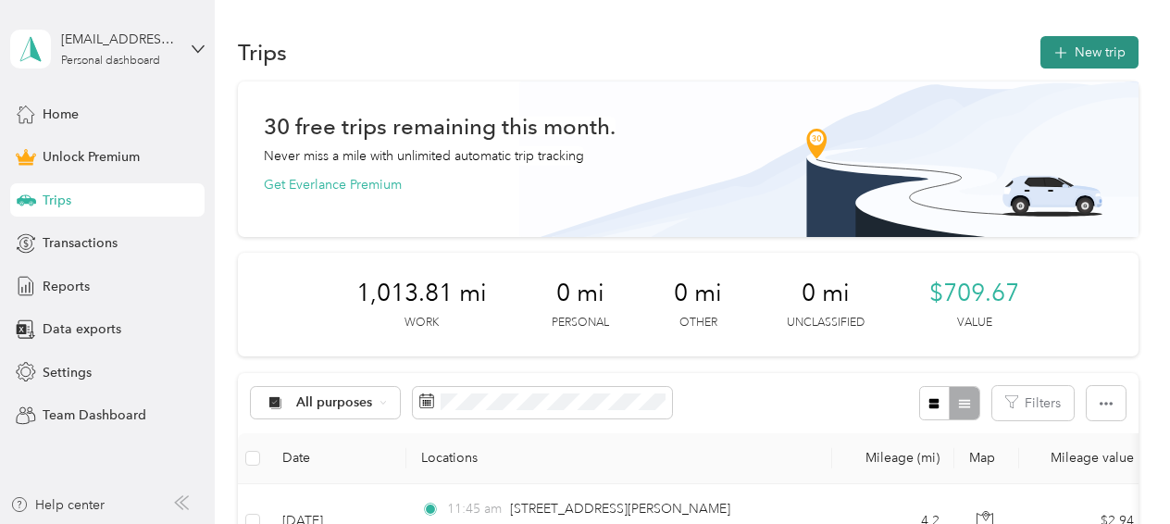
click at [1080, 44] on button "New trip" at bounding box center [1089, 52] width 98 height 32
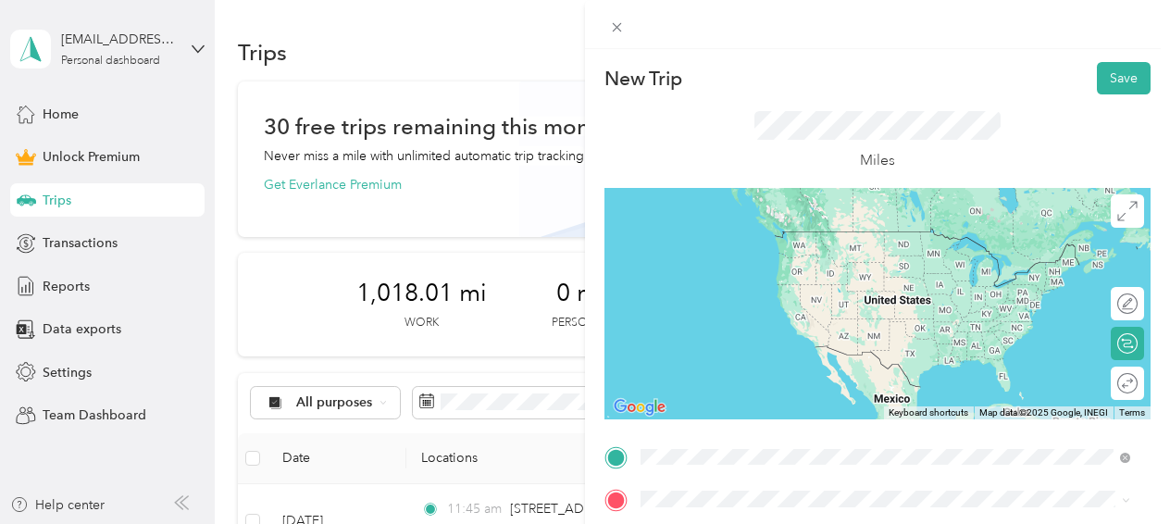
click at [759, 240] on span "[STREET_ADDRESS][PERSON_NAME][US_STATE]" at bounding box center [820, 231] width 288 height 17
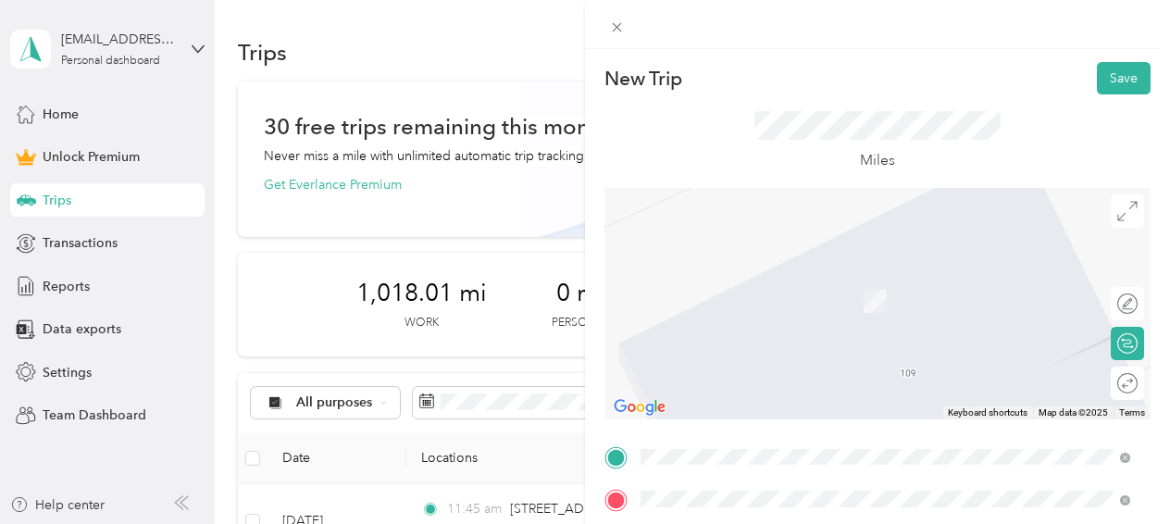
click at [768, 279] on span "[STREET_ADDRESS][US_STATE]" at bounding box center [768, 274] width 185 height 17
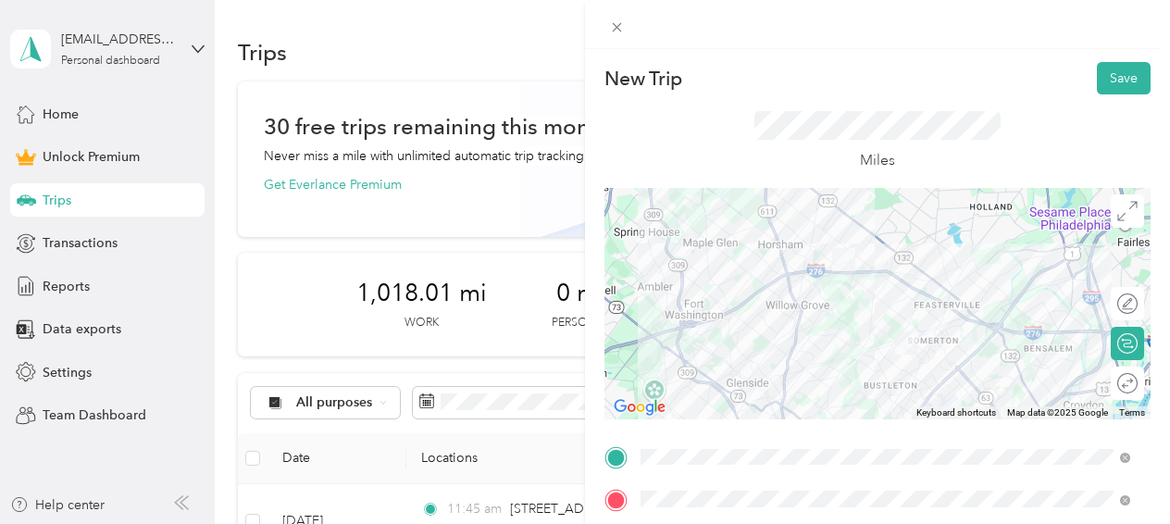
scroll to position [185, 0]
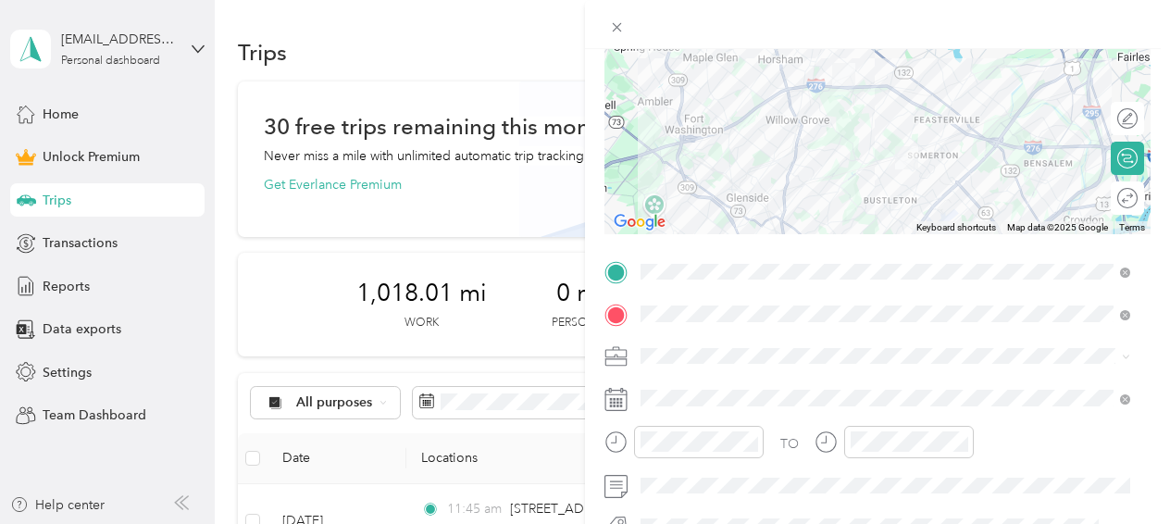
click at [674, 102] on div "Work" at bounding box center [885, 92] width 477 height 19
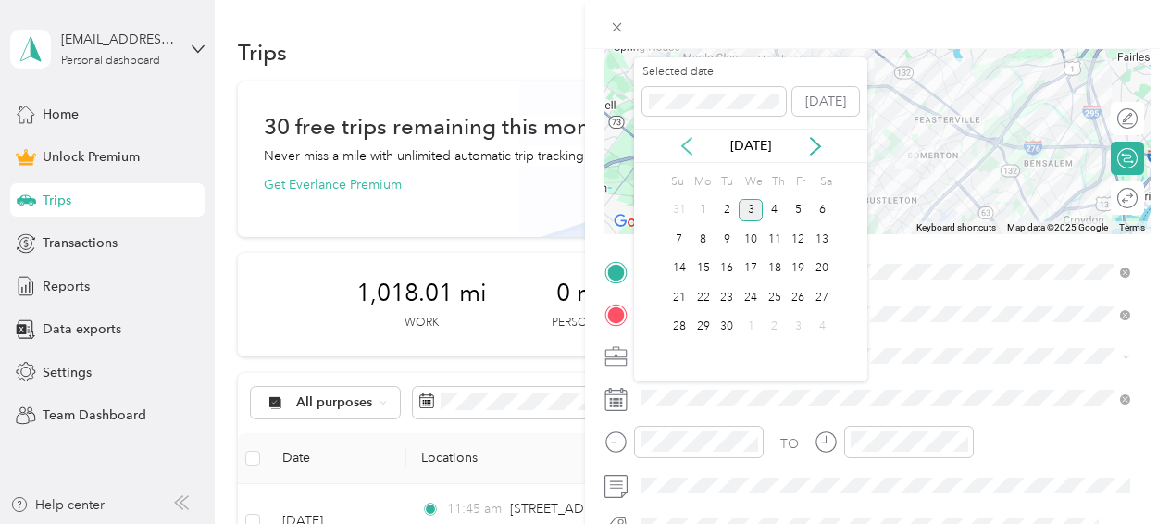
click at [687, 145] on icon at bounding box center [686, 146] width 19 height 19
click at [773, 292] on div "21" at bounding box center [775, 297] width 24 height 23
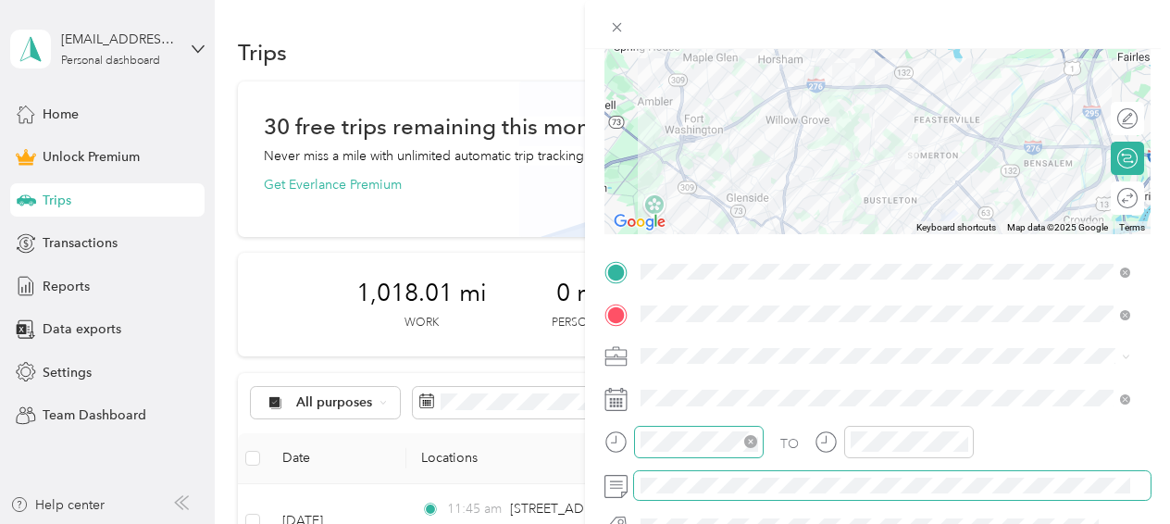
scroll to position [370, 0]
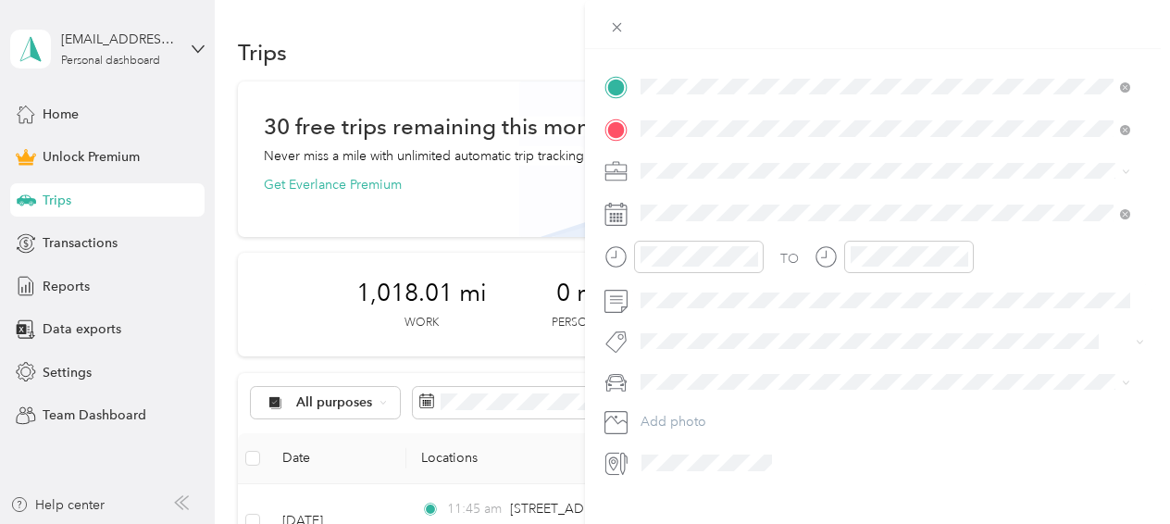
click at [701, 404] on div "Main SUV" at bounding box center [885, 410] width 477 height 19
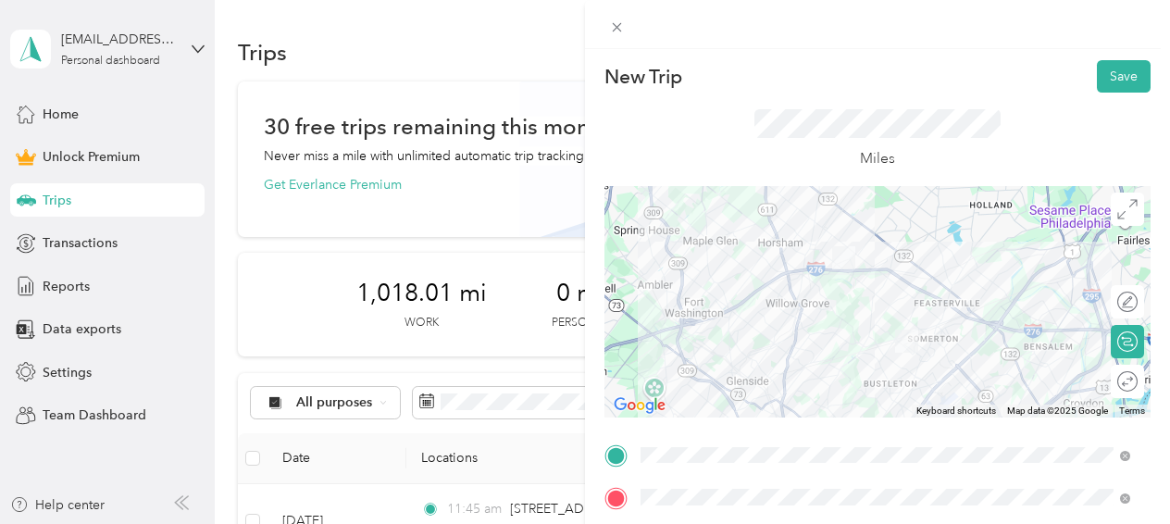
scroll to position [0, 0]
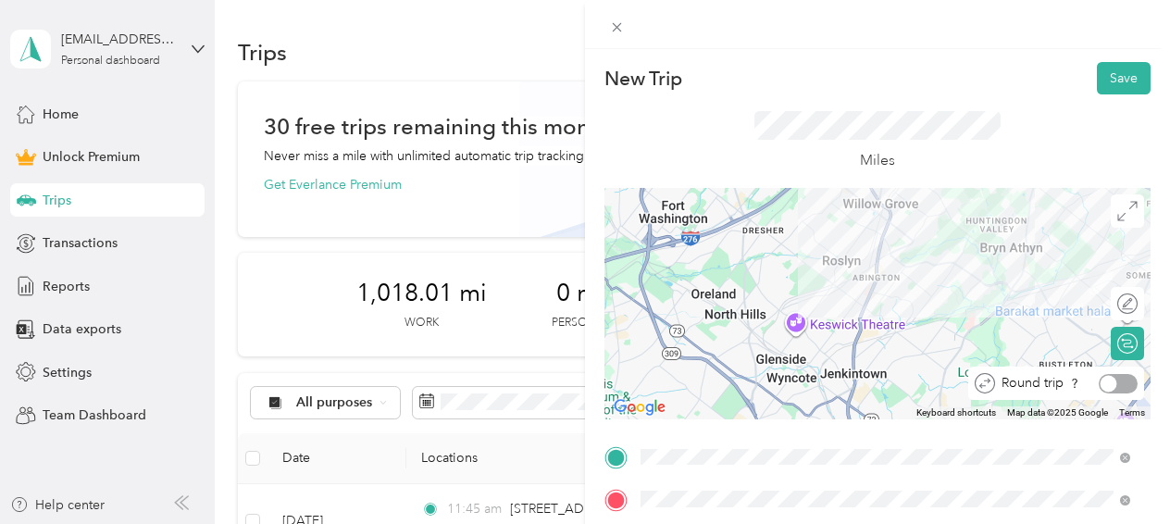
click at [1112, 385] on div at bounding box center [1118, 383] width 39 height 19
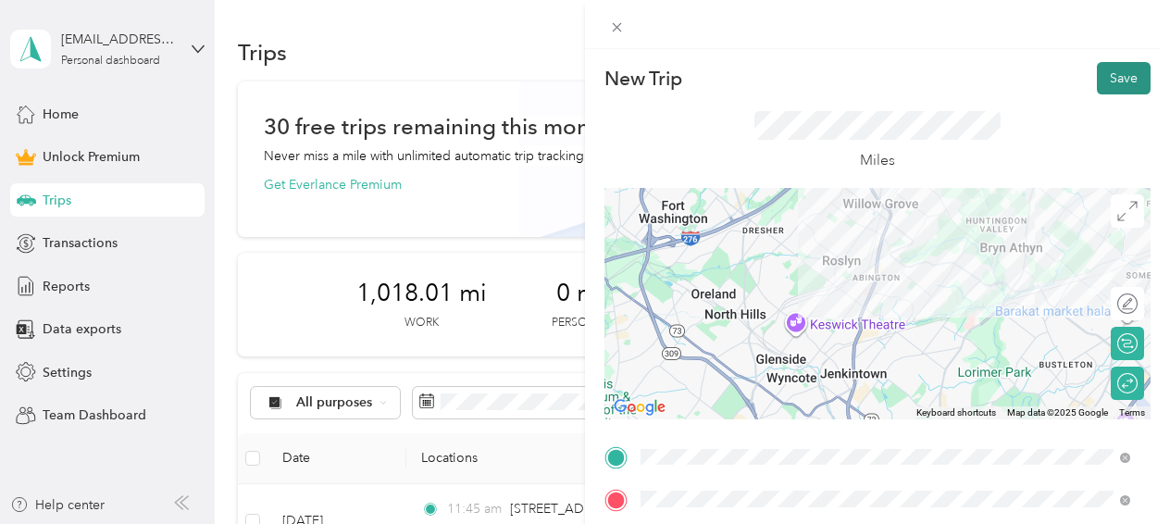
click at [1109, 81] on button "Save" at bounding box center [1124, 78] width 54 height 32
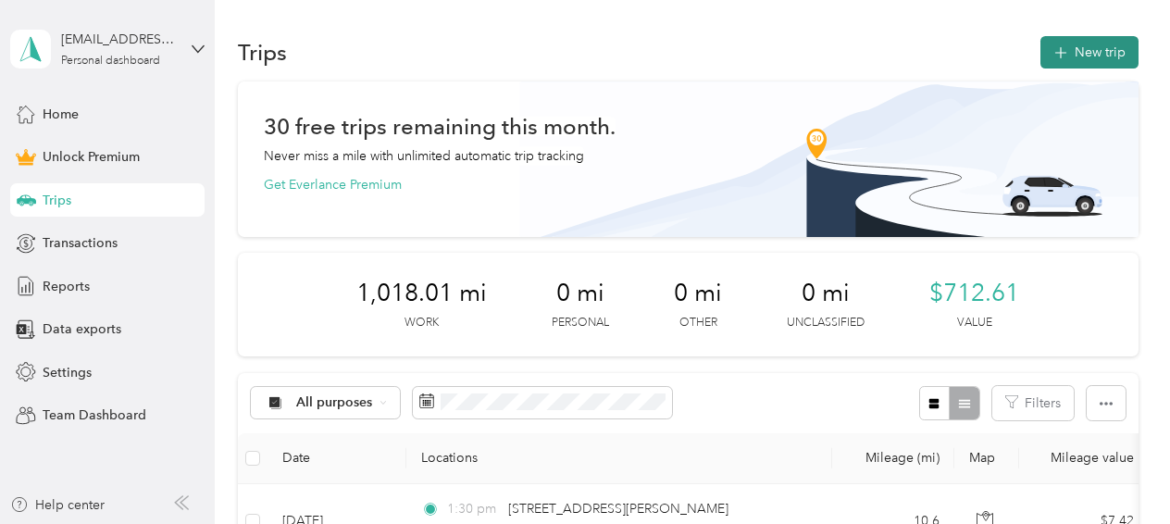
click at [1061, 44] on span "button" at bounding box center [1060, 52] width 15 height 16
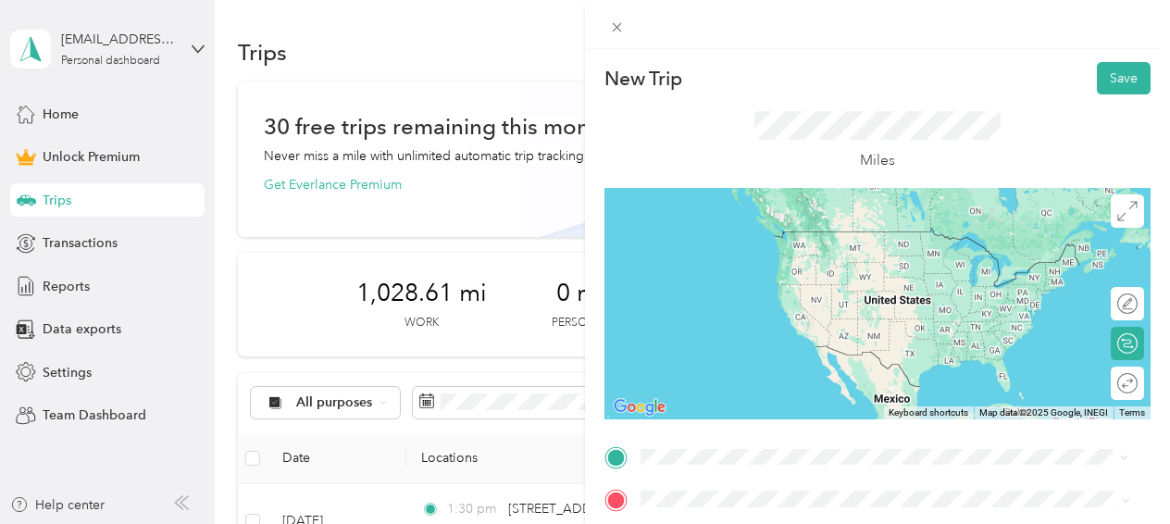
click at [761, 240] on span "[STREET_ADDRESS][PERSON_NAME][US_STATE]" at bounding box center [820, 231] width 288 height 17
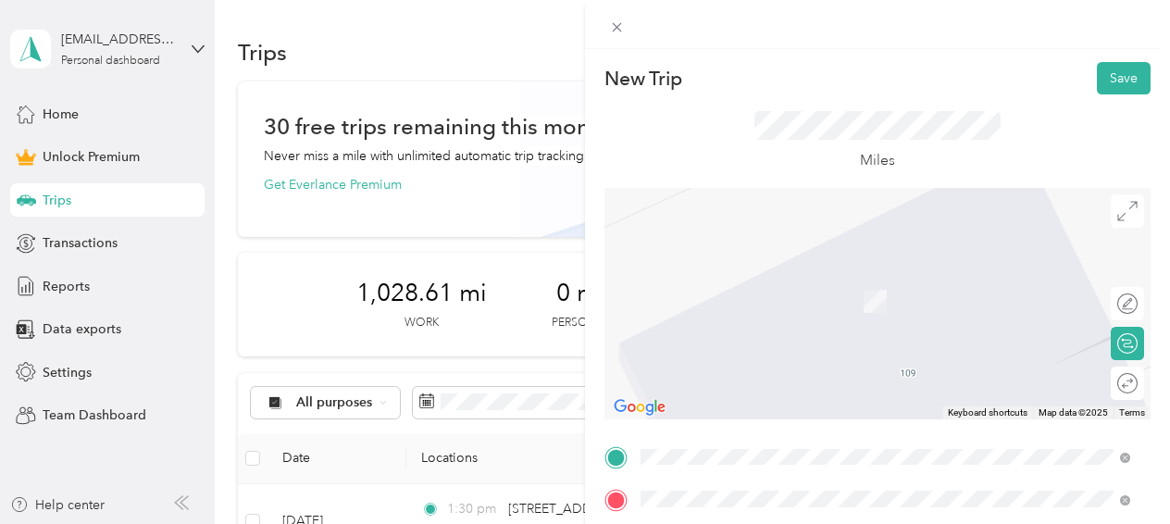
click at [755, 282] on span "[STREET_ADDRESS][US_STATE]" at bounding box center [768, 274] width 185 height 17
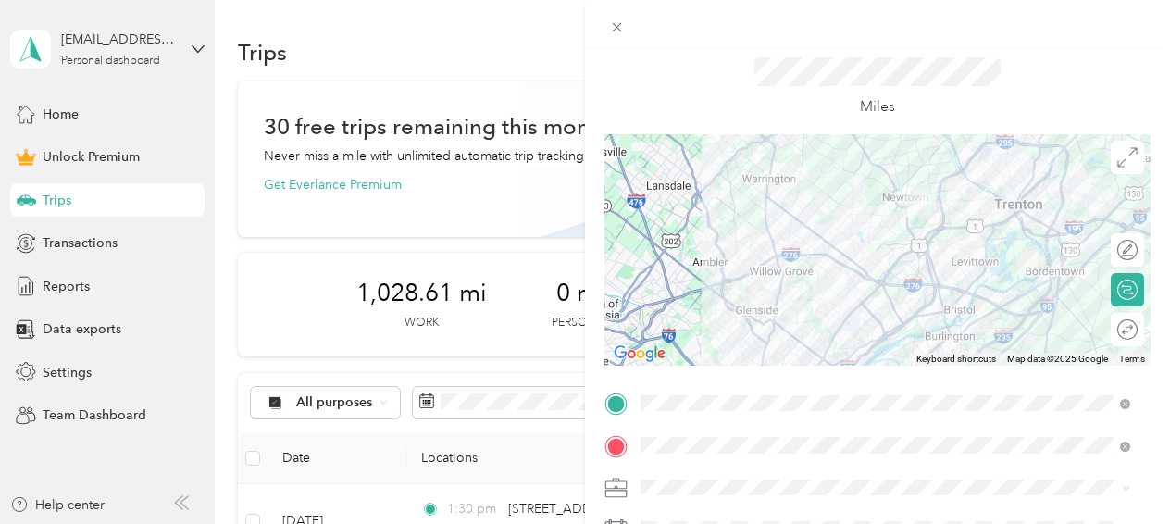
scroll to position [93, 0]
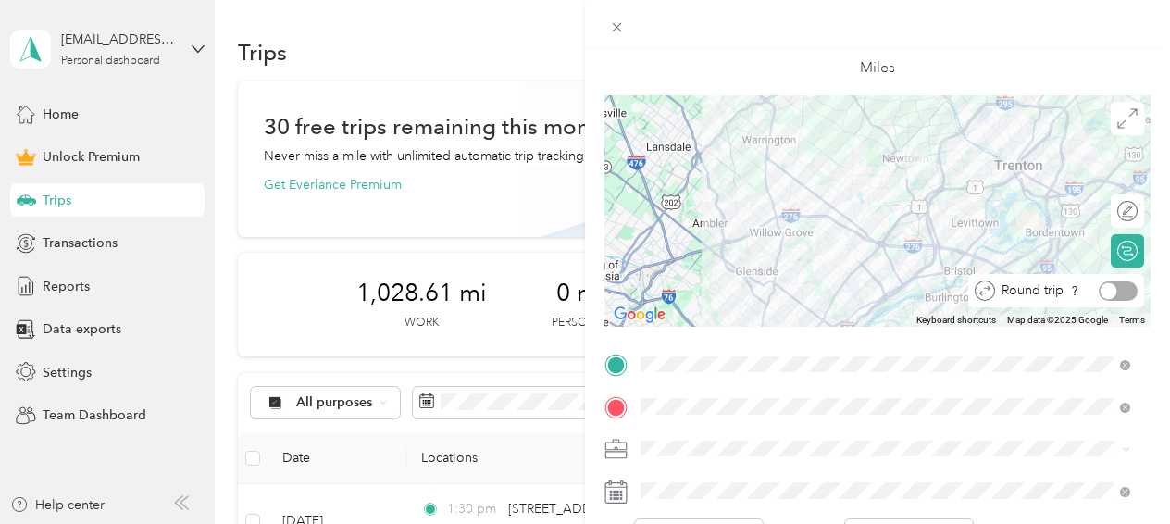
click at [1104, 287] on div at bounding box center [1118, 290] width 39 height 19
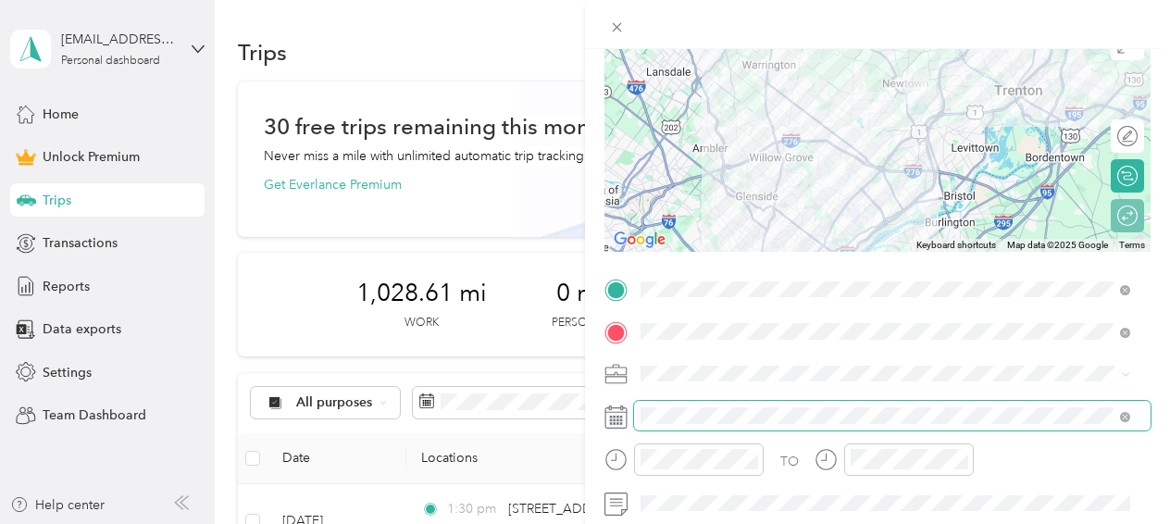
scroll to position [185, 0]
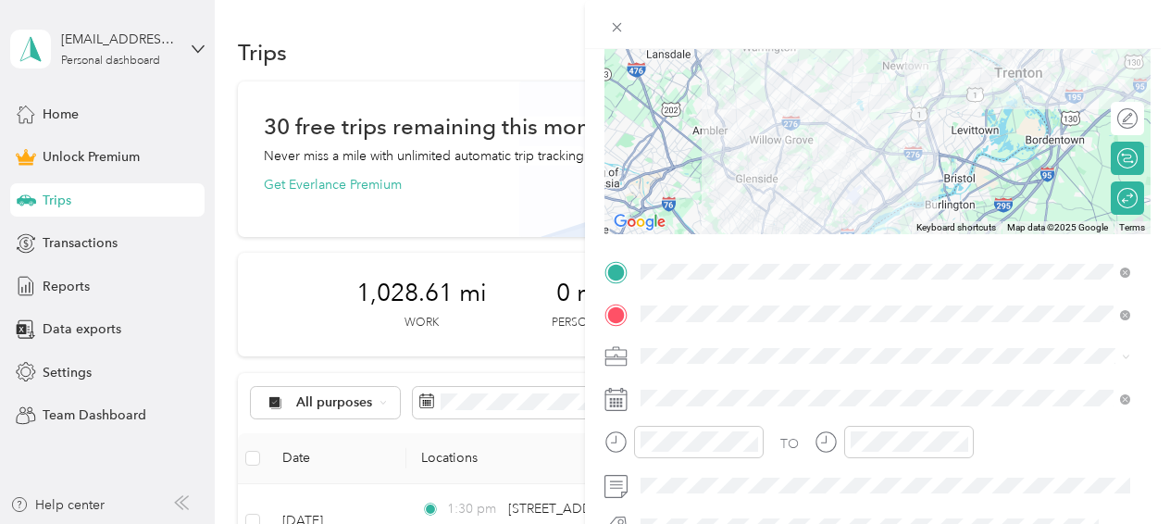
click at [670, 91] on span "Work" at bounding box center [662, 96] width 31 height 16
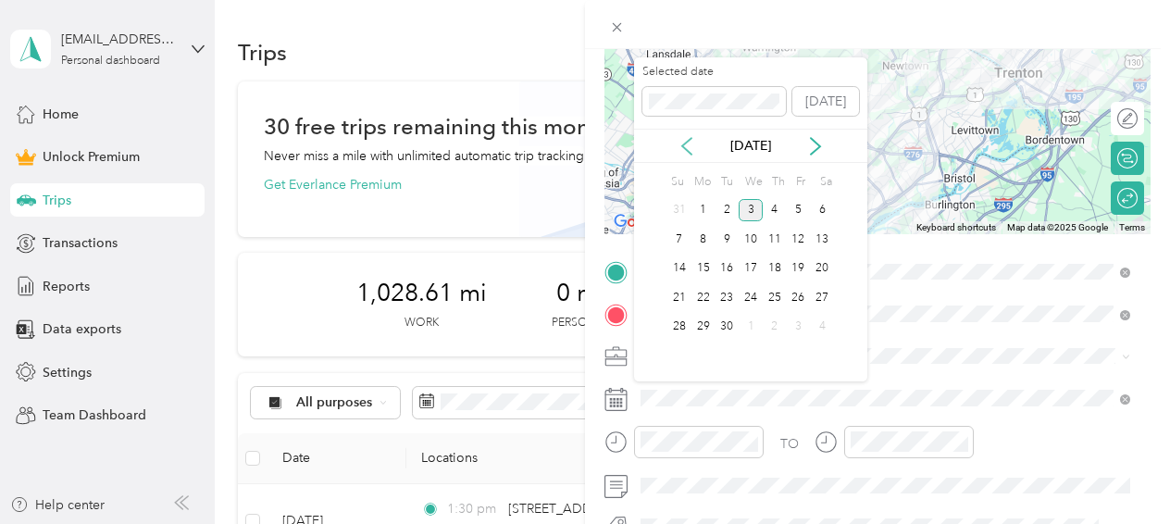
click at [685, 139] on icon at bounding box center [686, 146] width 19 height 19
click at [702, 318] on div "25" at bounding box center [703, 327] width 24 height 23
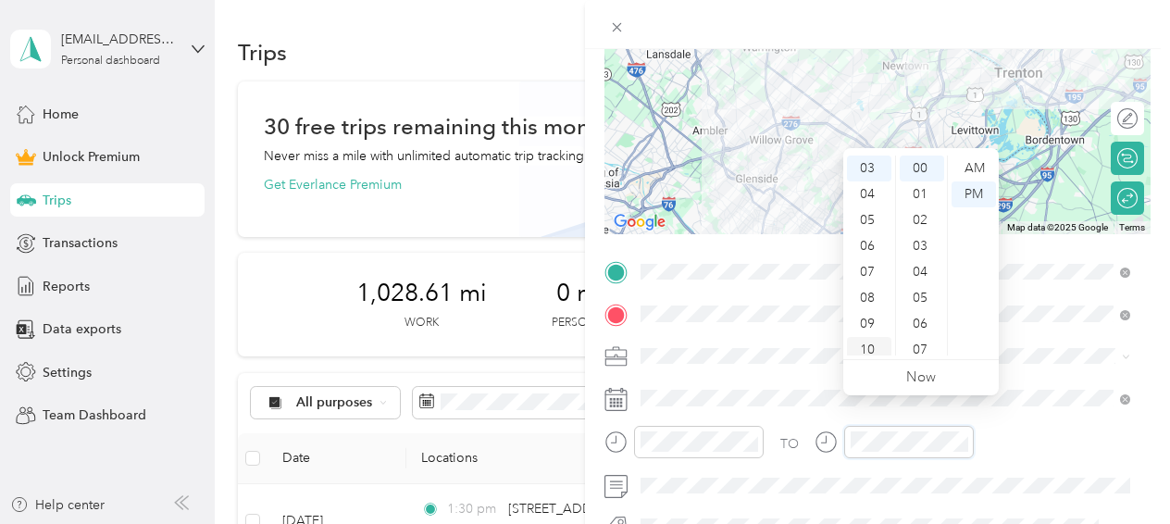
scroll to position [370, 0]
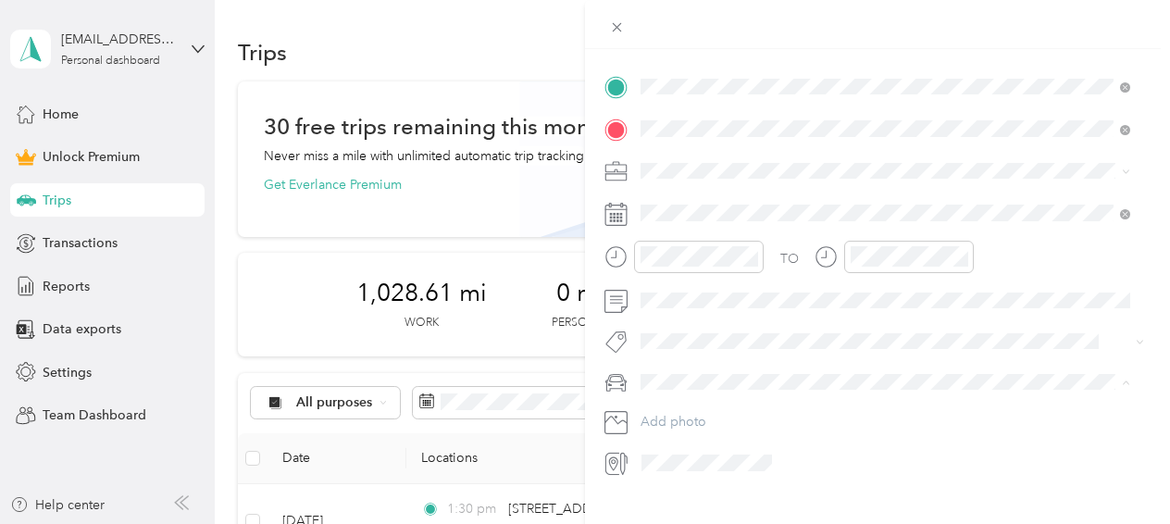
click at [721, 414] on div "Main SUV" at bounding box center [885, 413] width 477 height 19
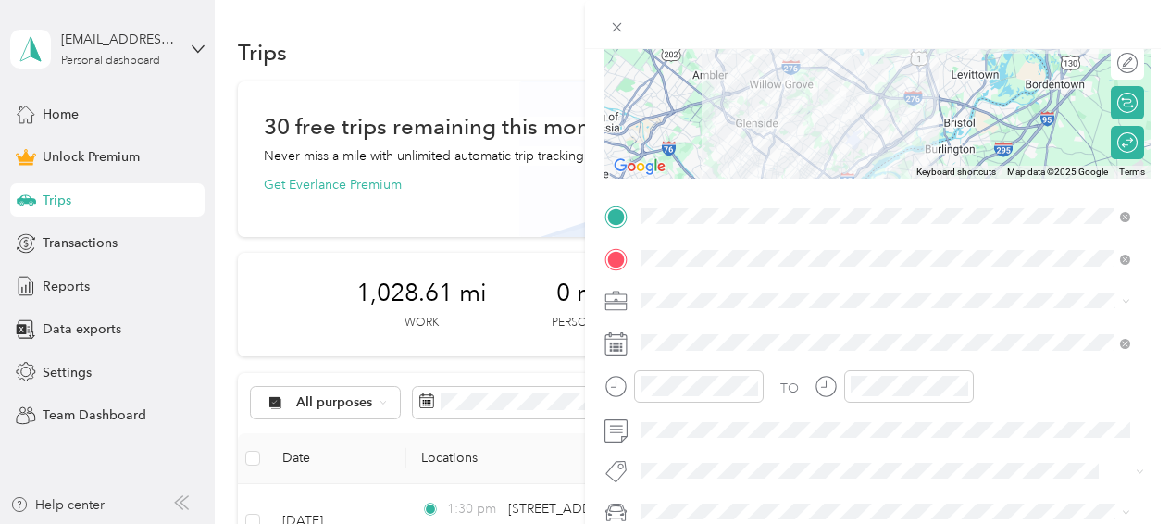
scroll to position [0, 0]
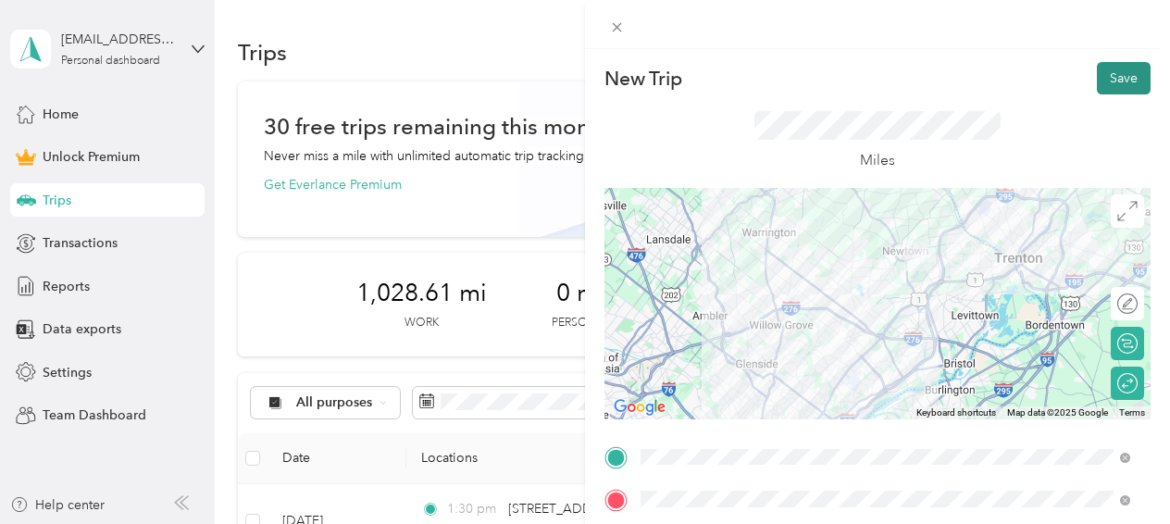
click at [1101, 72] on button "Save" at bounding box center [1124, 78] width 54 height 32
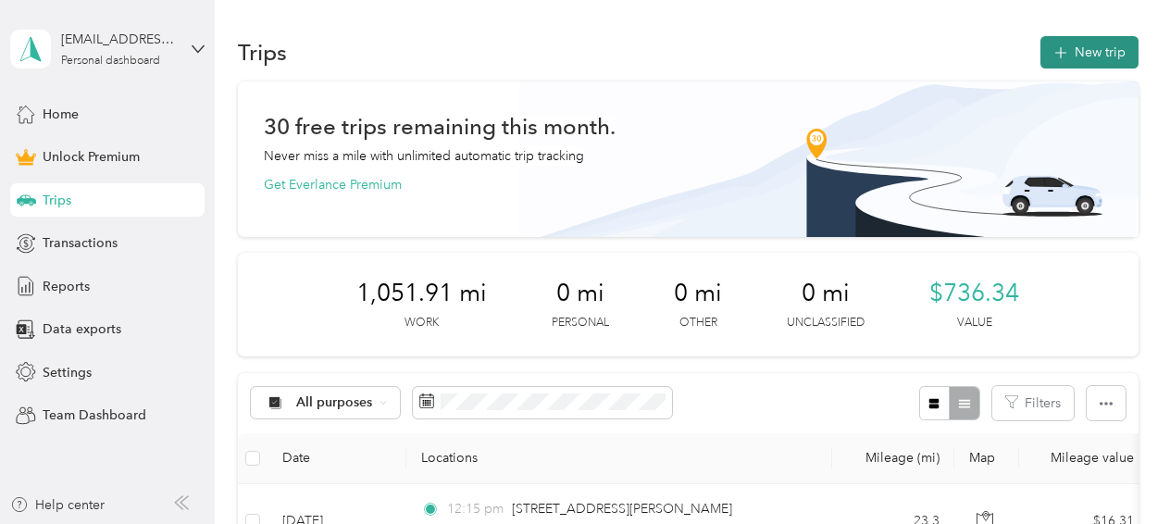
click at [1077, 54] on button "New trip" at bounding box center [1089, 52] width 98 height 32
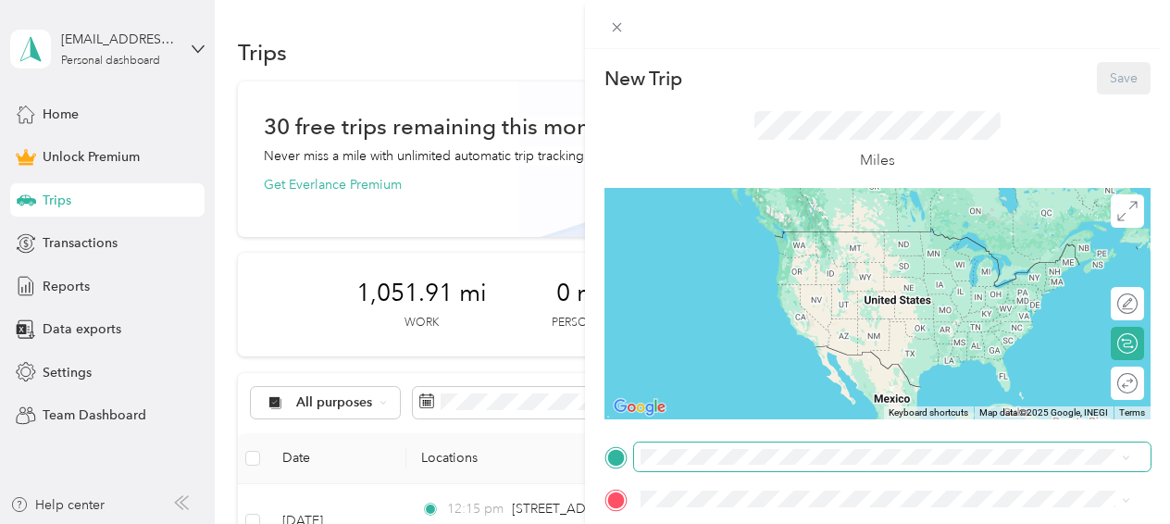
click at [790, 445] on span at bounding box center [892, 457] width 516 height 30
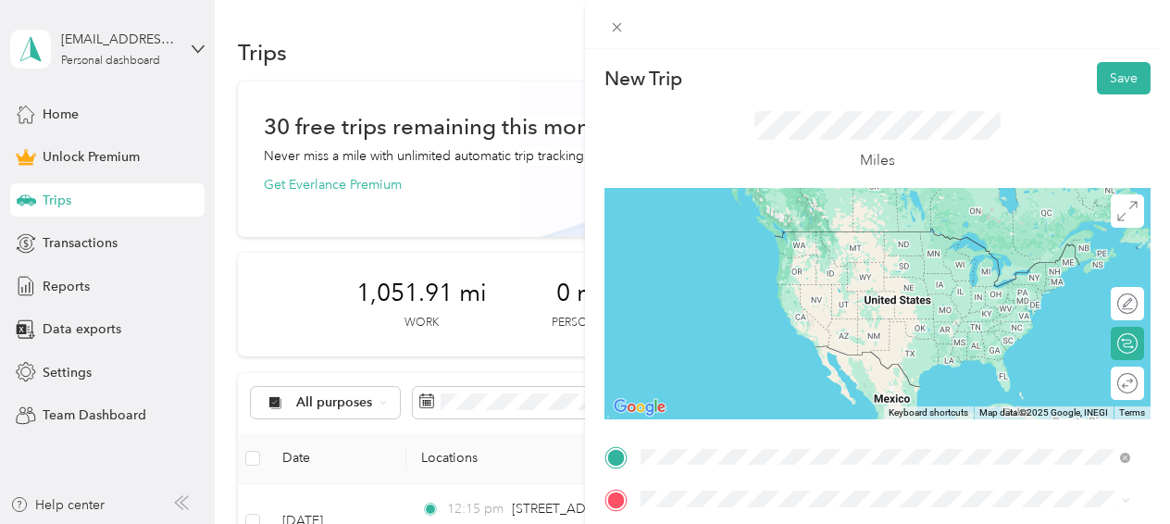
click at [776, 225] on span "[STREET_ADDRESS][PERSON_NAME][US_STATE]" at bounding box center [820, 231] width 288 height 17
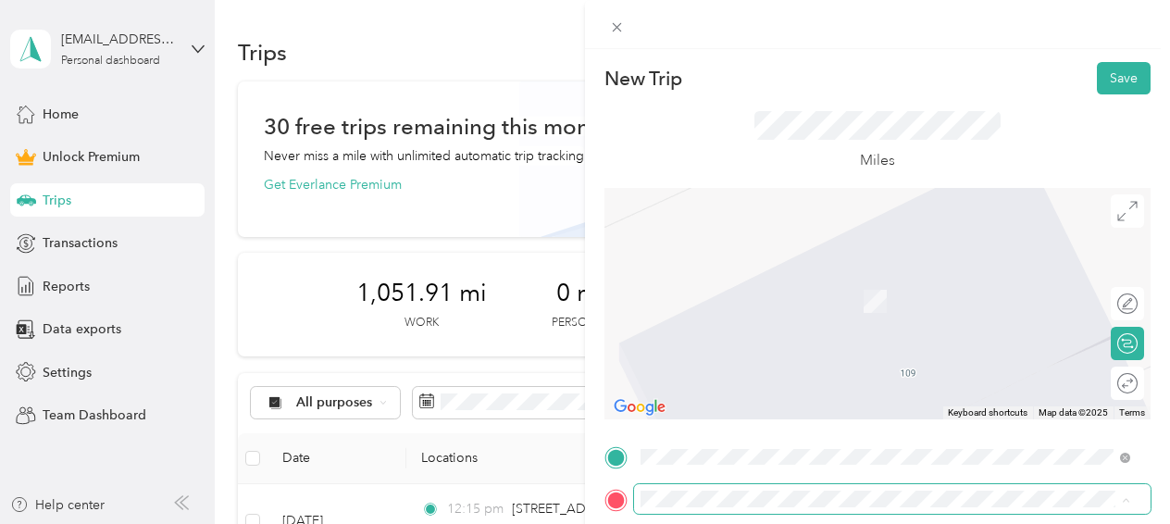
click at [801, 488] on span at bounding box center [892, 499] width 516 height 30
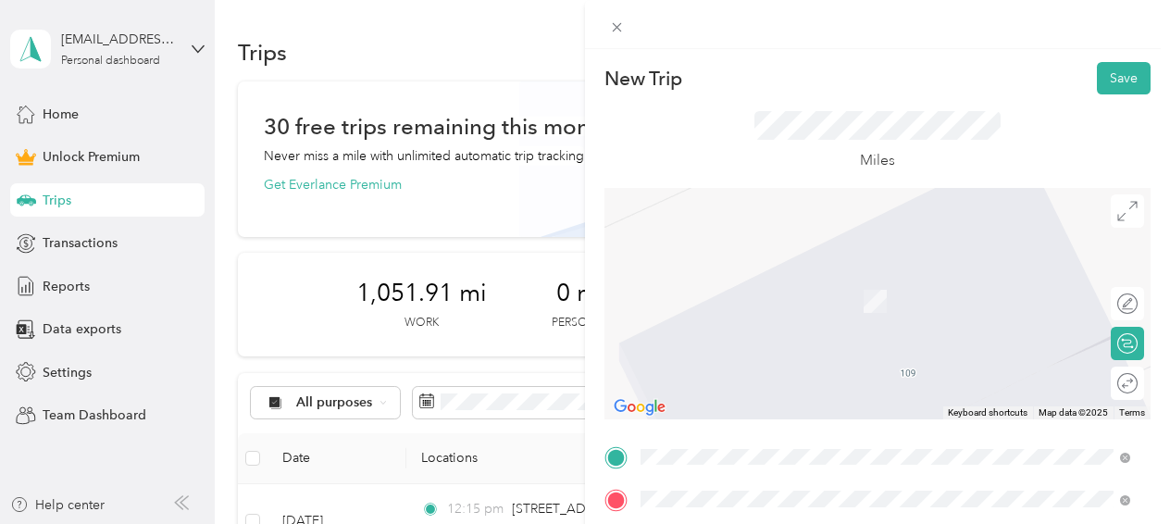
click at [750, 282] on span "[STREET_ADDRESS][US_STATE]" at bounding box center [768, 274] width 185 height 17
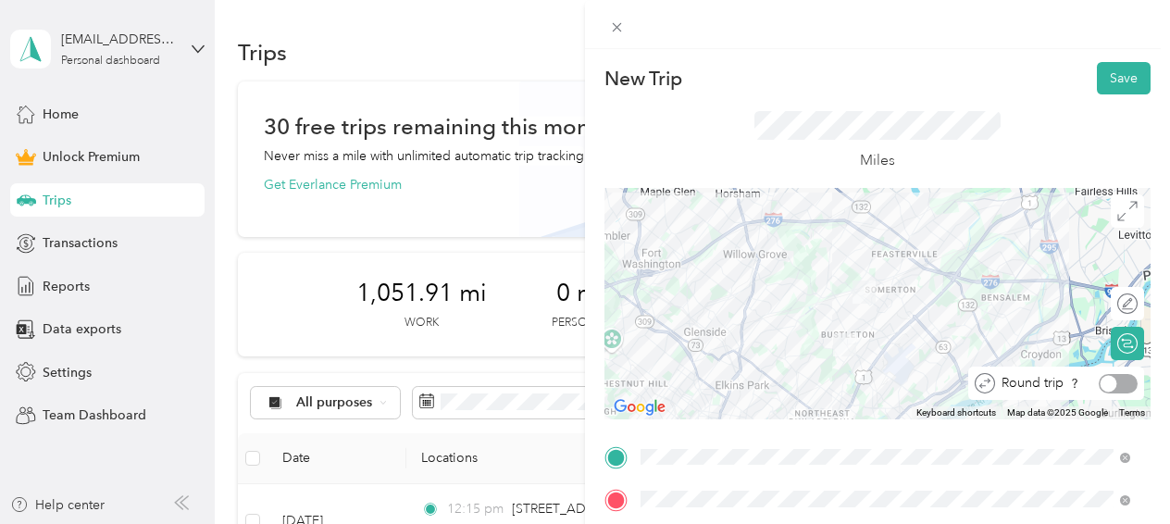
click at [1105, 385] on div at bounding box center [1118, 383] width 39 height 19
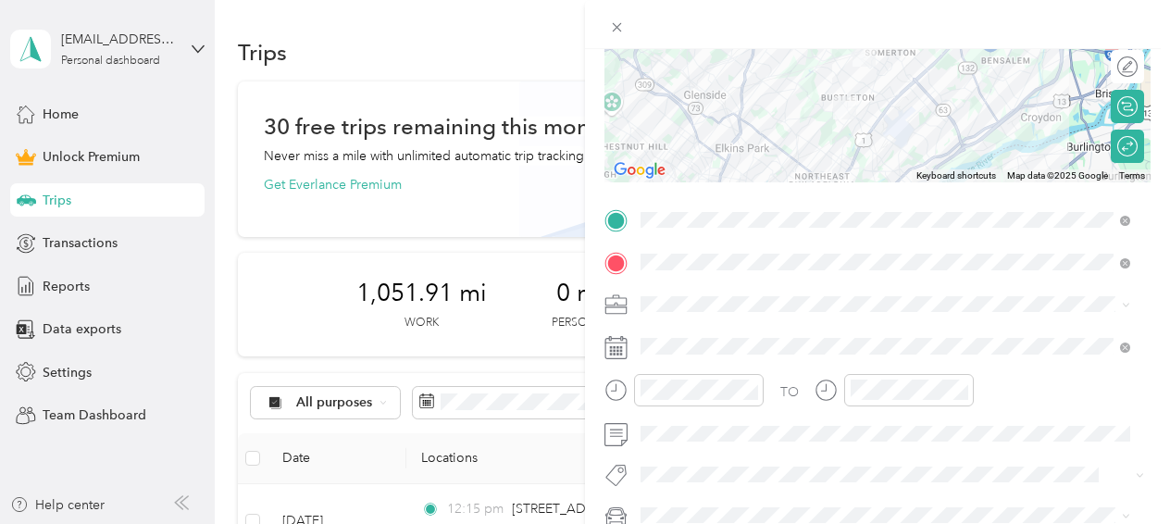
scroll to position [278, 0]
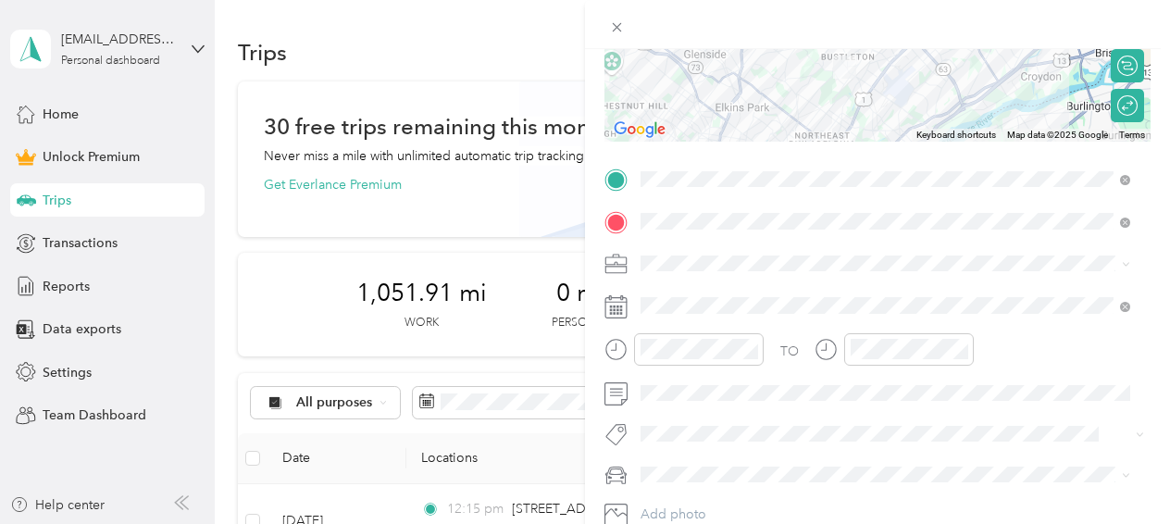
click at [668, 6] on span "Work" at bounding box center [662, 3] width 31 height 16
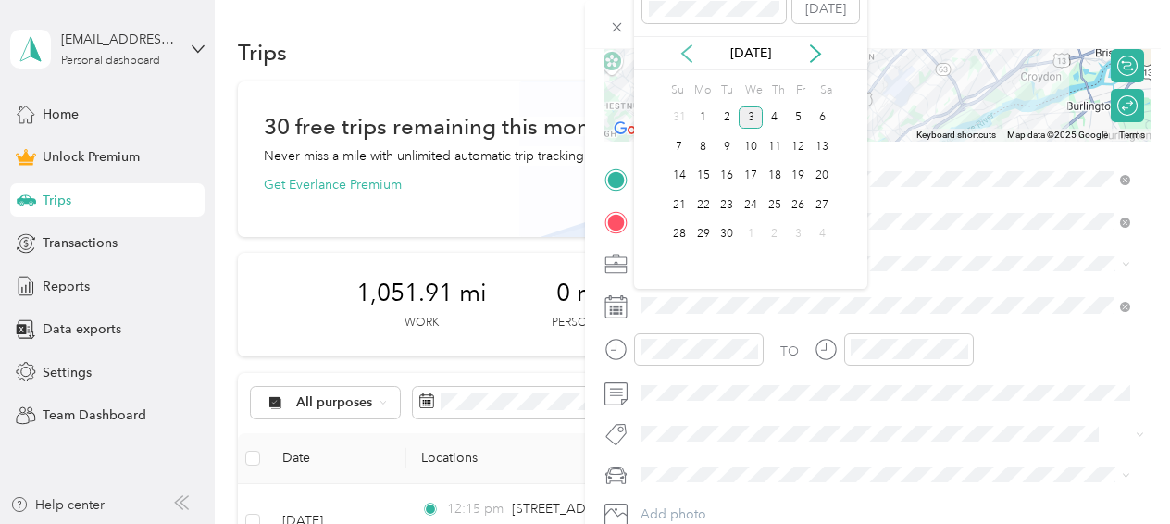
click at [690, 48] on icon at bounding box center [686, 53] width 19 height 19
click at [744, 229] on div "27" at bounding box center [751, 234] width 24 height 23
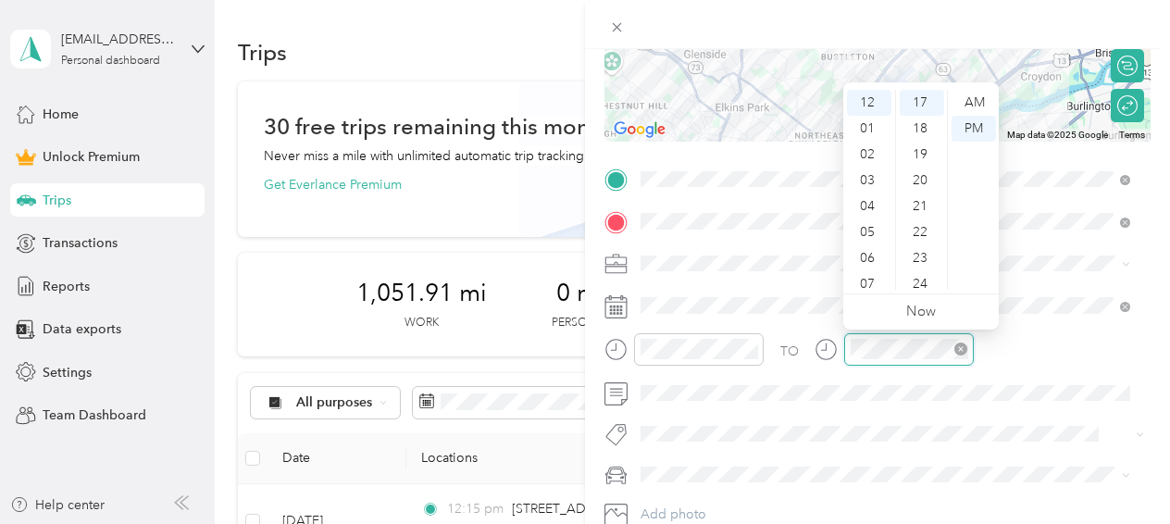
scroll to position [0, 0]
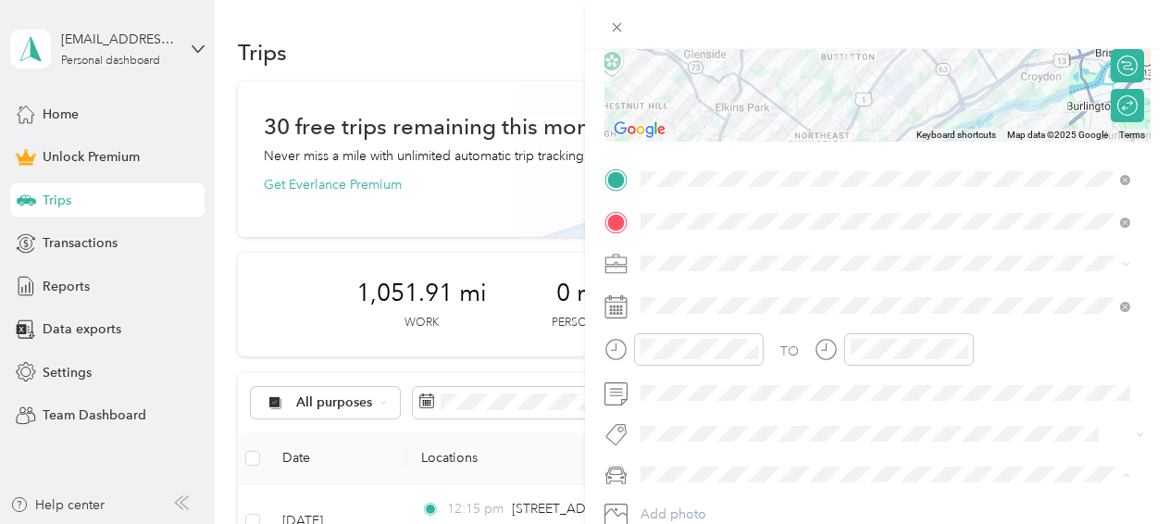
click at [703, 502] on div "Main SUV" at bounding box center [885, 505] width 477 height 19
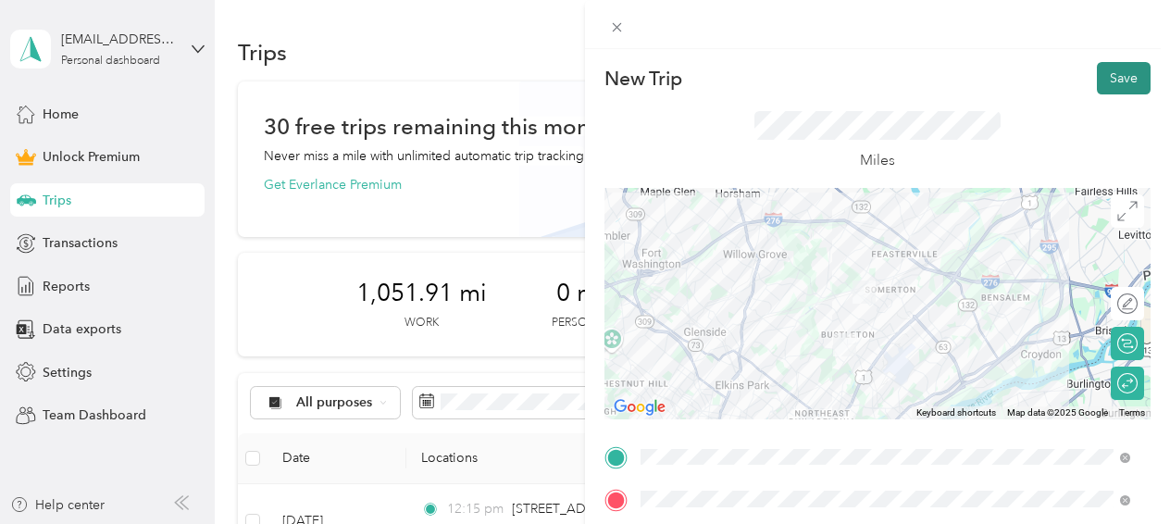
click at [1108, 70] on button "Save" at bounding box center [1124, 78] width 54 height 32
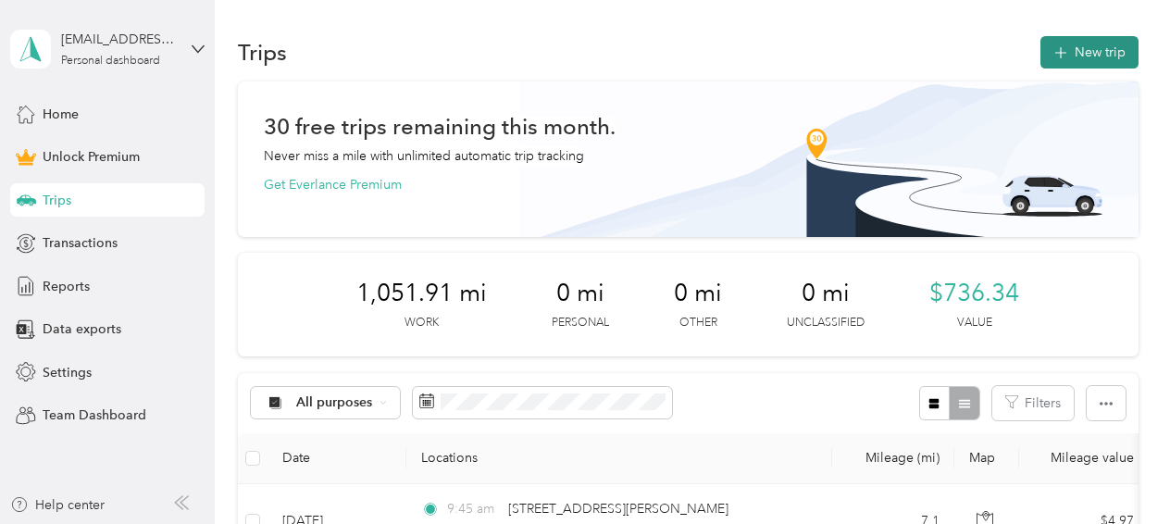
click at [1070, 50] on button "New trip" at bounding box center [1089, 52] width 98 height 32
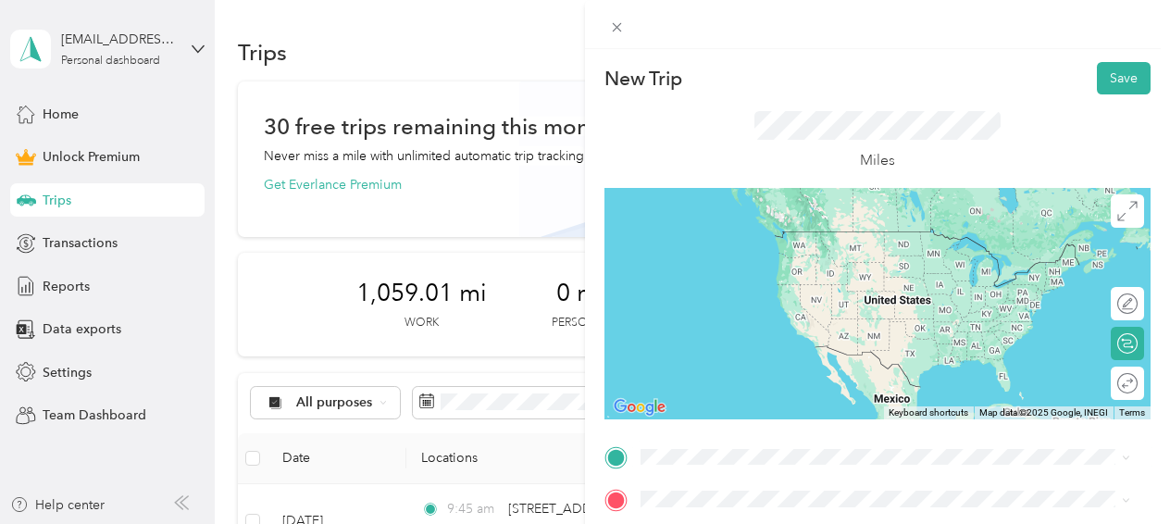
click at [748, 250] on li "[STREET_ADDRESS][PERSON_NAME][US_STATE]" at bounding box center [885, 231] width 503 height 38
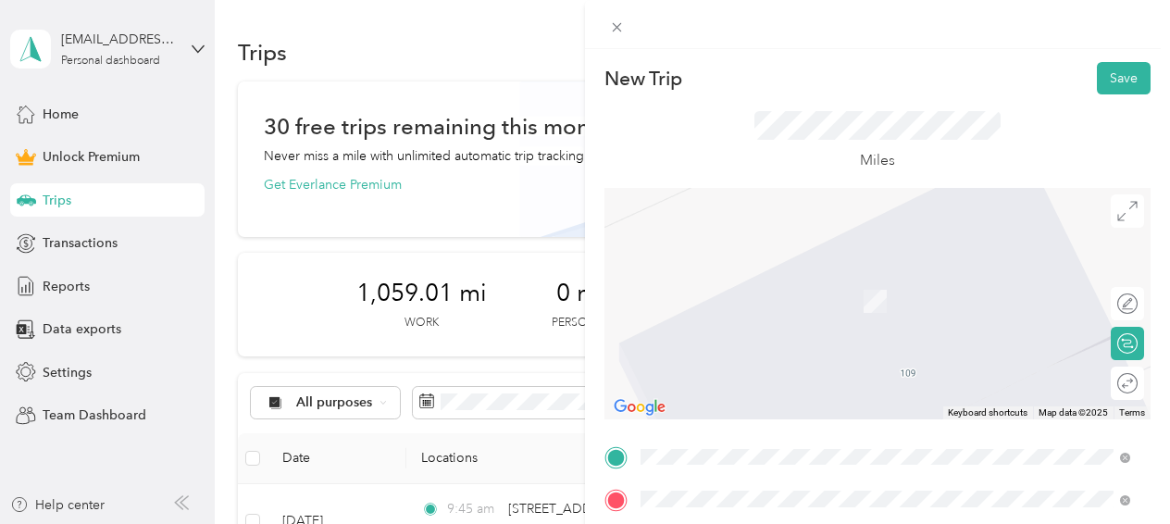
click at [759, 293] on li "[STREET_ADDRESS][US_STATE]" at bounding box center [885, 274] width 503 height 38
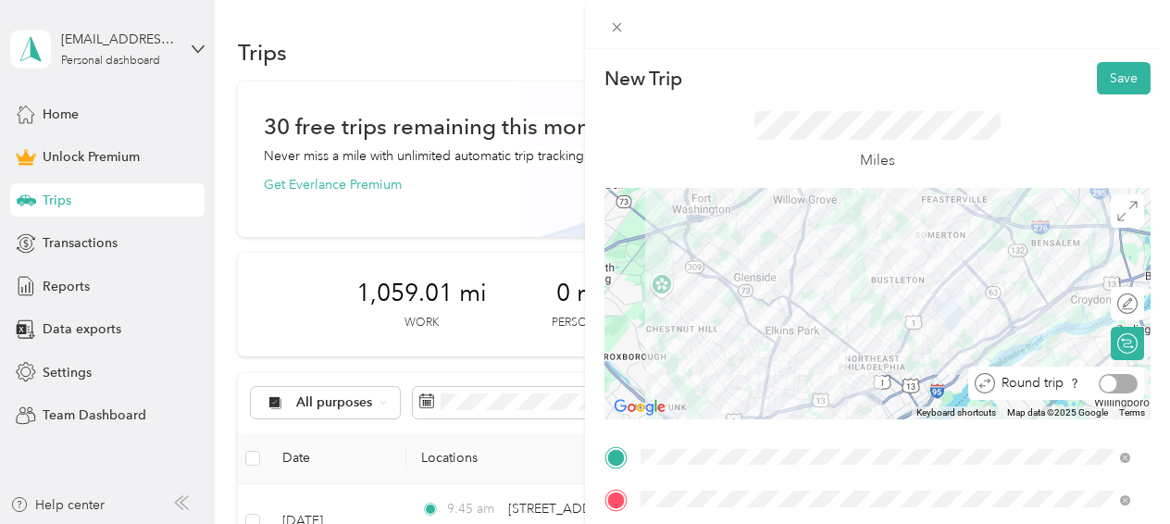
click at [1108, 381] on div at bounding box center [1118, 383] width 39 height 19
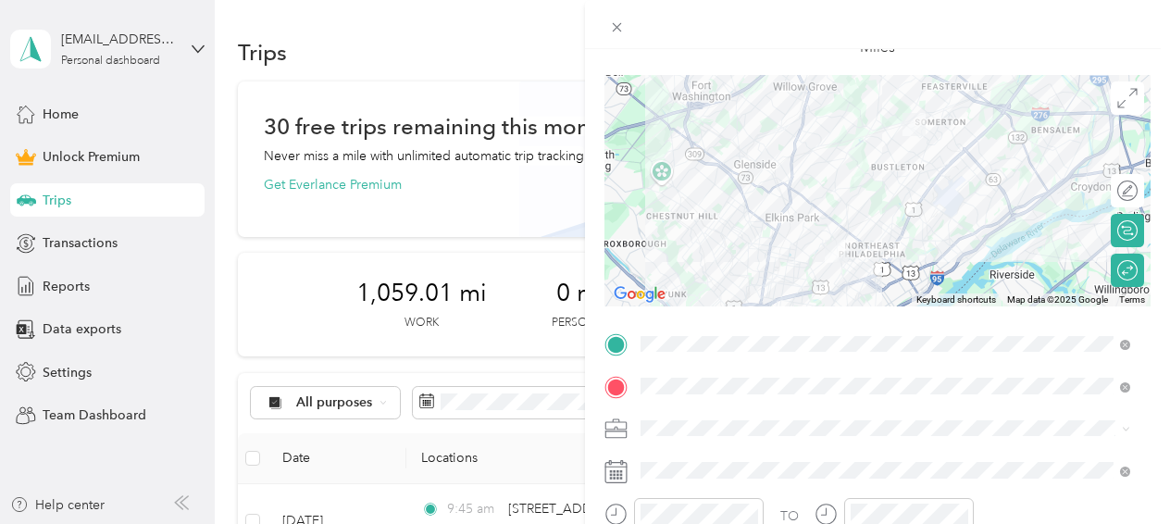
scroll to position [185, 0]
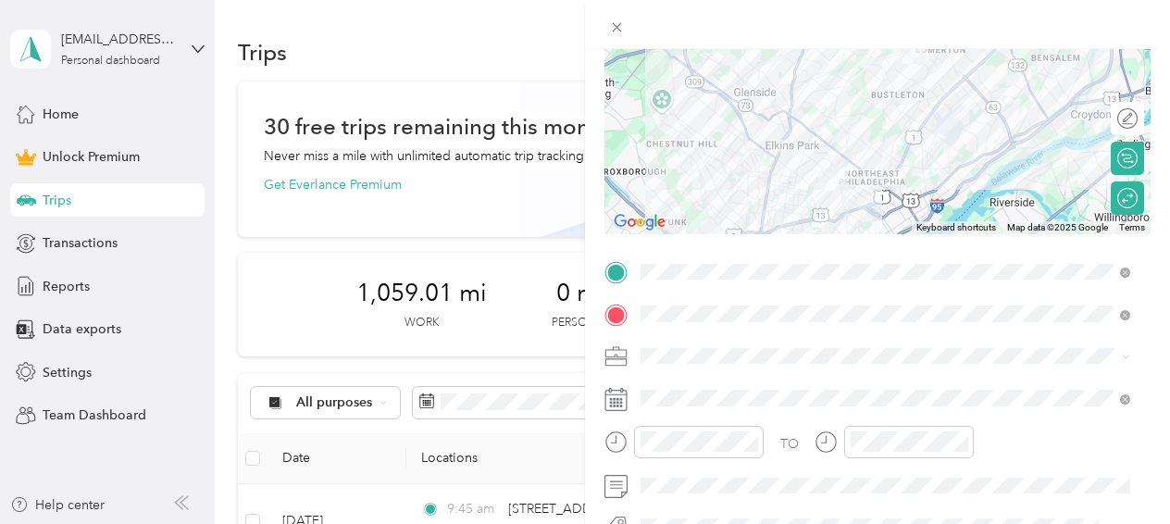
click at [674, 96] on span "Work" at bounding box center [662, 91] width 31 height 16
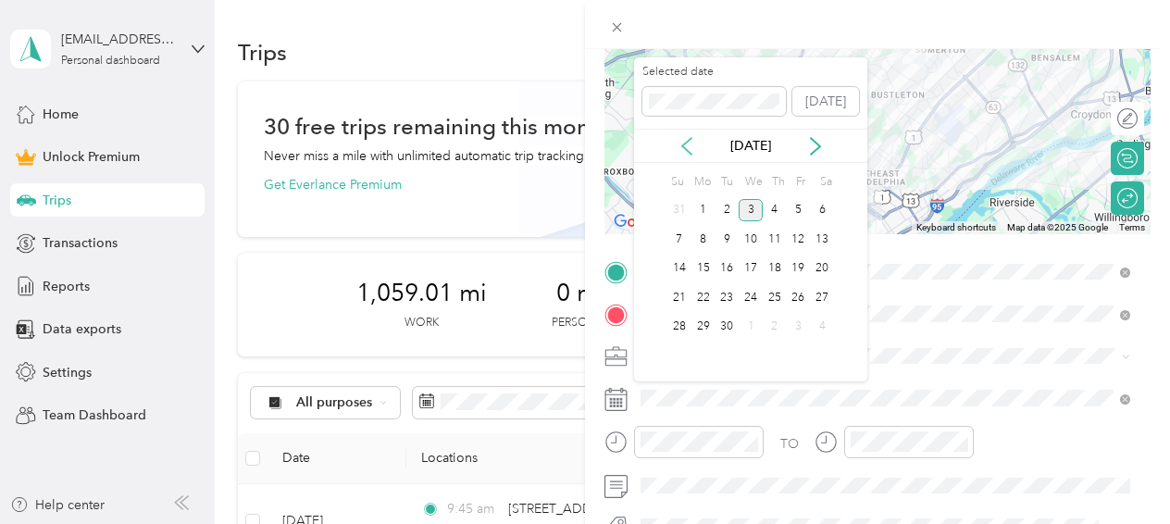
click at [690, 143] on icon at bounding box center [686, 146] width 19 height 19
click at [774, 321] on div "28" at bounding box center [775, 327] width 24 height 23
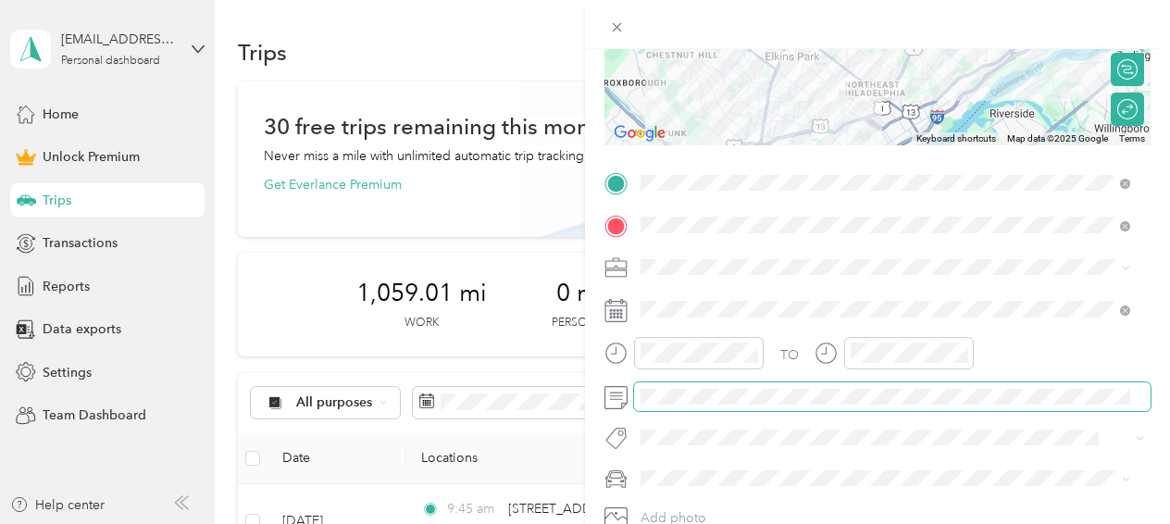
scroll to position [370, 0]
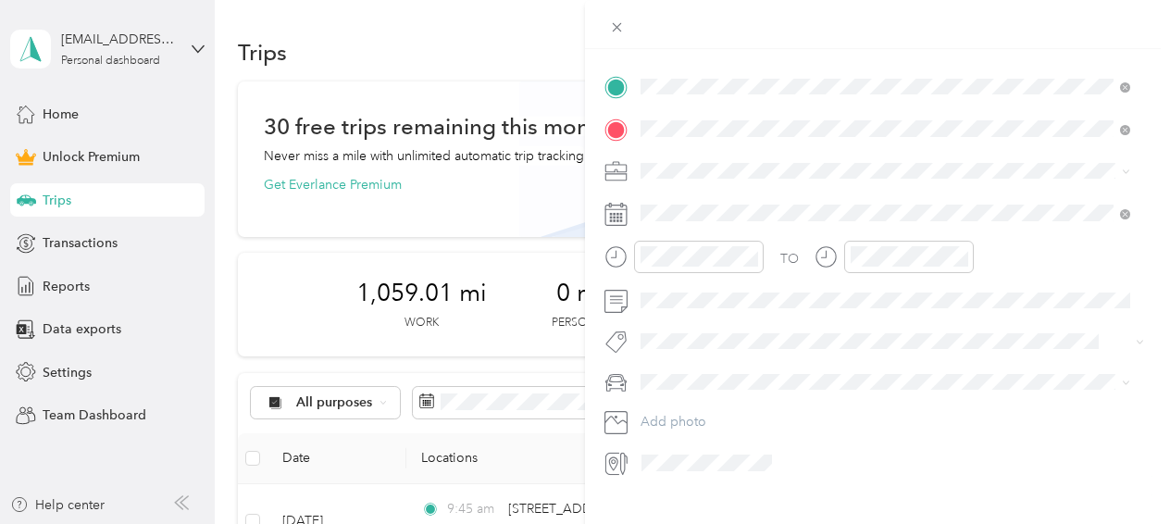
click at [716, 408] on div "Main SUV" at bounding box center [885, 408] width 477 height 19
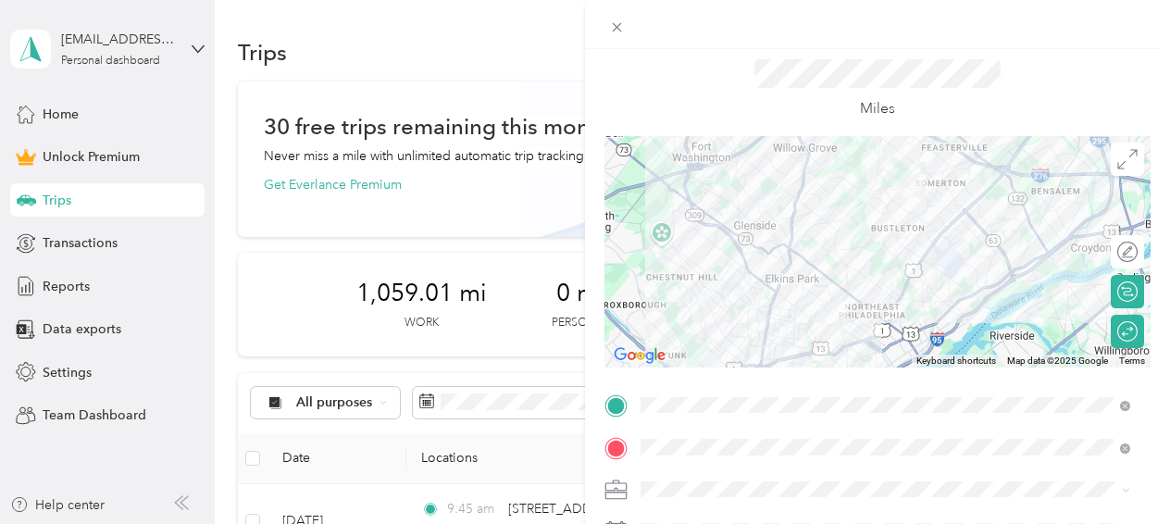
scroll to position [0, 0]
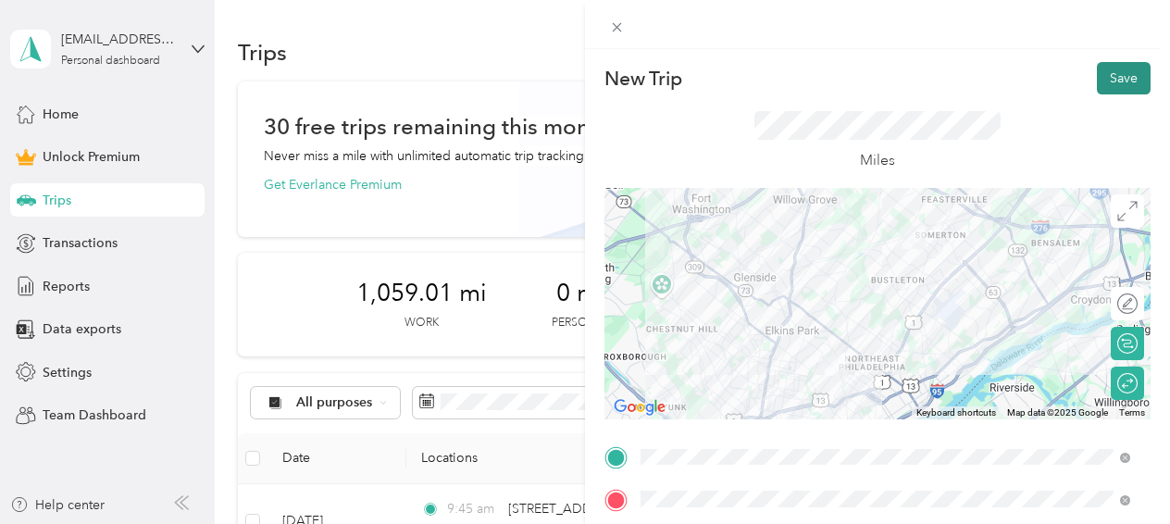
click at [1102, 74] on button "Save" at bounding box center [1124, 78] width 54 height 32
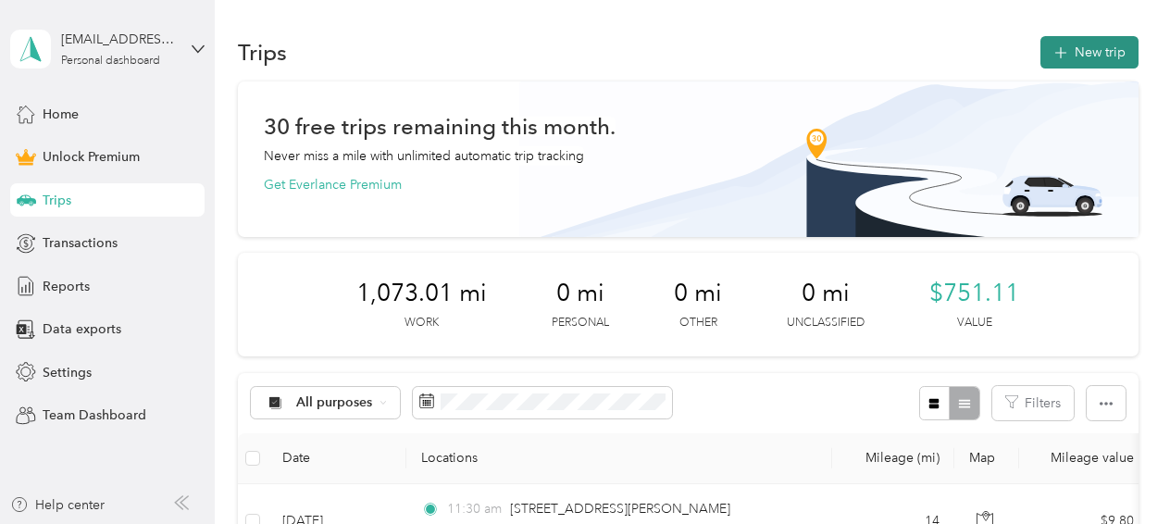
click at [1061, 49] on icon "button" at bounding box center [1059, 53] width 21 height 21
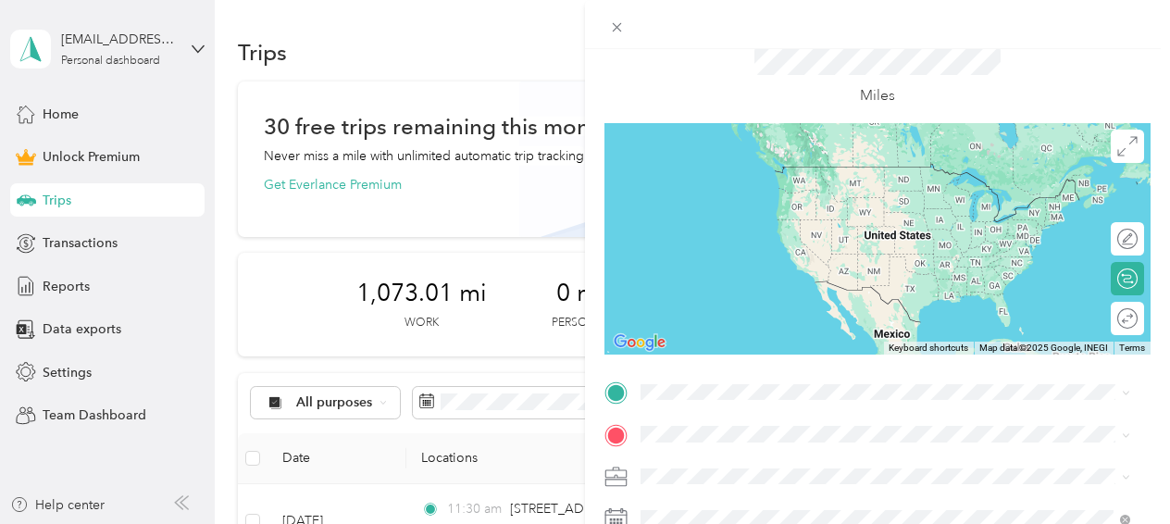
scroll to position [93, 0]
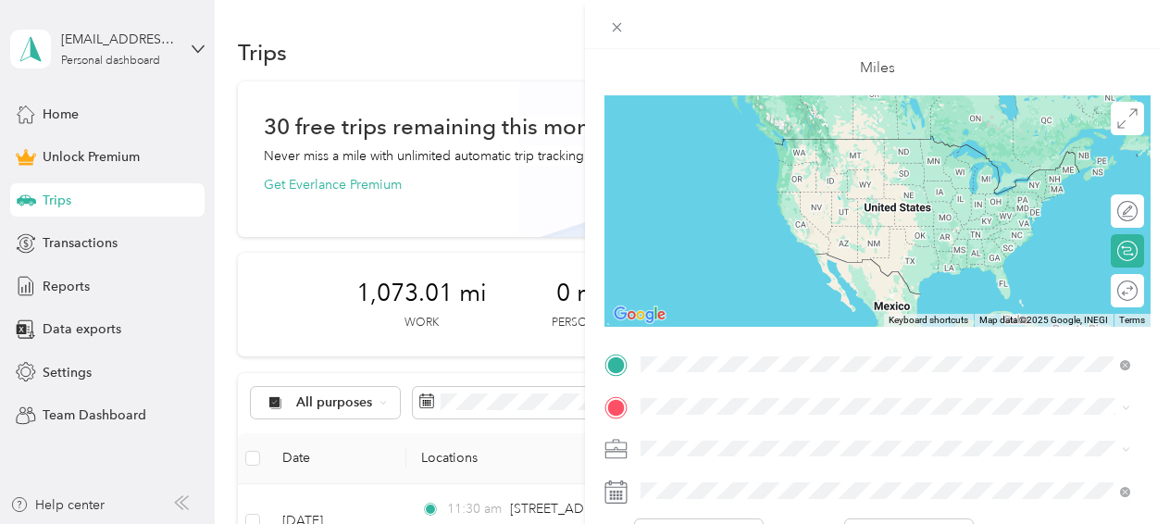
click at [766, 136] on span "[STREET_ADDRESS][PERSON_NAME][US_STATE]" at bounding box center [820, 138] width 288 height 17
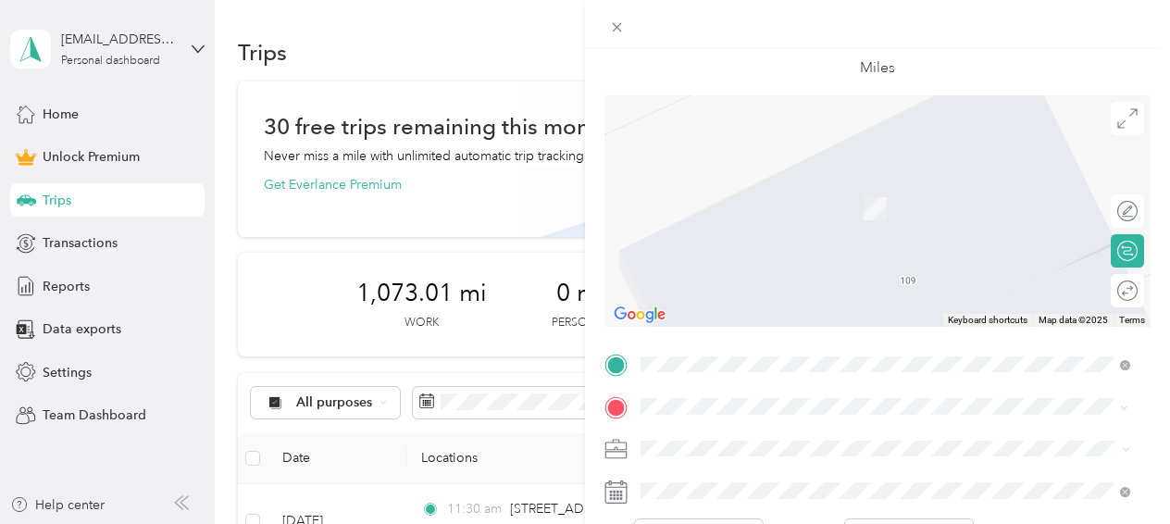
click at [749, 190] on span "[STREET_ADDRESS][US_STATE]" at bounding box center [768, 181] width 185 height 17
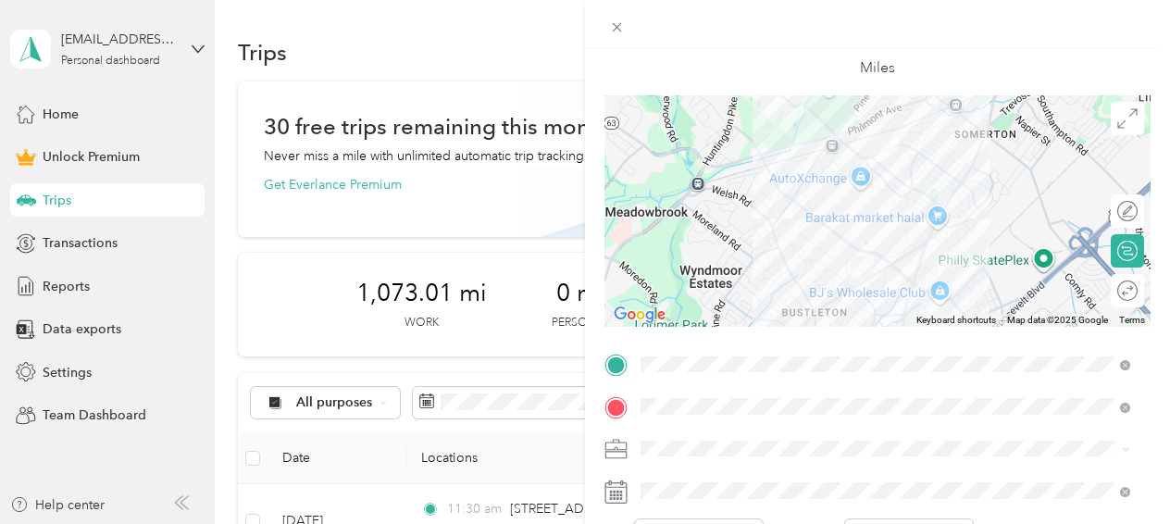
click at [675, 192] on span "Work" at bounding box center [662, 188] width 31 height 16
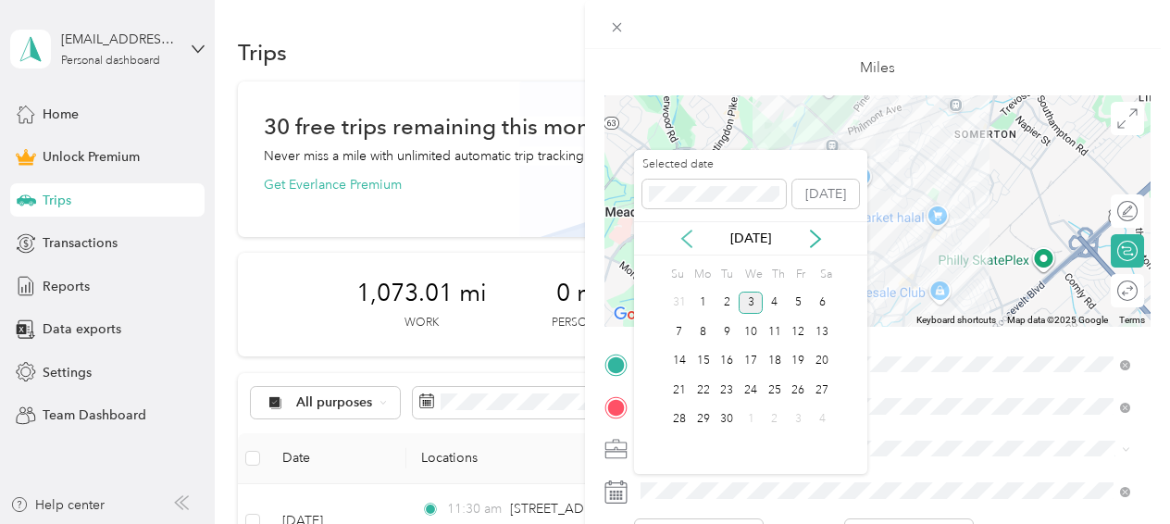
click at [689, 235] on icon at bounding box center [686, 239] width 19 height 19
click at [800, 417] on div "29" at bounding box center [799, 419] width 24 height 23
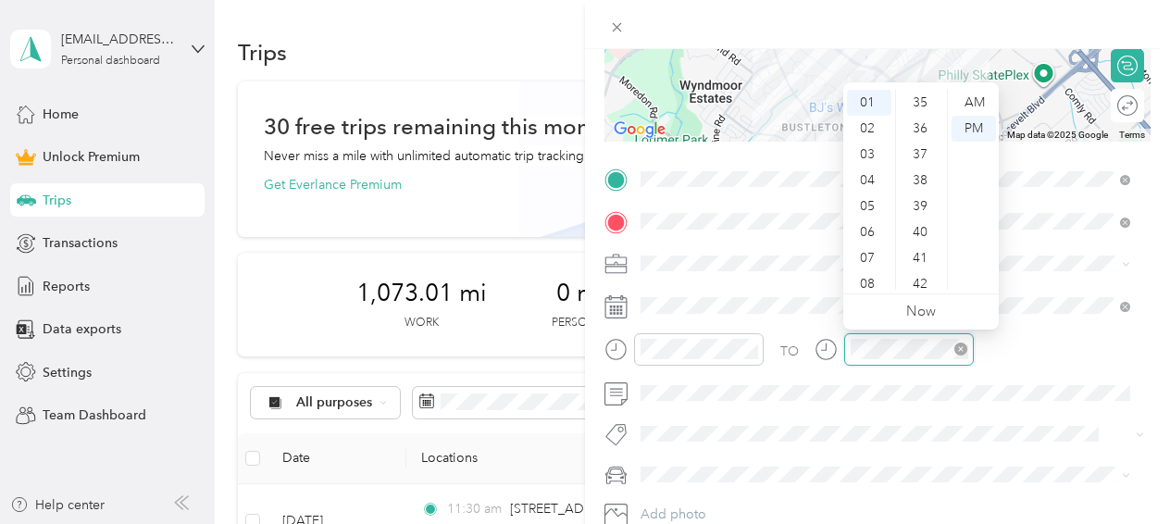
scroll to position [389, 0]
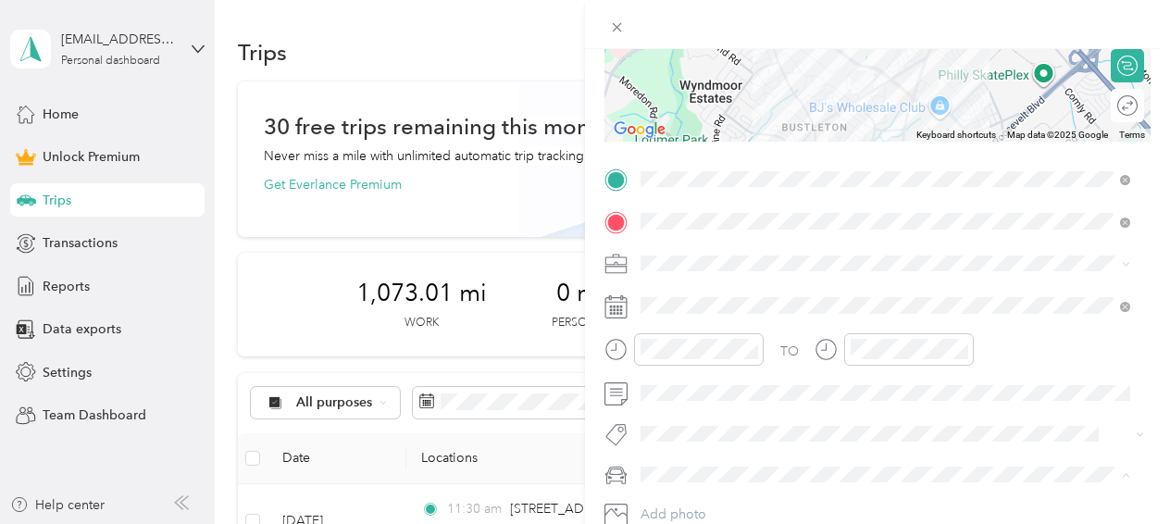
click at [718, 503] on div "Main SUV" at bounding box center [885, 505] width 477 height 19
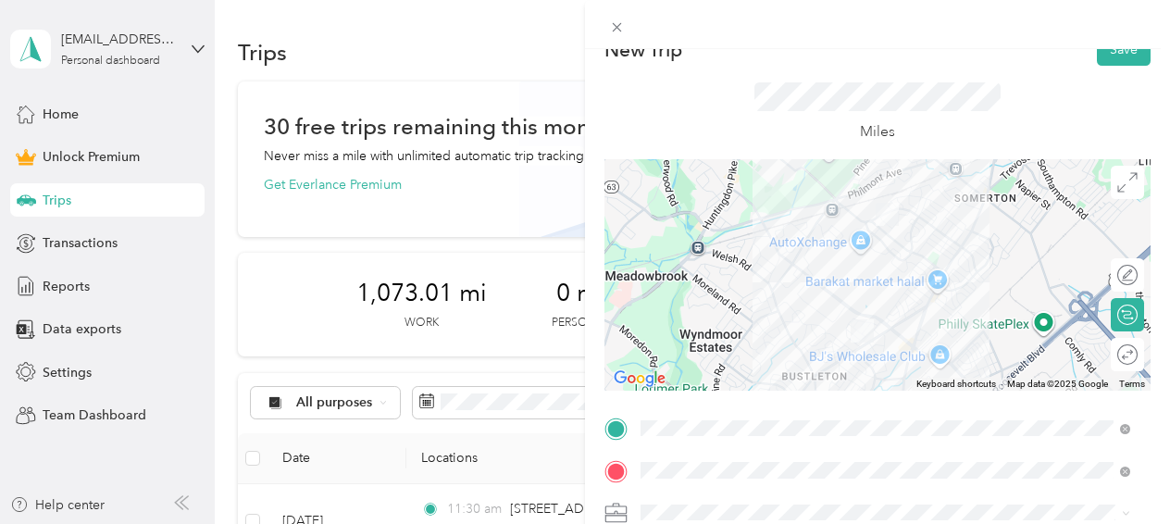
scroll to position [0, 0]
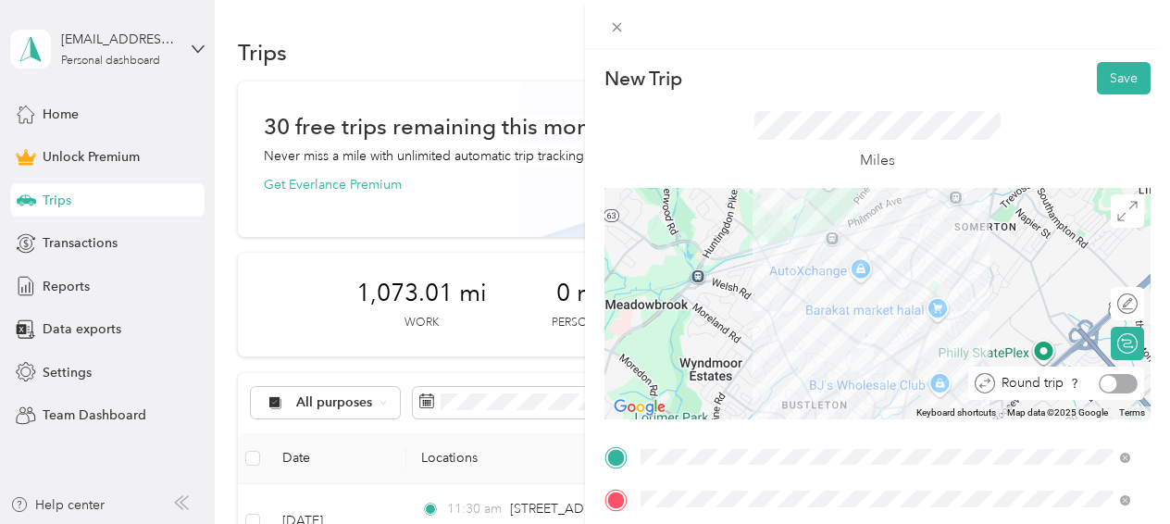
click at [1105, 385] on div at bounding box center [1118, 383] width 39 height 19
click at [1099, 67] on button "Save" at bounding box center [1124, 78] width 54 height 32
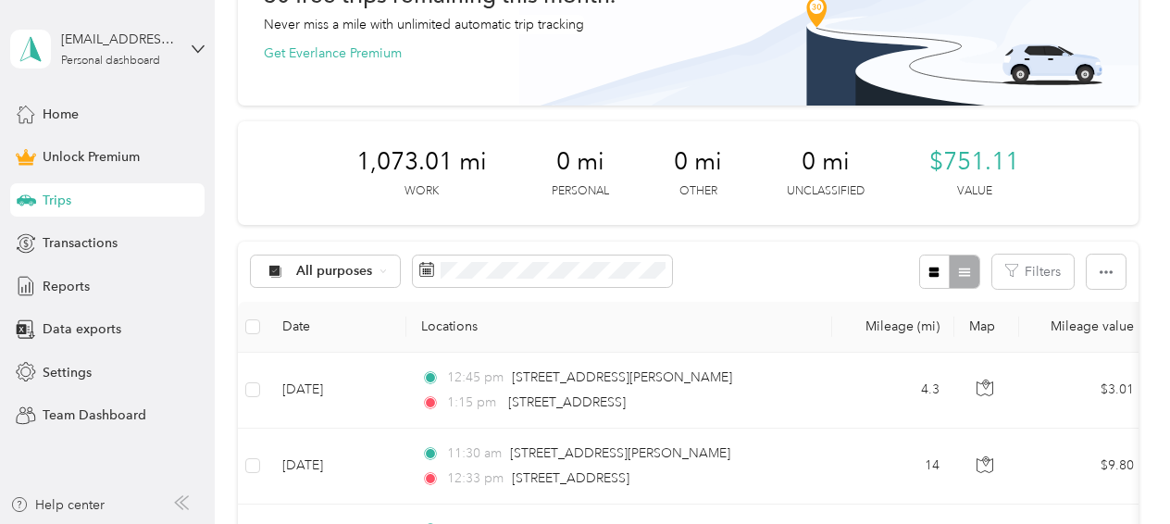
scroll to position [93, 0]
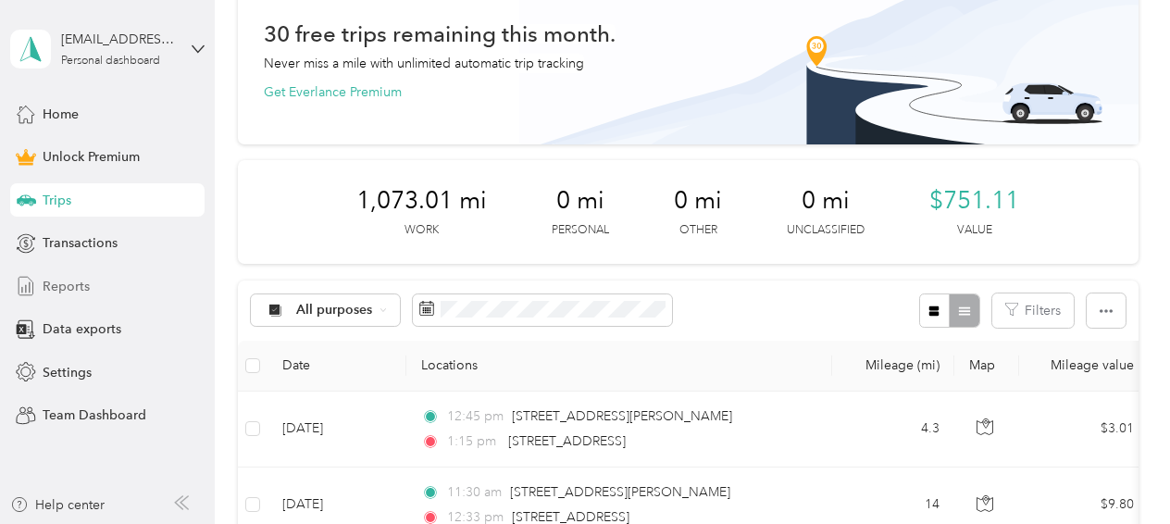
click at [74, 285] on span "Reports" at bounding box center [66, 286] width 47 height 19
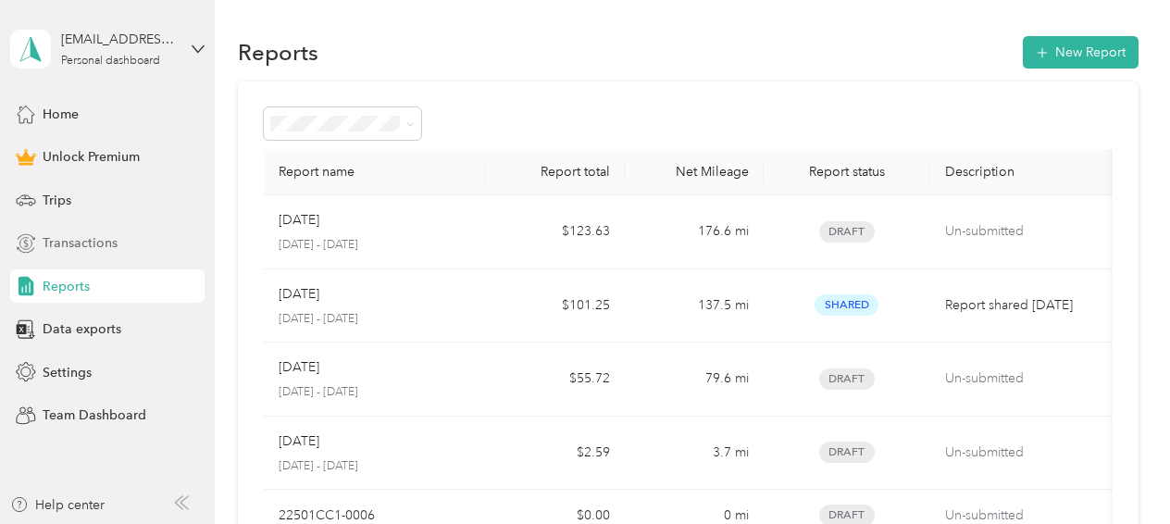
click at [96, 238] on span "Transactions" at bounding box center [80, 242] width 75 height 19
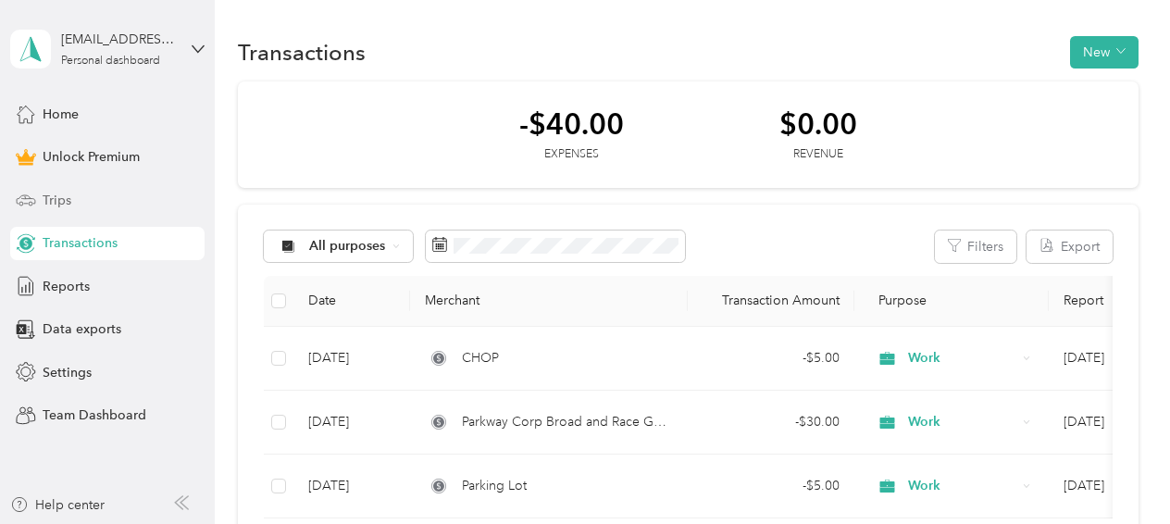
click at [96, 197] on div "Trips" at bounding box center [107, 199] width 194 height 33
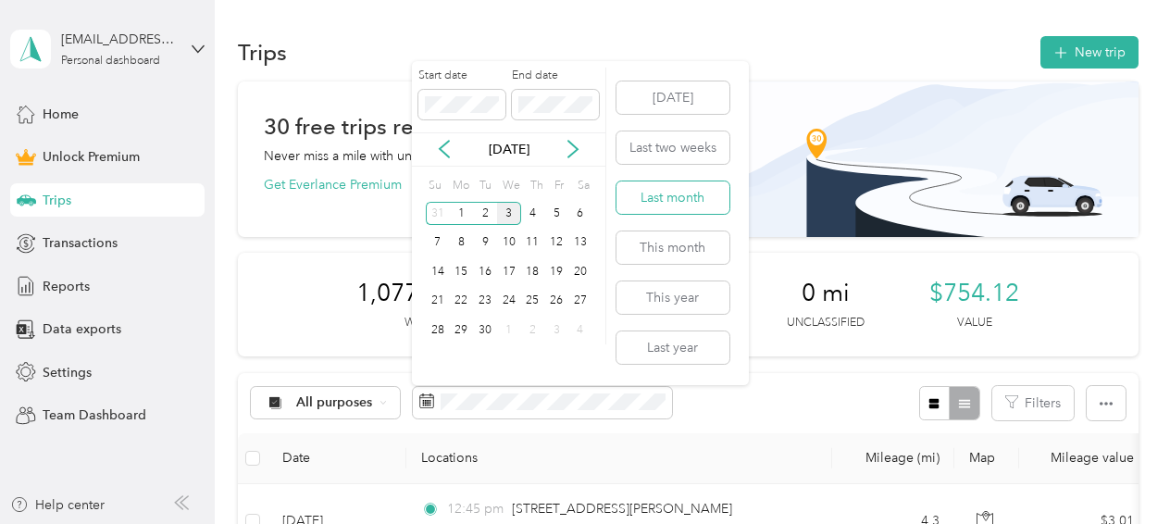
click at [676, 204] on button "Last month" at bounding box center [672, 197] width 113 height 32
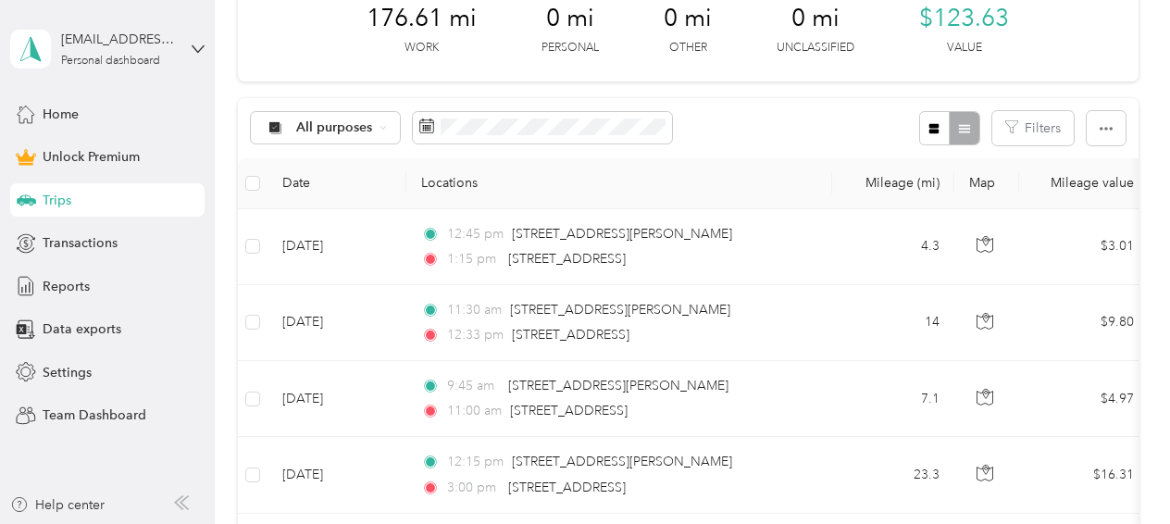
scroll to position [278, 0]
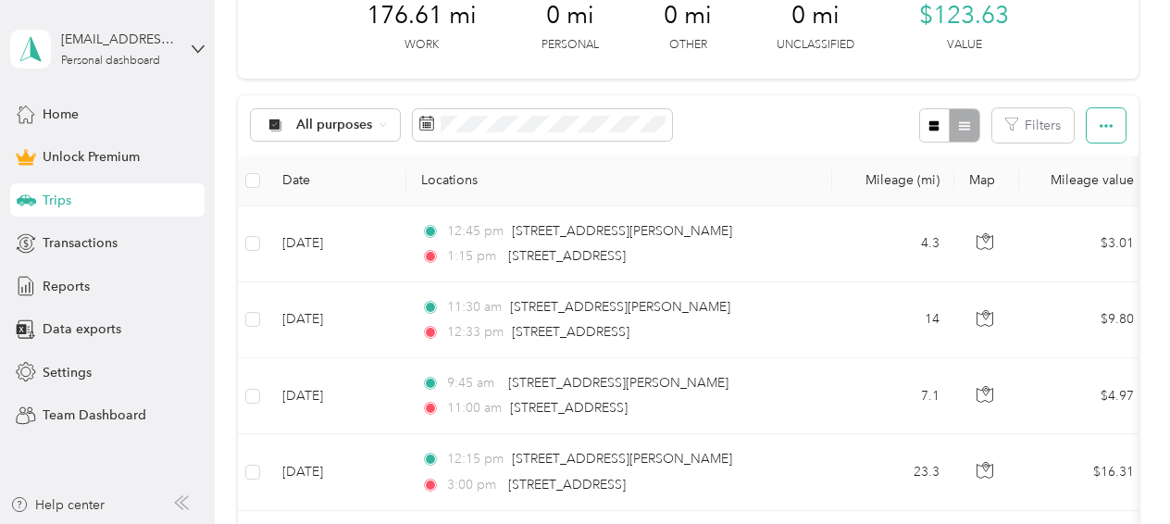
click at [1099, 122] on icon "button" at bounding box center [1105, 125] width 13 height 13
click at [1077, 193] on span "Export" at bounding box center [1074, 192] width 39 height 16
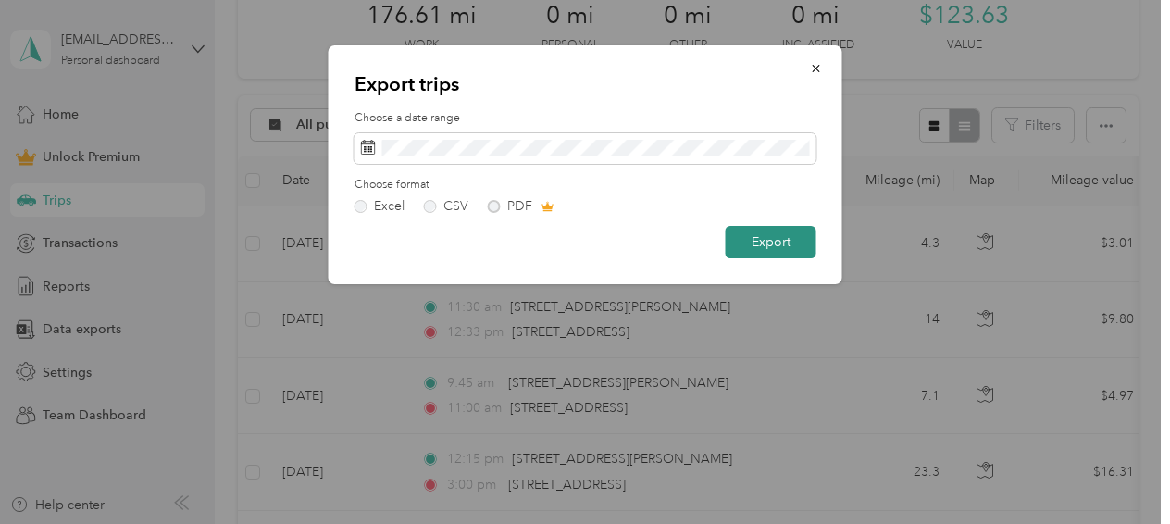
click at [788, 245] on button "Export" at bounding box center [771, 242] width 91 height 32
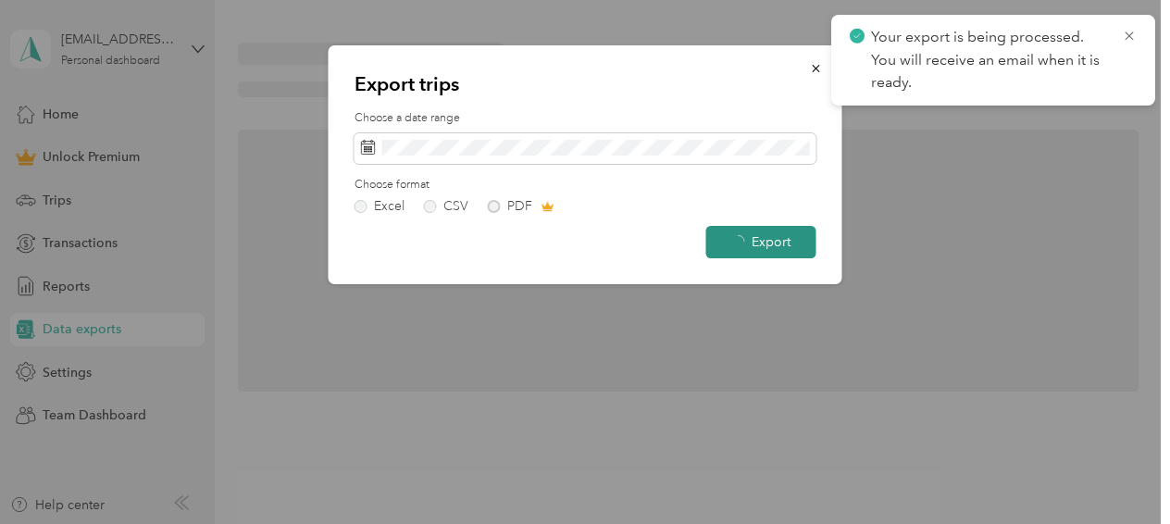
scroll to position [267, 0]
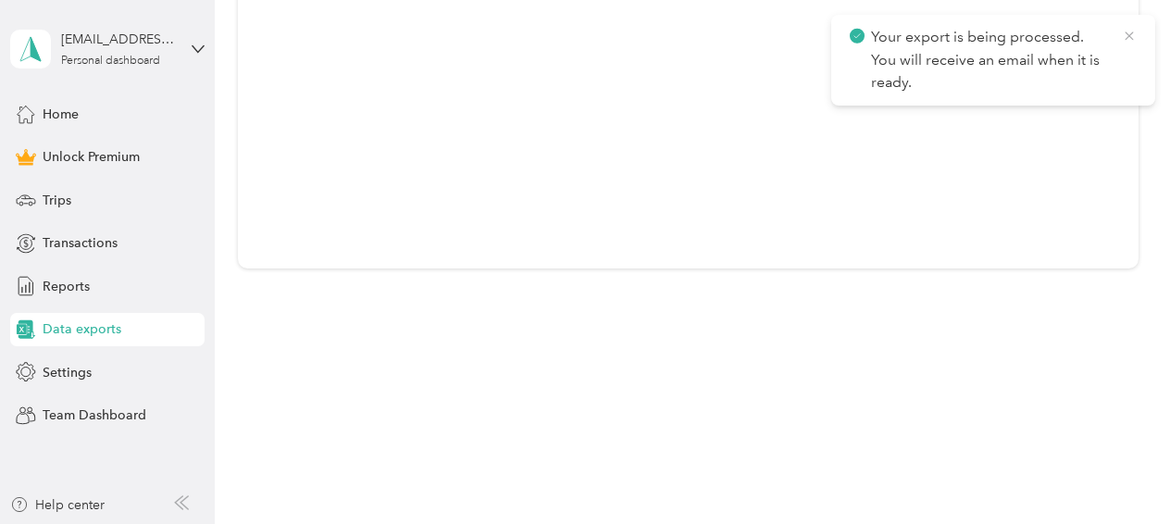
click at [1128, 33] on icon at bounding box center [1129, 36] width 15 height 17
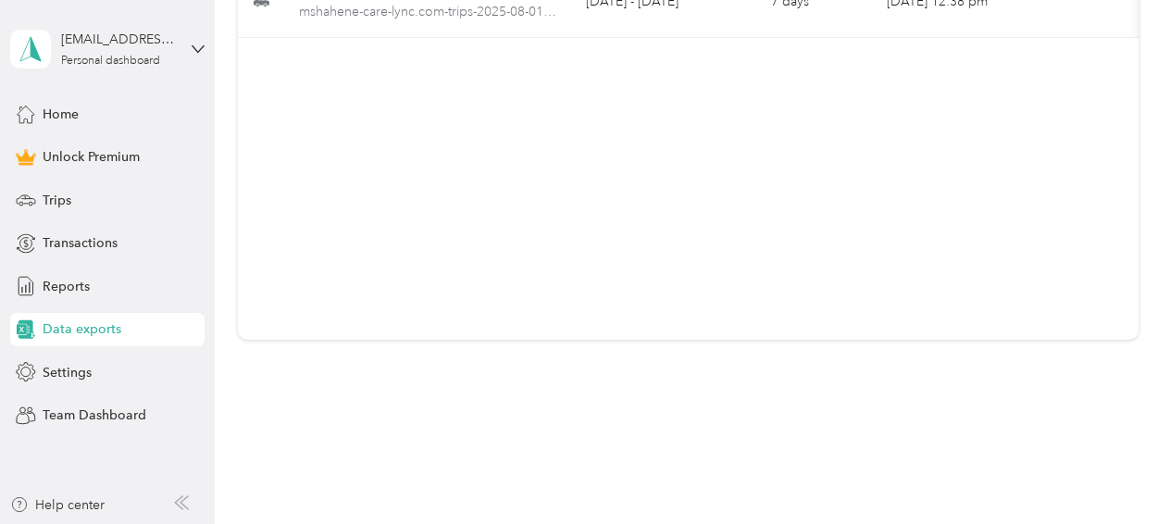
scroll to position [0, 0]
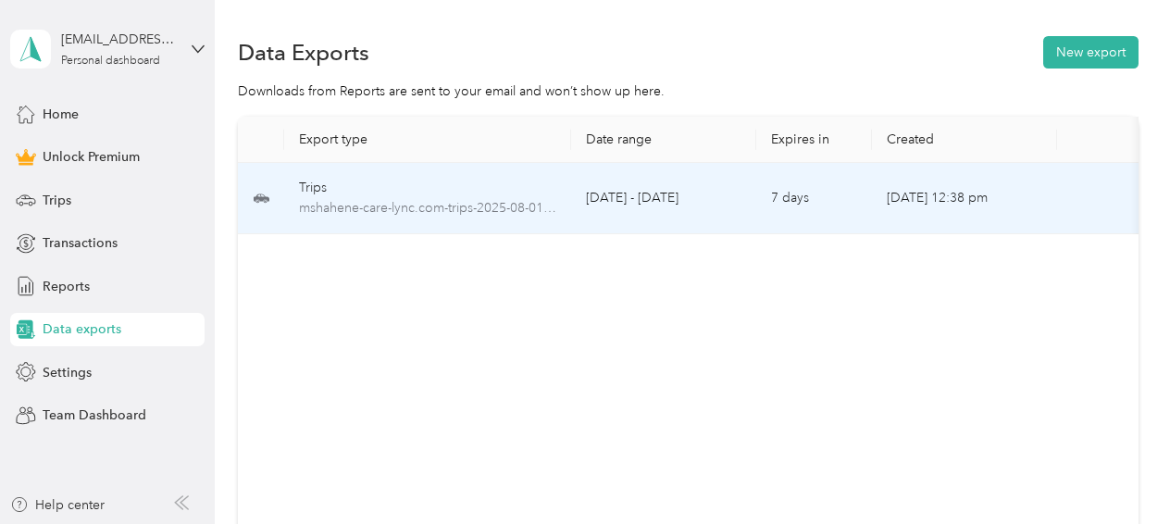
click at [437, 189] on div "Trips" at bounding box center [427, 188] width 257 height 20
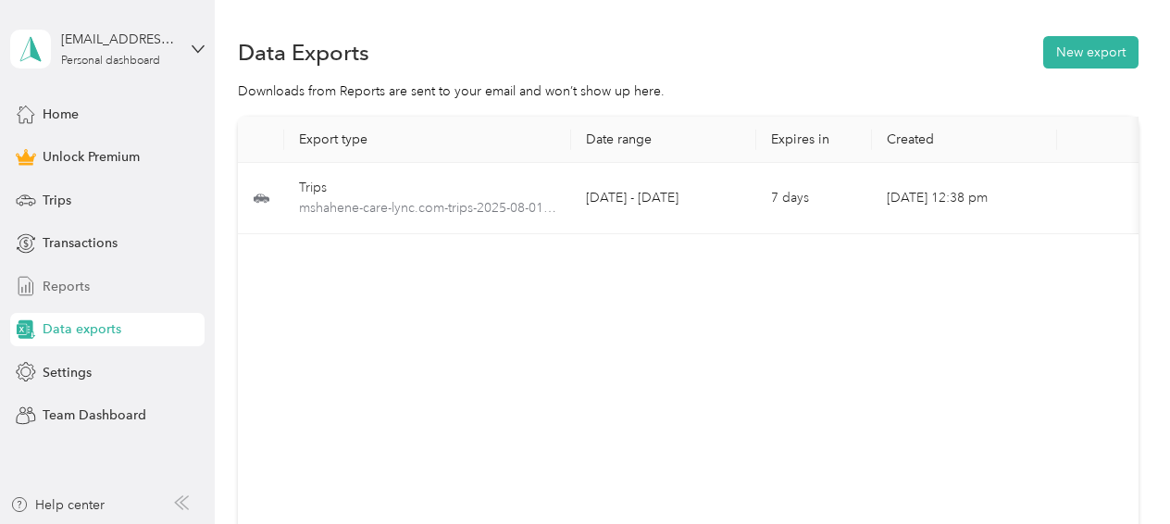
click at [85, 279] on span "Reports" at bounding box center [66, 286] width 47 height 19
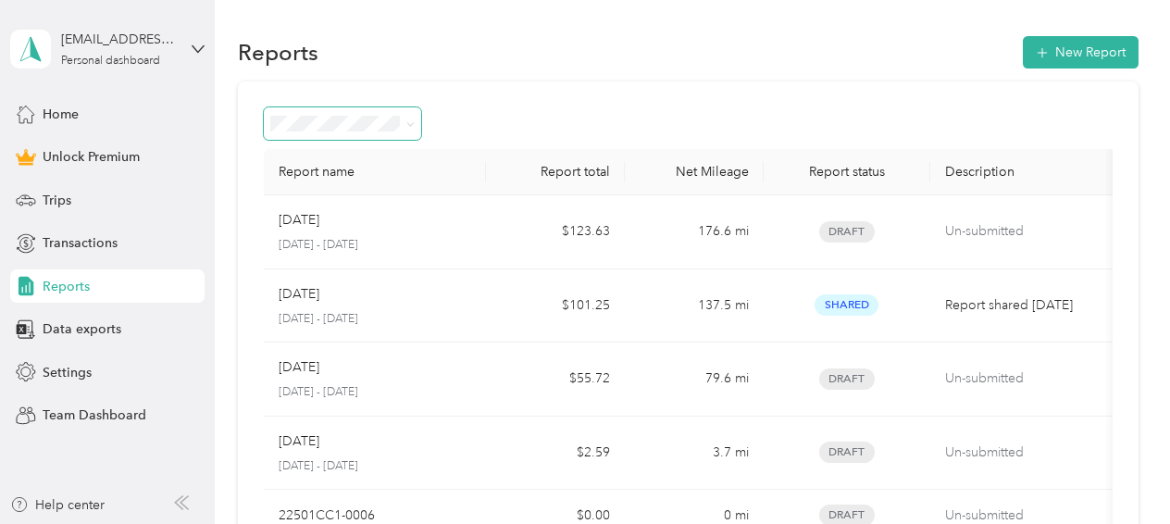
click at [405, 116] on span at bounding box center [407, 123] width 15 height 19
click at [405, 123] on span at bounding box center [407, 123] width 15 height 19
click at [413, 128] on icon at bounding box center [410, 124] width 8 height 8
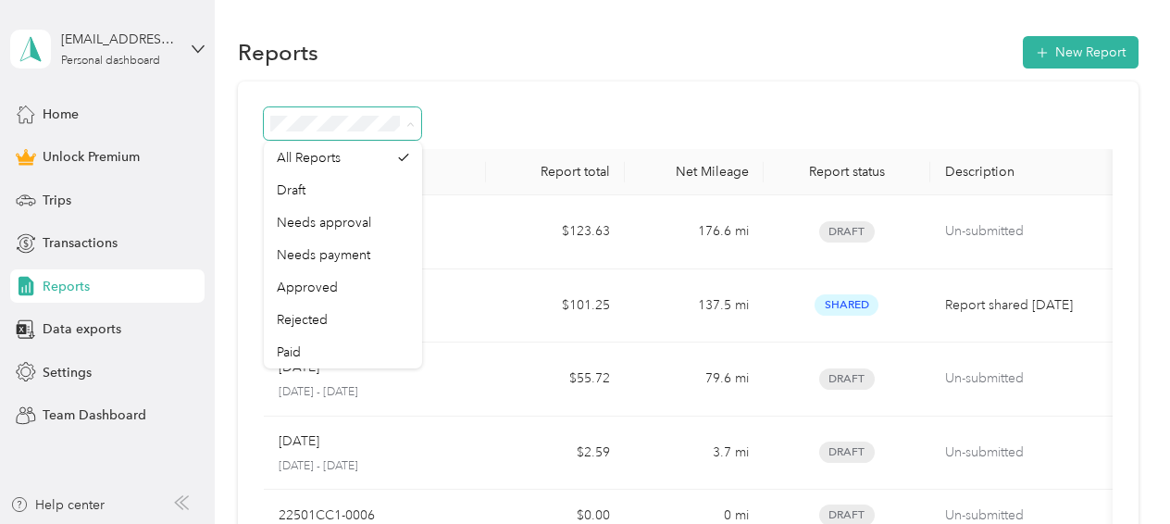
click at [413, 128] on icon at bounding box center [410, 124] width 8 height 8
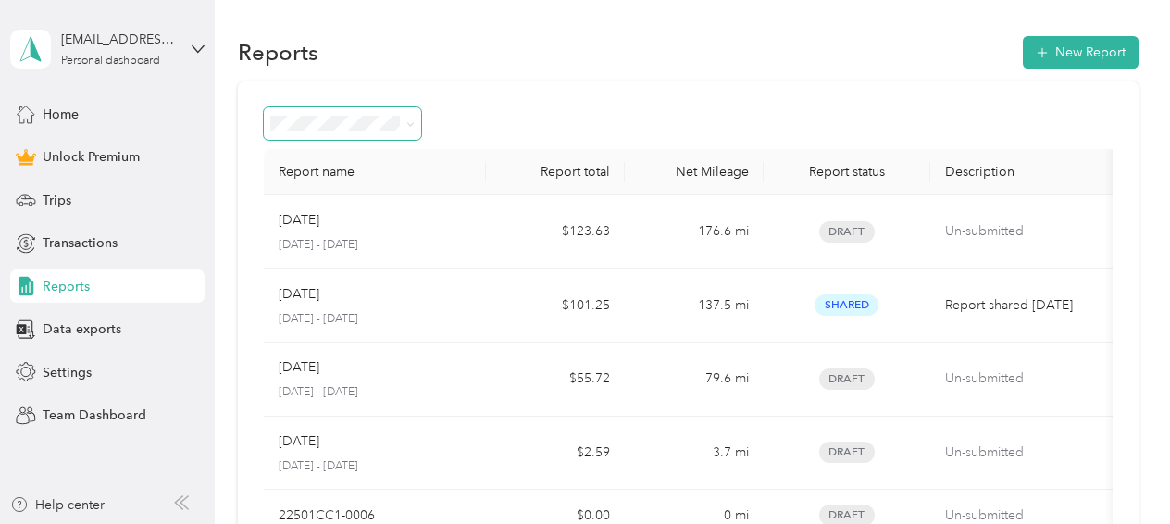
click at [689, 120] on div at bounding box center [688, 123] width 849 height 32
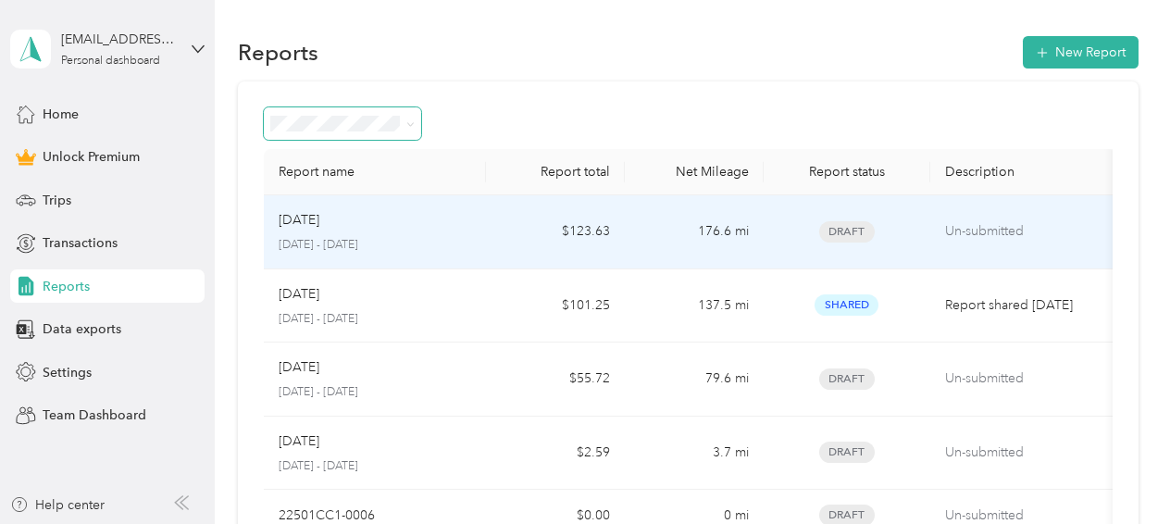
click at [297, 224] on p "[DATE]" at bounding box center [299, 220] width 41 height 20
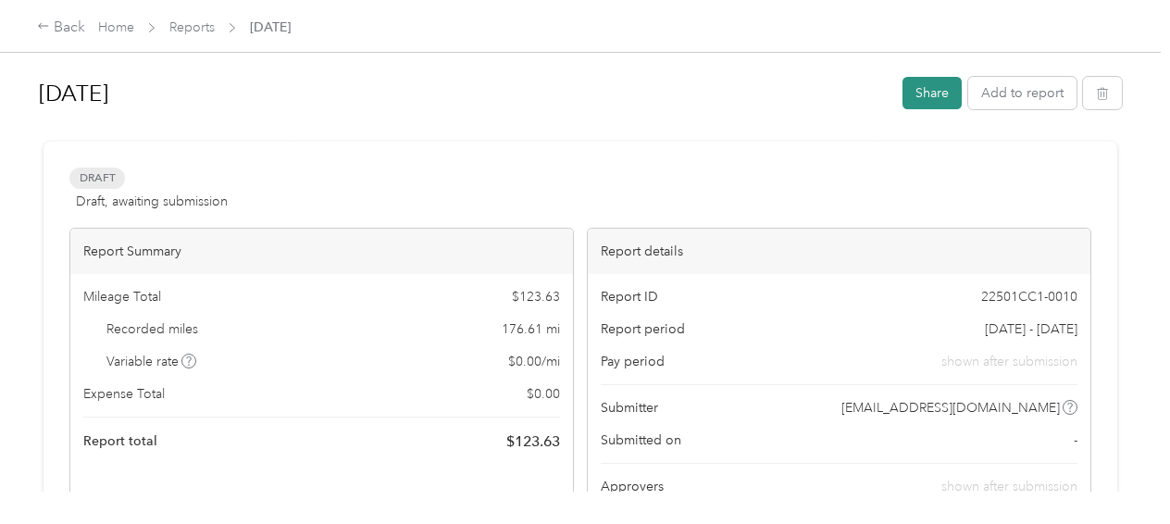
click at [925, 89] on button "Share" at bounding box center [931, 93] width 59 height 32
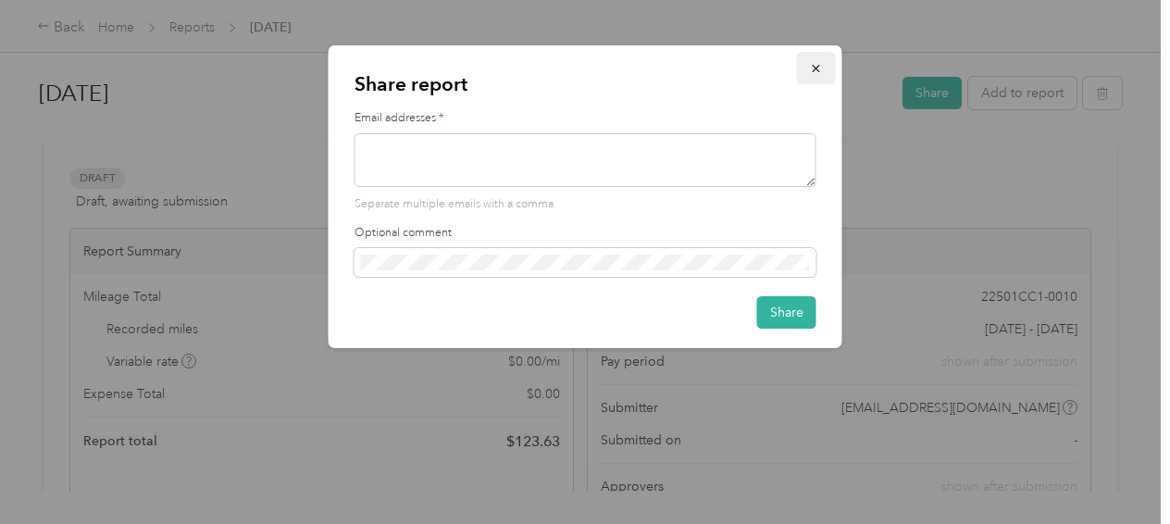
click at [818, 70] on icon "button" at bounding box center [816, 68] width 13 height 13
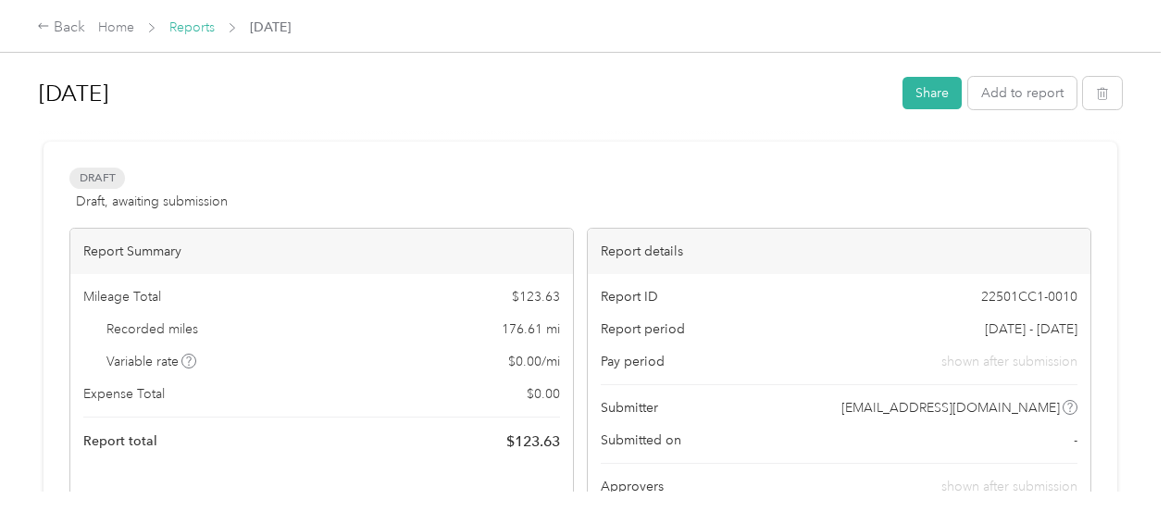
click at [191, 29] on link "Reports" at bounding box center [191, 27] width 45 height 16
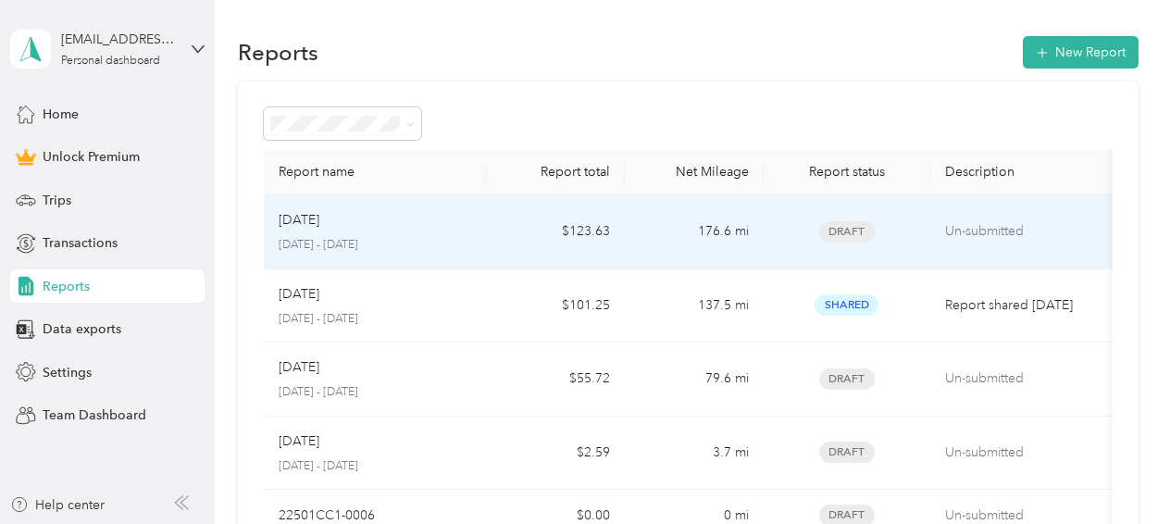
click at [986, 233] on p "Un-submitted" at bounding box center [1022, 231] width 155 height 20
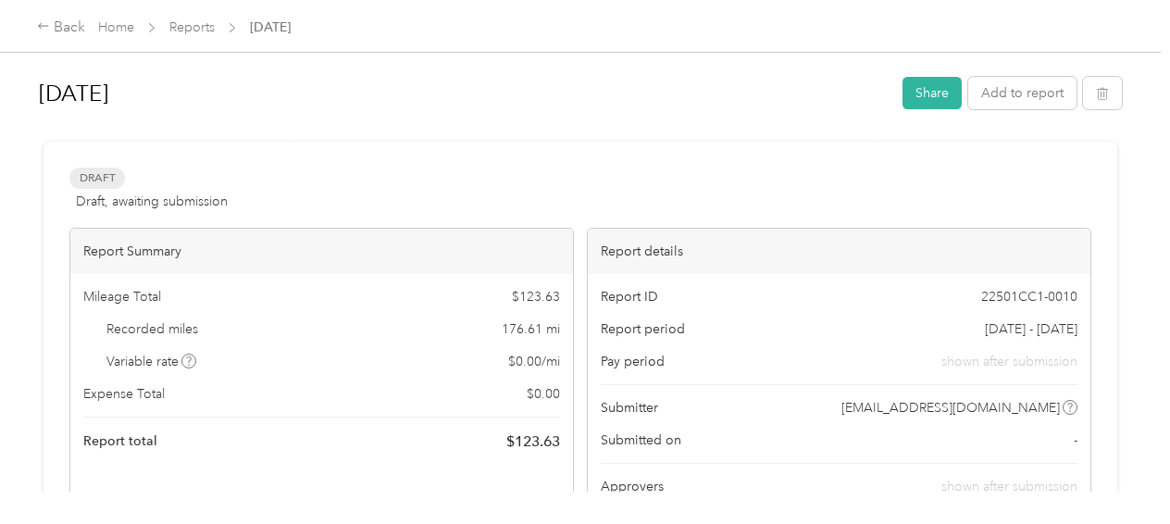
click at [105, 176] on span "Draft" at bounding box center [97, 178] width 56 height 21
click at [180, 26] on link "Reports" at bounding box center [191, 27] width 45 height 16
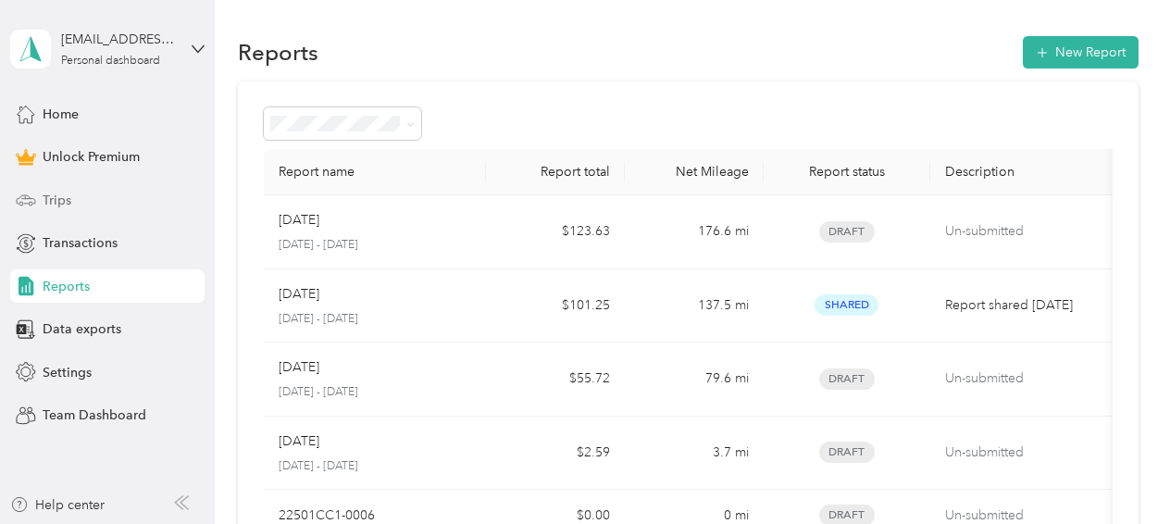
click at [47, 200] on span "Trips" at bounding box center [57, 200] width 29 height 19
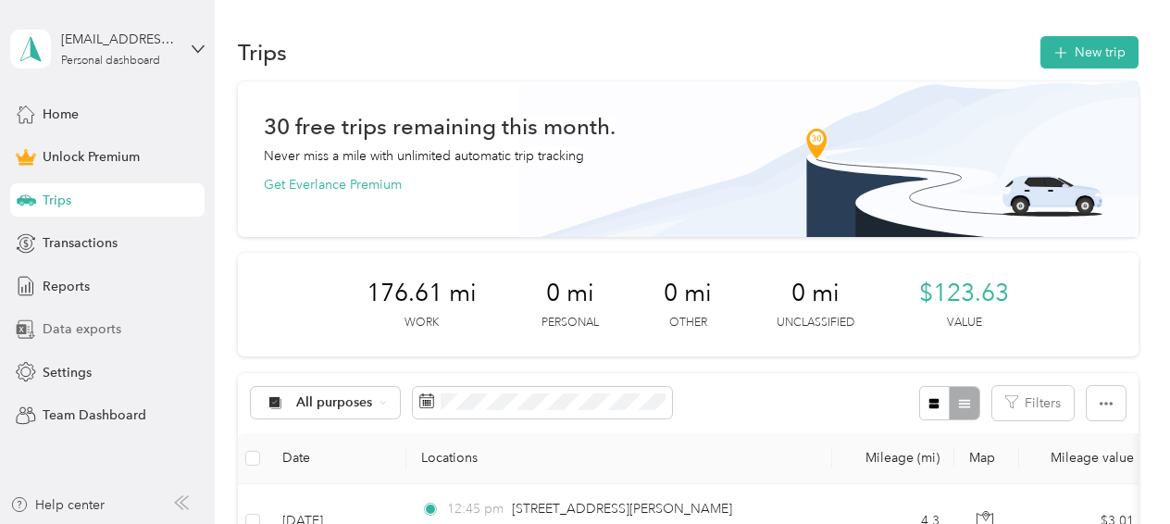
click at [87, 317] on div "Data exports" at bounding box center [107, 329] width 194 height 33
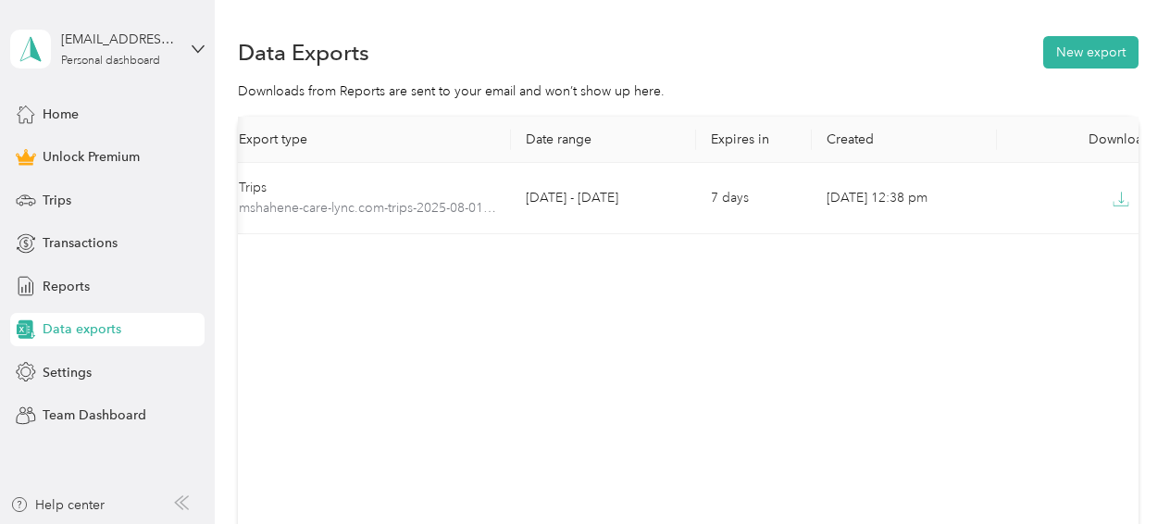
scroll to position [0, 109]
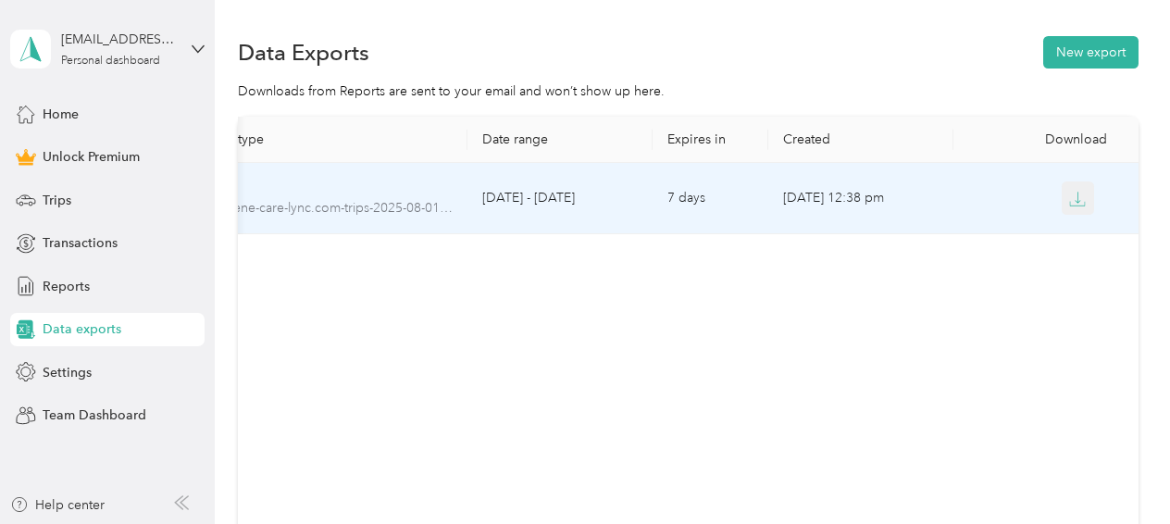
click at [1075, 192] on icon "button" at bounding box center [1078, 197] width 6 height 11
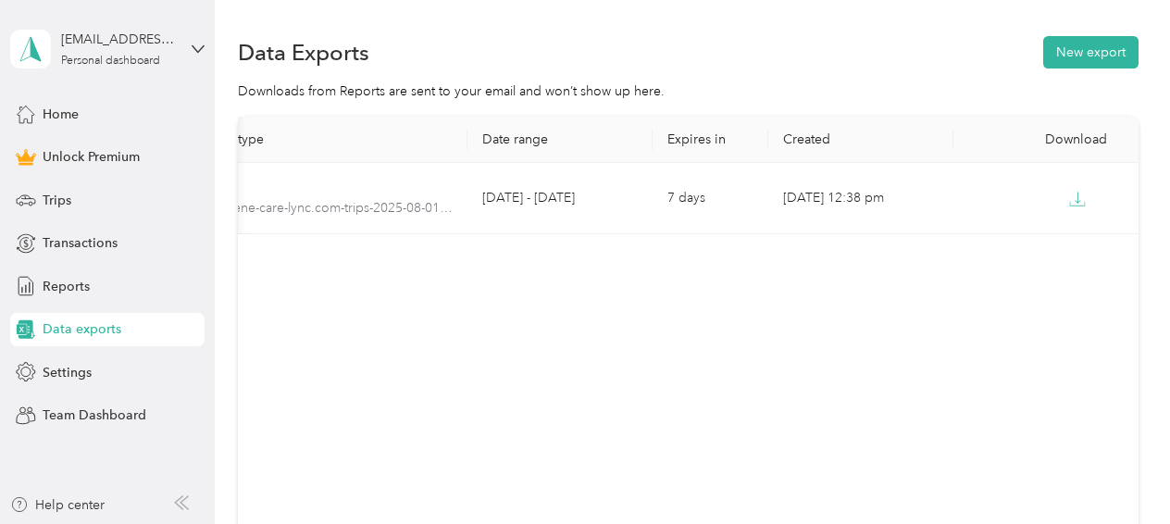
click at [626, 48] on div "Data Exports New export" at bounding box center [688, 51] width 900 height 39
